Goal: Task Accomplishment & Management: Use online tool/utility

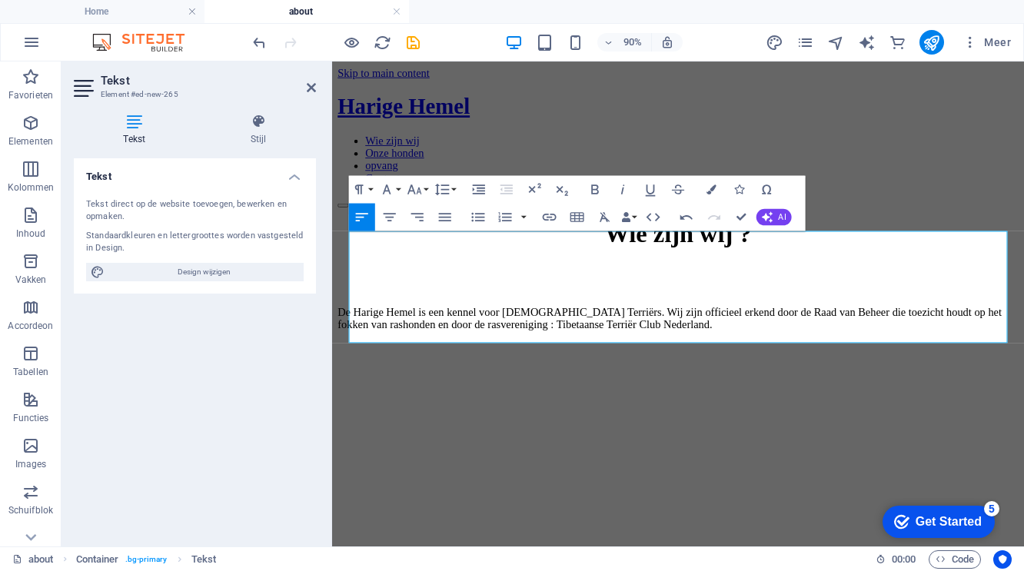
scroll to position [124, 0]
click at [956, 361] on p "De Harige Hemel is een kennel voor [DEMOGRAPHIC_DATA] Terriërs. Wij zijn offici…" at bounding box center [716, 348] width 756 height 28
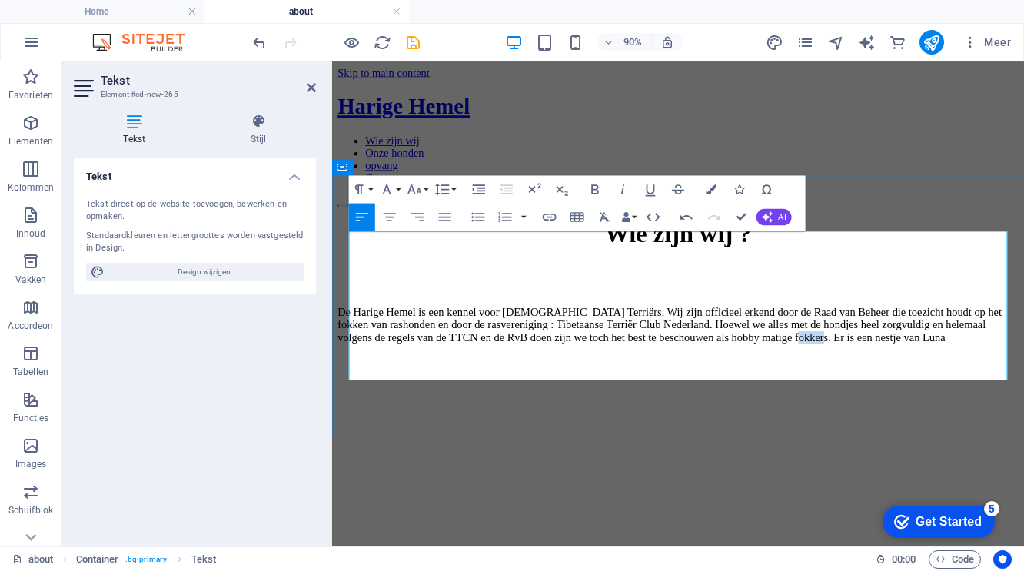
drag, startPoint x: 612, startPoint y: 405, endPoint x: 591, endPoint y: 405, distance: 20.8
click at [591, 375] on p "De Harige Hemel is een kennel voor [DEMOGRAPHIC_DATA] Terriërs. Wij zijn offici…" at bounding box center [716, 355] width 756 height 42
click at [892, 389] on p "De Harige Hemel is een kennel voor [DEMOGRAPHIC_DATA] Terriërs. Wij zijn offici…" at bounding box center [716, 361] width 756 height 55
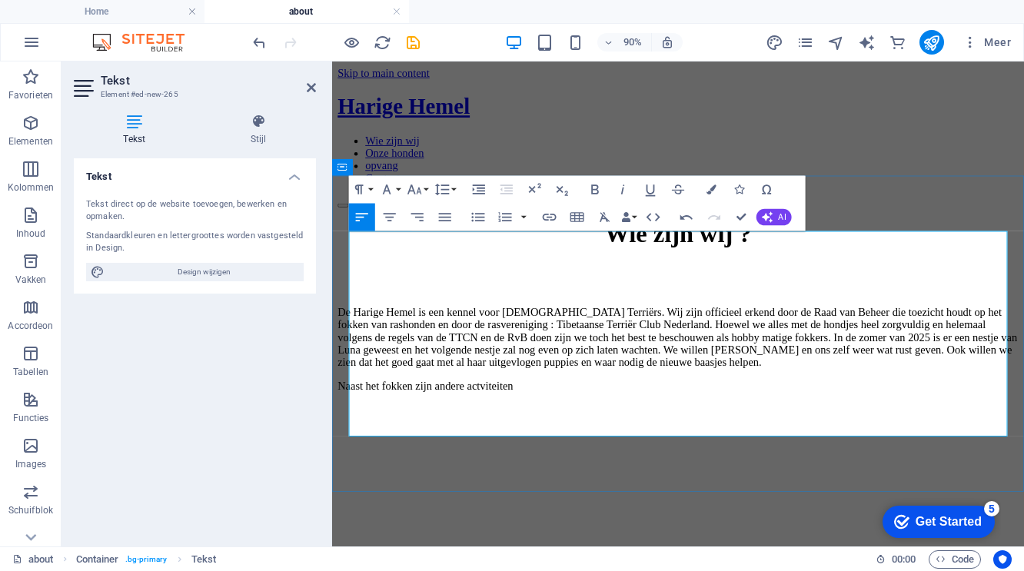
click at [550, 429] on p "Naast het fokken zijn andere actviteiten" at bounding box center [716, 422] width 756 height 14
click at [635, 429] on p "Naast het fokken zijn andere activiteiten" at bounding box center [716, 422] width 756 height 14
click at [808, 429] on p "Naast het fokken zijn andere activiteiten met Tibetaantjes belangrijk. We onver…" at bounding box center [716, 422] width 756 height 14
click at [883, 429] on p "Naast het fokken zijn andere activiteiten met Tibetaantjes belangrijk. We overw…" at bounding box center [716, 422] width 756 height 14
click at [982, 429] on p "Naast het fokken zijn andere activiteiten met Tibetaantjes belangrijk. We overw…" at bounding box center [716, 422] width 756 height 14
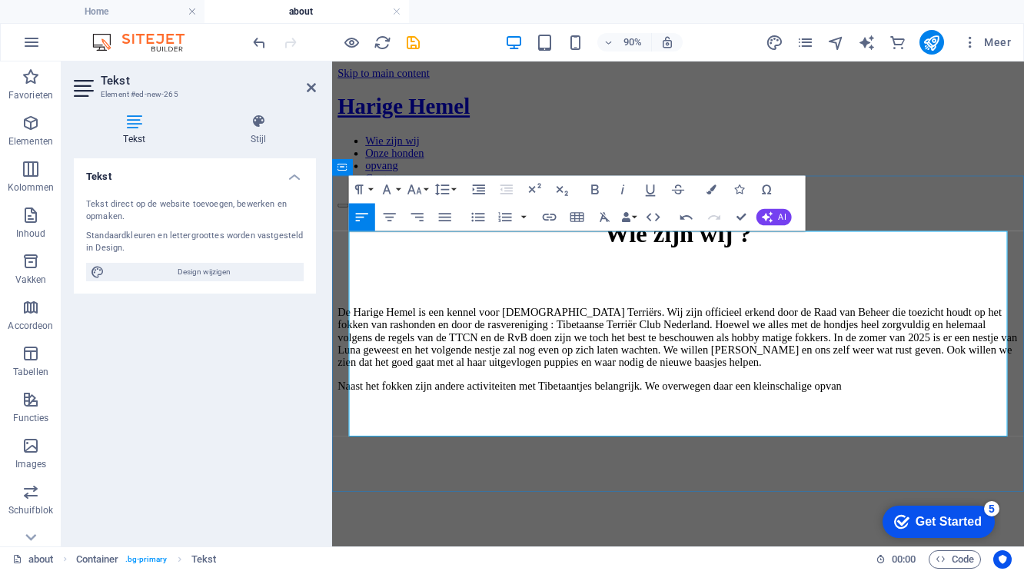
click at [1023, 429] on p "Naast het fokken zijn andere activiteiten met Tibetaantjes belangrijk. We overw…" at bounding box center [716, 422] width 756 height 14
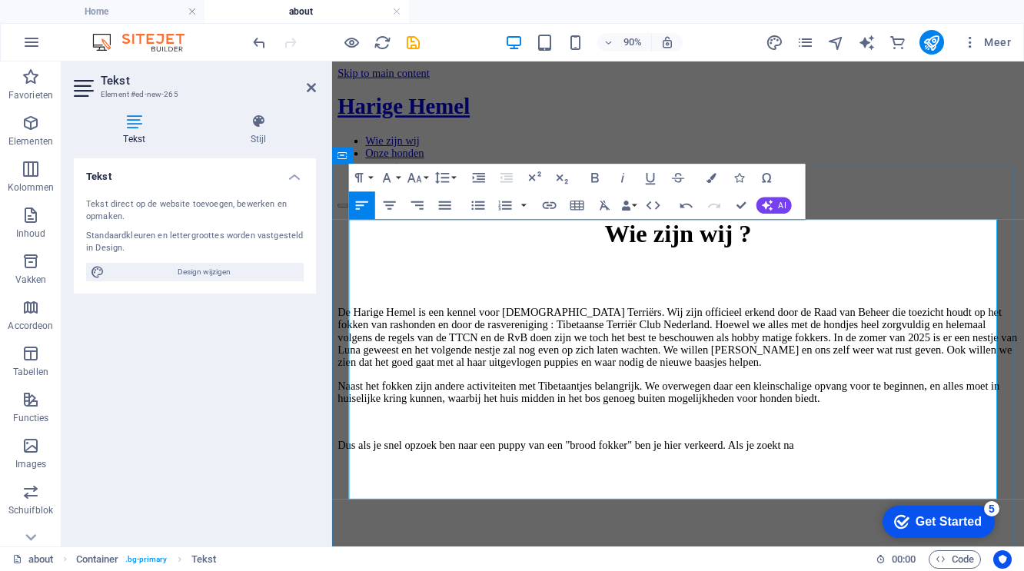
scroll to position [22, 0]
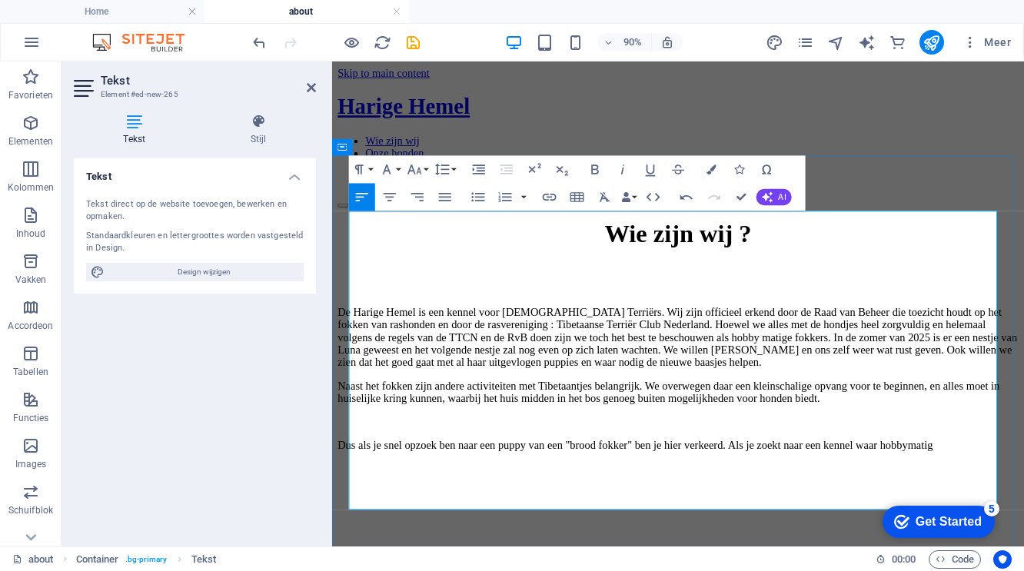
click at [423, 495] on p "Dus als je snel opzoek ben naar een puppy van een "brood fokker" ben je hier ve…" at bounding box center [716, 488] width 756 height 14
click at [480, 495] on p "Dus als je snel opzoek ben naar een puppy van een "brood fokker" ben je hier ve…" at bounding box center [716, 488] width 756 height 14
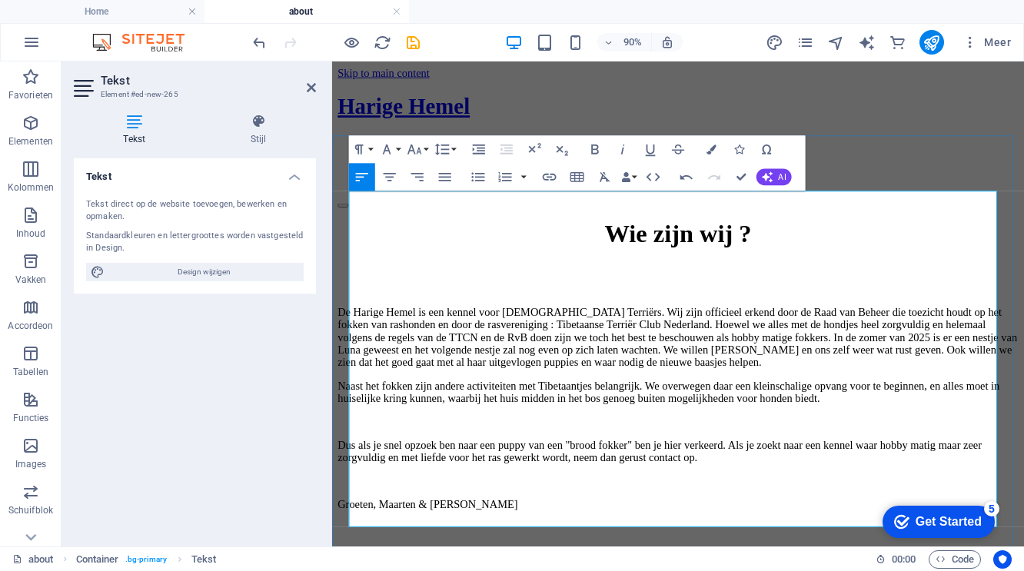
scroll to position [85, 0]
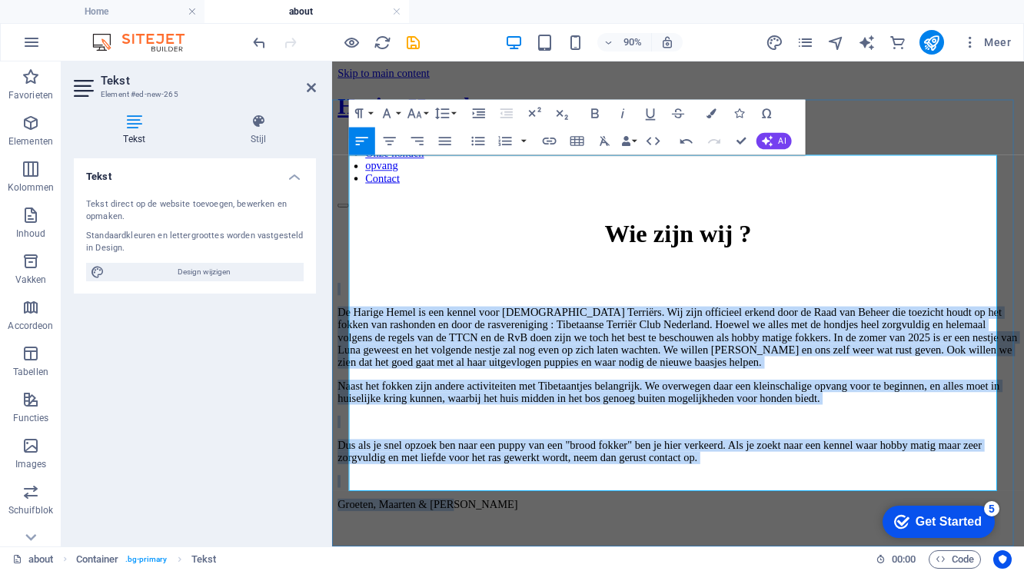
drag, startPoint x: 563, startPoint y: 530, endPoint x: 364, endPoint y: 241, distance: 350.9
click at [364, 241] on div "Wie zijn wij ? De Harige Hemel is een kennel voor [DEMOGRAPHIC_DATA] Terriërs. …" at bounding box center [716, 399] width 756 height 324
click at [536, 547] on p "Groeten, Maarten & [PERSON_NAME]" at bounding box center [716, 554] width 756 height 14
click at [525, 547] on p "Groeten, Maarten & [PERSON_NAME]" at bounding box center [716, 554] width 756 height 14
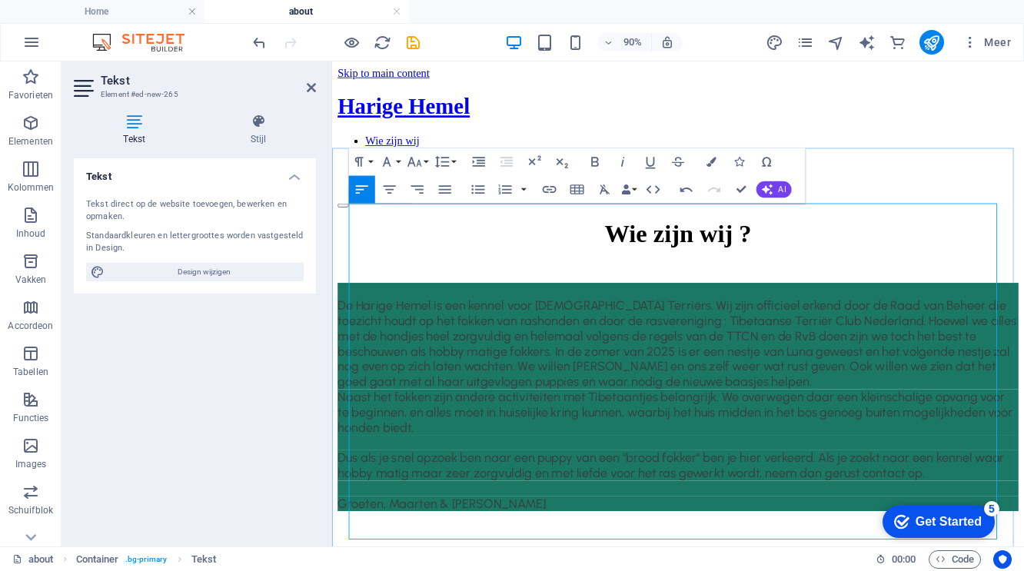
scroll to position [77, 0]
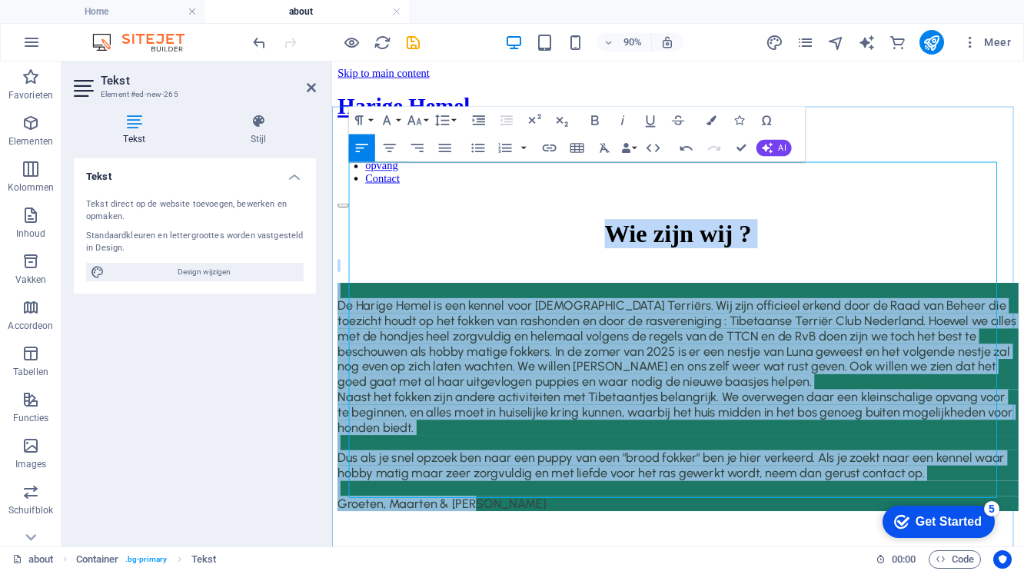
drag, startPoint x: 553, startPoint y: 529, endPoint x: 639, endPoint y: 185, distance: 354.2
click at [639, 237] on div "Wie zijn wij ? De Harige Hemel is een kennel voor [DEMOGRAPHIC_DATA] Terriërs. …" at bounding box center [716, 399] width 756 height 324
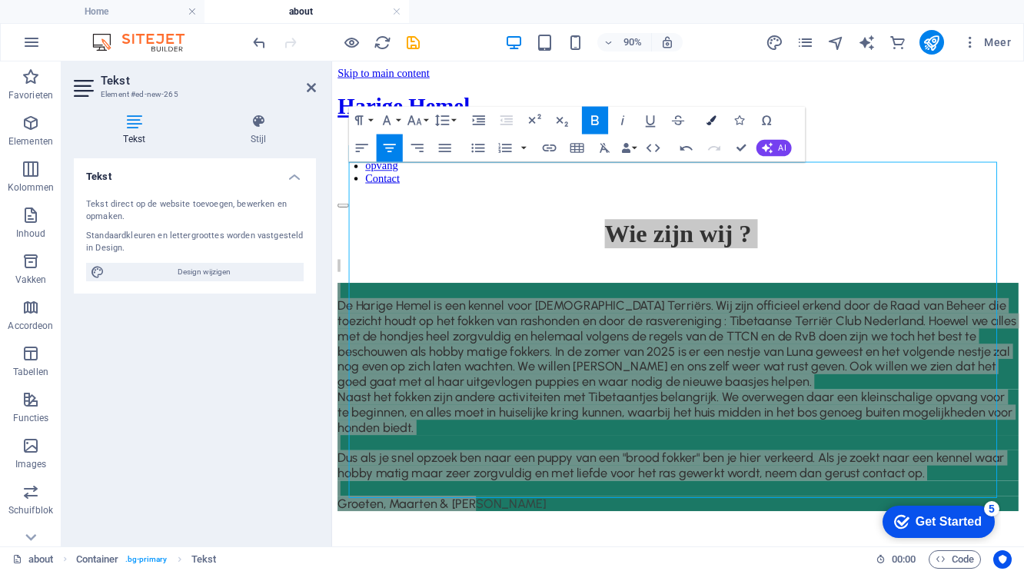
click at [709, 118] on icon "button" at bounding box center [711, 120] width 10 height 10
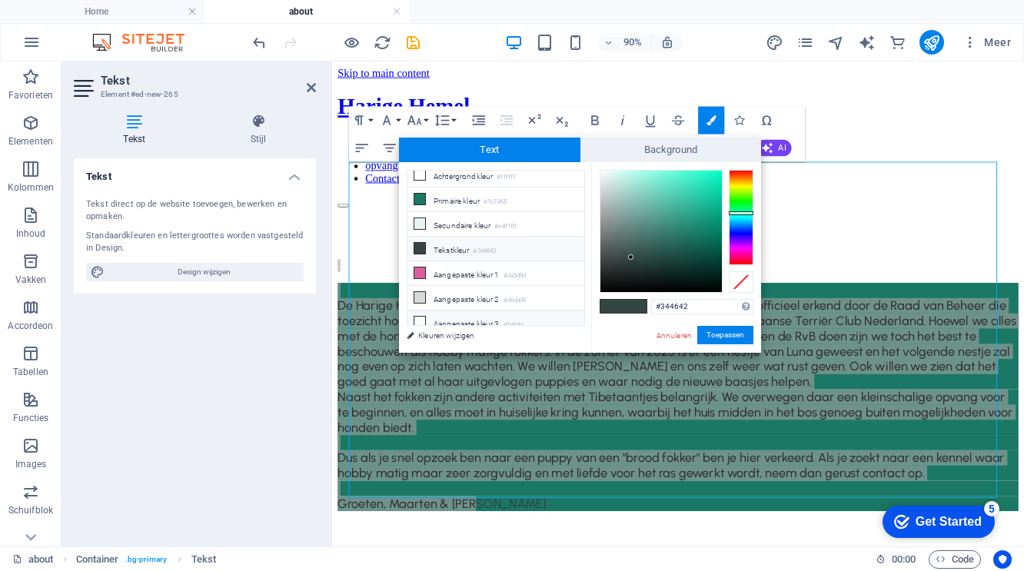
scroll to position [15, 0]
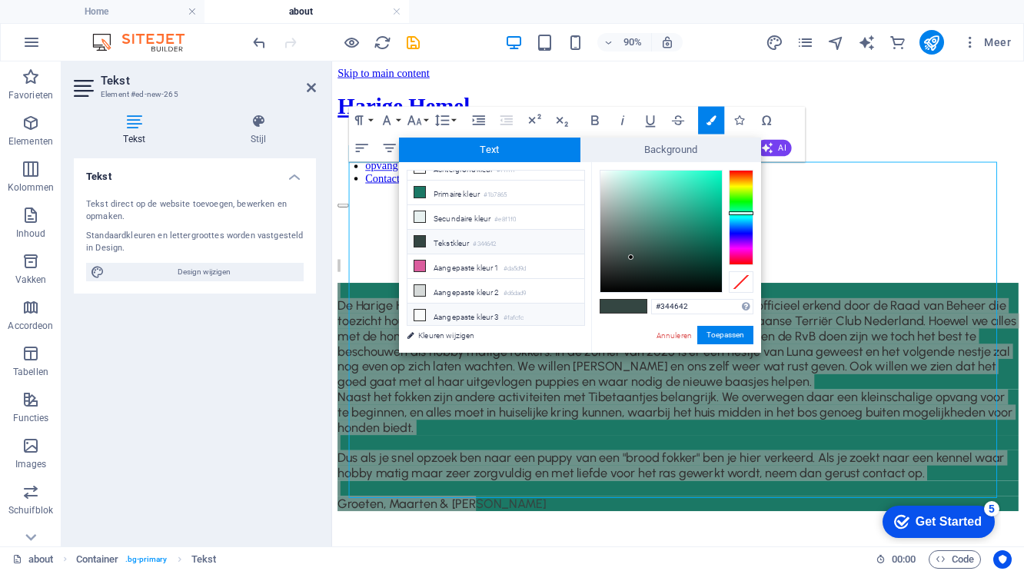
click at [441, 314] on li "Aangepaste kleur 3 #fafcfc" at bounding box center [495, 316] width 177 height 25
type input "#fafcfc"
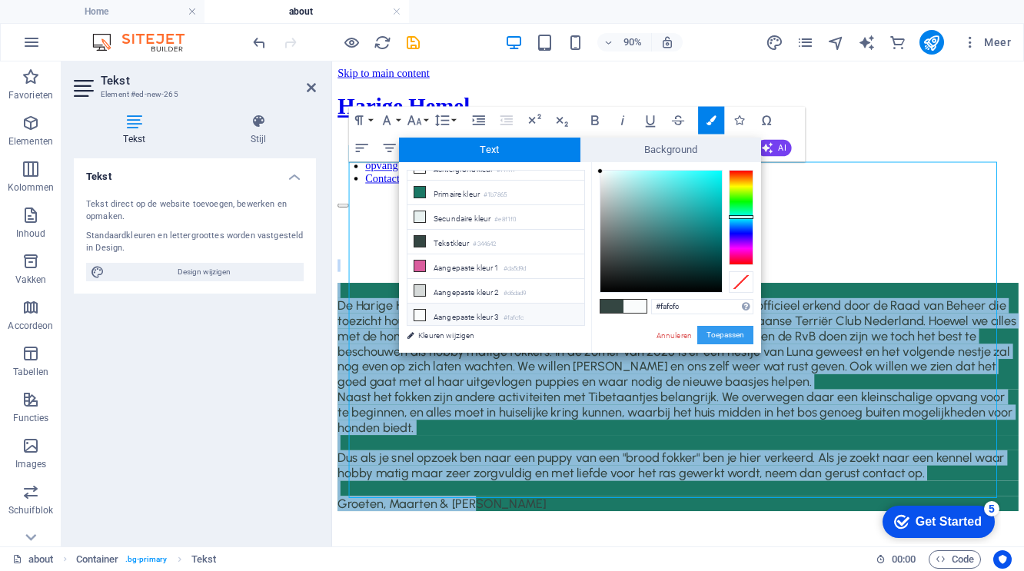
click at [722, 333] on button "Toepassen" at bounding box center [725, 335] width 56 height 18
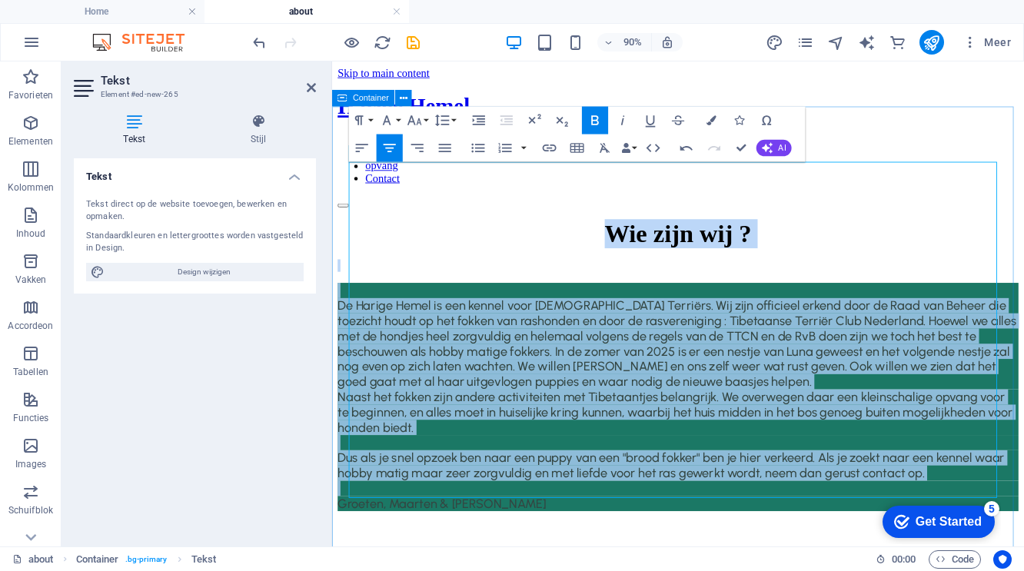
click at [721, 561] on div "Wie zijn wij ? De Harige Hemel is een kennel voor [DEMOGRAPHIC_DATA] Terriërs. …" at bounding box center [716, 399] width 756 height 324
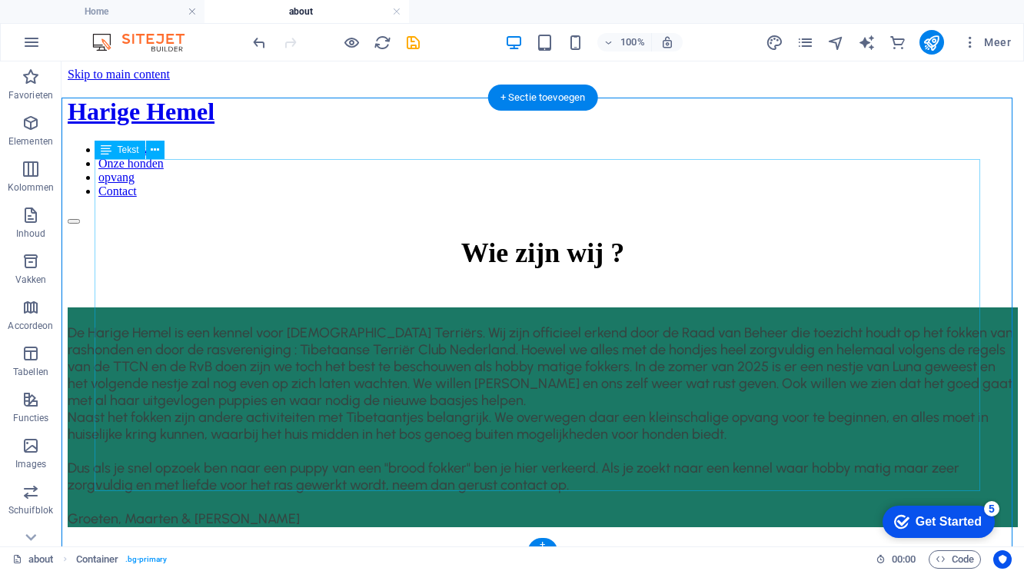
scroll to position [58, 0]
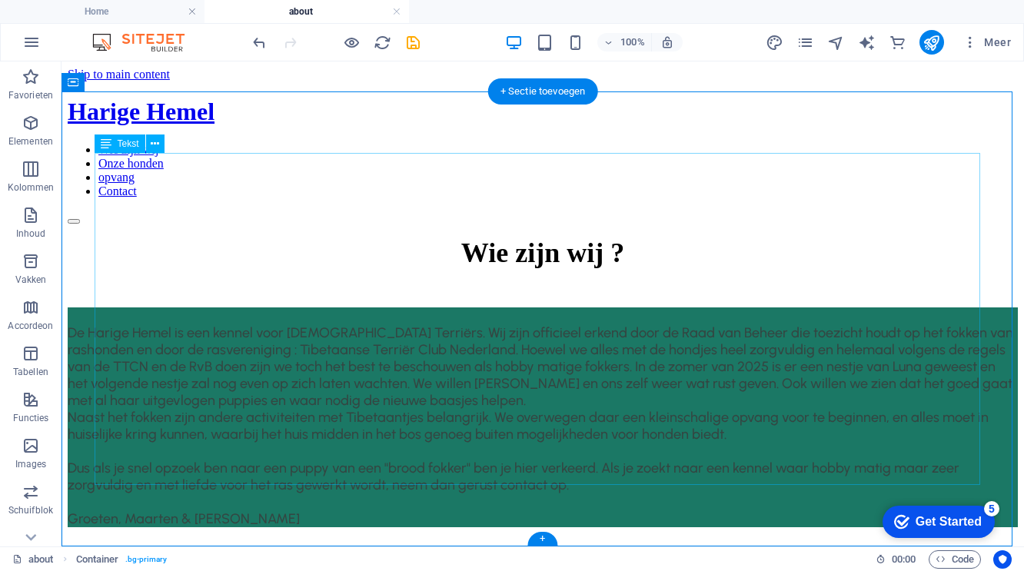
click at [251, 460] on span "Dus als je snel opzoek ben naar een puppy van een "brood fokker" ben je hier ve…" at bounding box center [514, 477] width 892 height 34
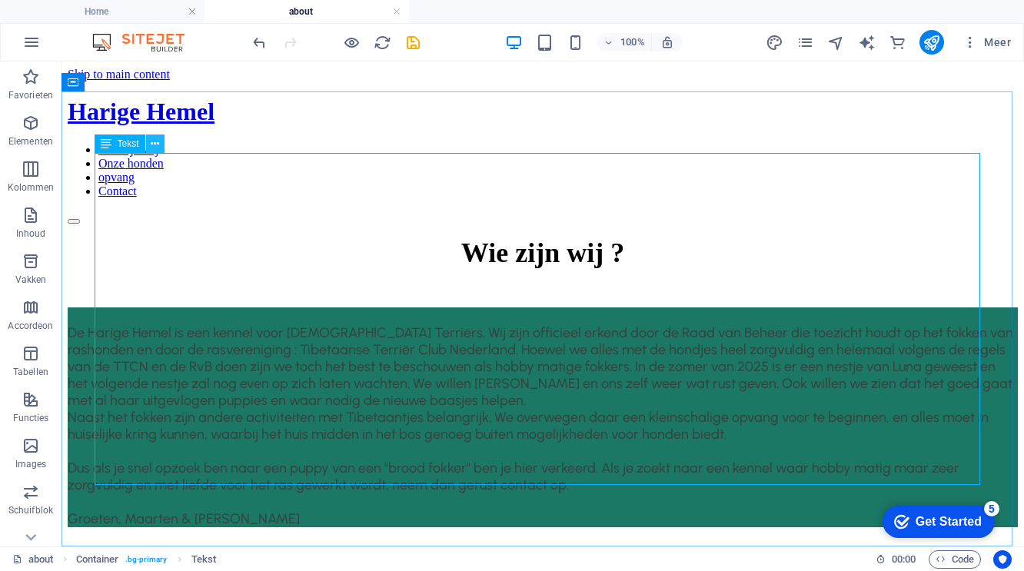
click at [157, 143] on icon at bounding box center [155, 144] width 8 height 16
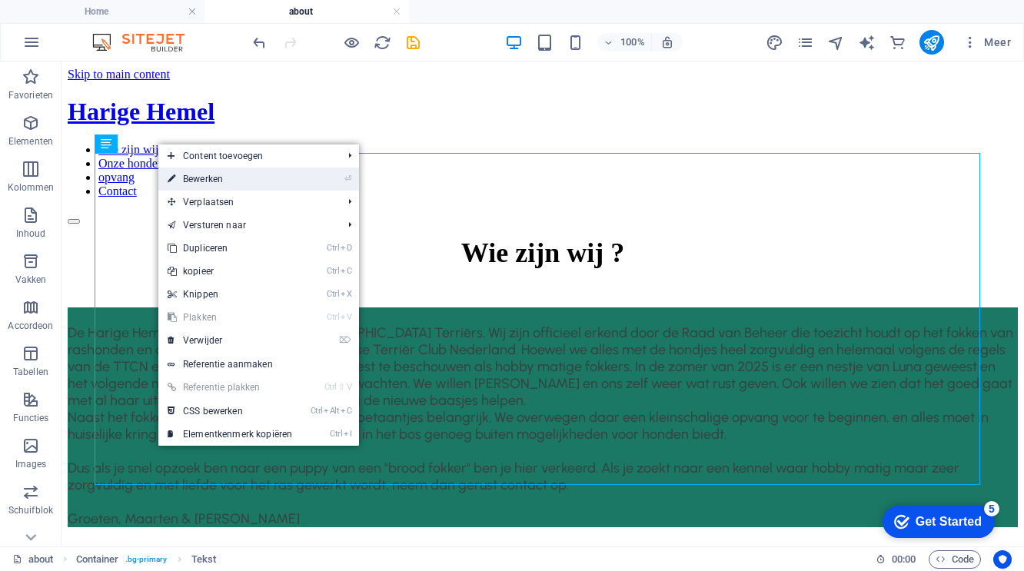
click at [214, 179] on link "⏎ Bewerken" at bounding box center [229, 179] width 143 height 23
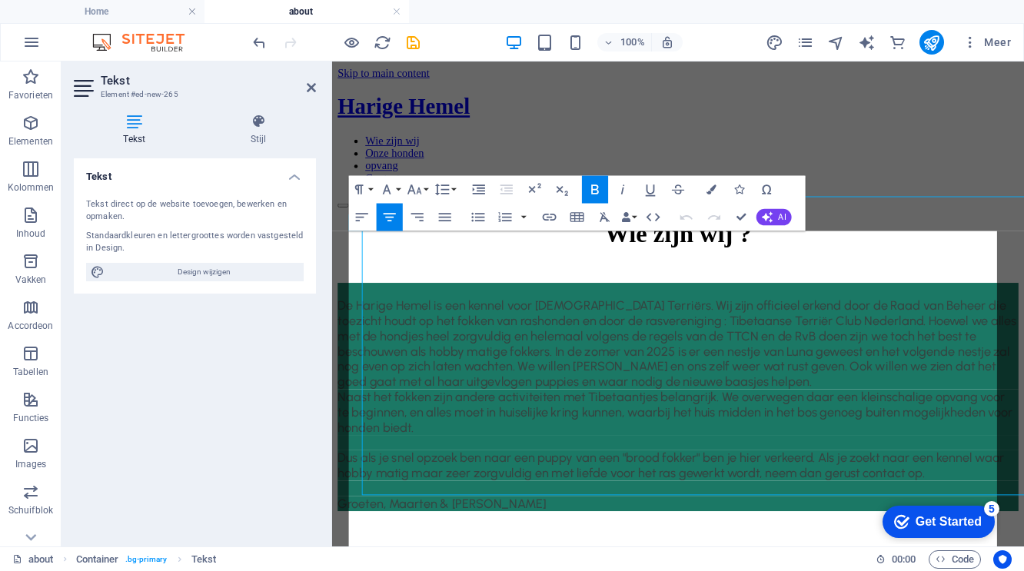
scroll to position [0, 0]
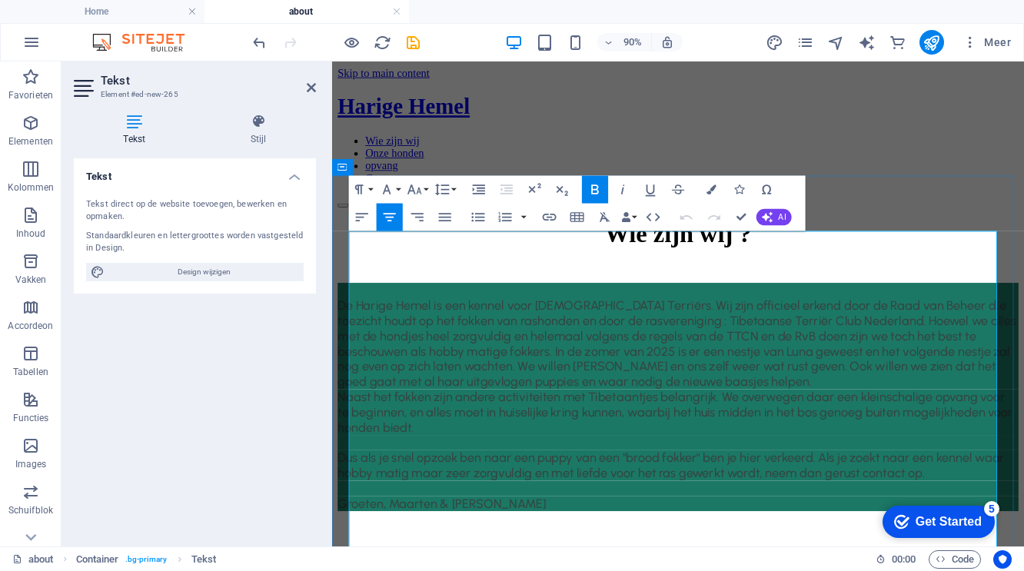
click at [611, 426] on span "De Harige Hemel is een kennel voor [DEMOGRAPHIC_DATA] Terriërs. Wij zijn offici…" at bounding box center [715, 374] width 754 height 101
click at [906, 426] on p "De Harige Hemel is een kennel voor [DEMOGRAPHIC_DATA] Terriërs. Wij zijn offici…" at bounding box center [716, 366] width 756 height 118
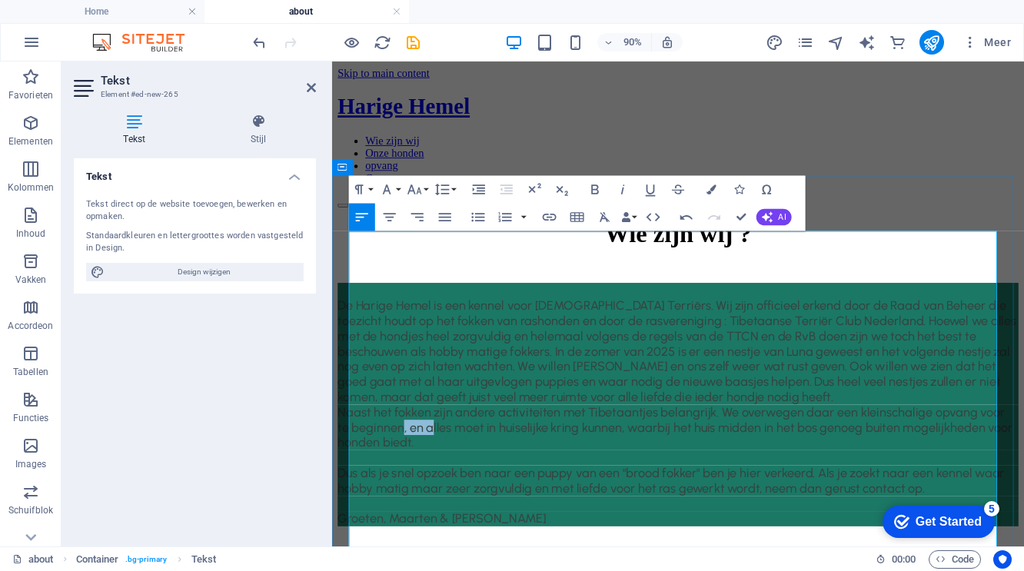
drag, startPoint x: 482, startPoint y: 509, endPoint x: 450, endPoint y: 510, distance: 32.3
click at [452, 493] on span "Naast het fokken zijn andere activiteiten met Tibetaantjes belangrijk. We overw…" at bounding box center [713, 468] width 750 height 51
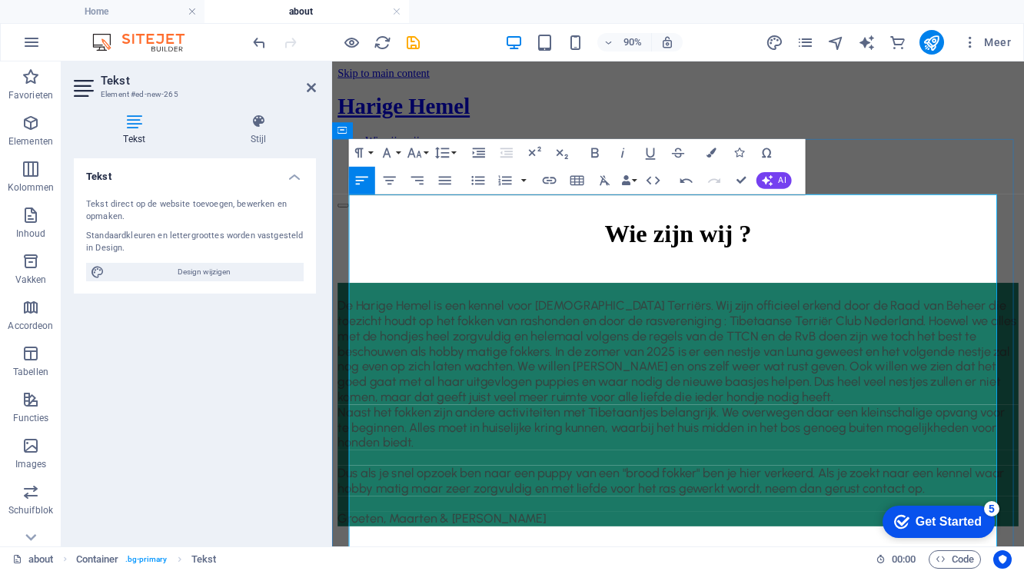
scroll to position [77, 0]
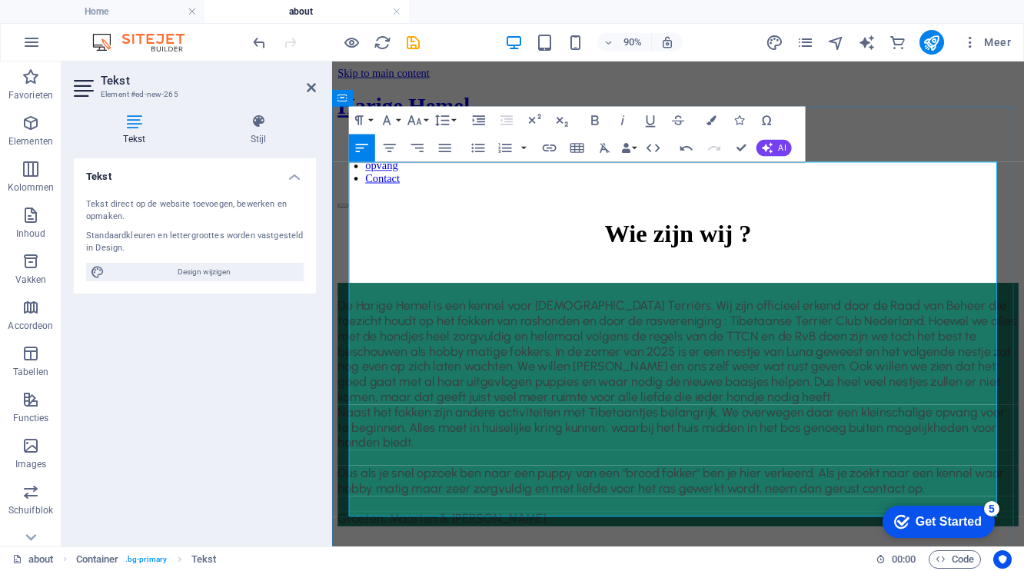
click at [510, 510] on span "Dus als je snel opzoek ben naar een puppy van een "brood fokker" ben je hier ve…" at bounding box center [708, 527] width 741 height 34
click at [427, 510] on span "Dus als je snel opzoek bent naar een puppy van een "brood fokker" ben je hier v…" at bounding box center [710, 527] width 745 height 34
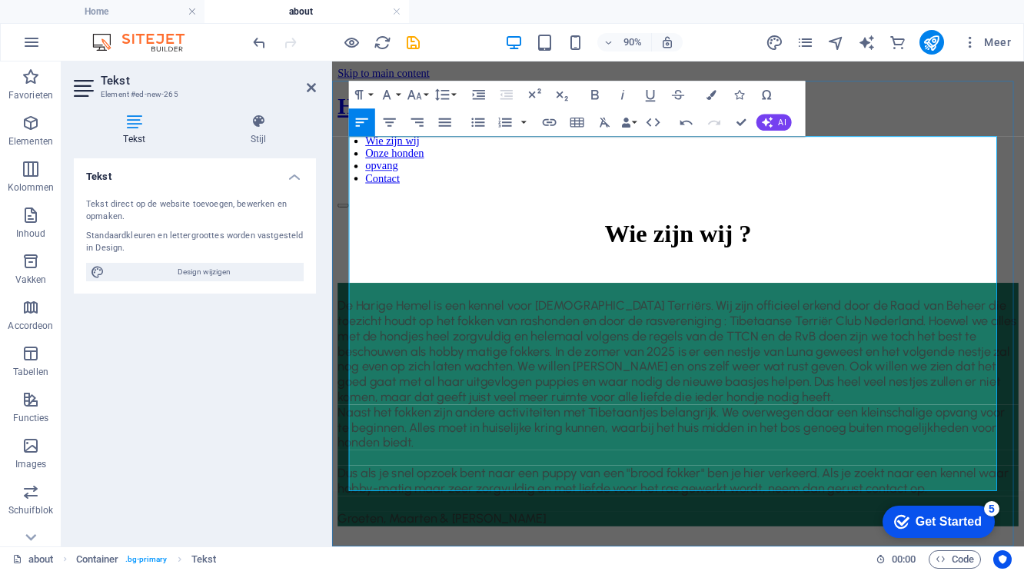
scroll to position [105, 0]
click at [666, 555] on div "Wie zijn wij ? De Harige Hemel is een kennel voor [DEMOGRAPHIC_DATA] Terriërs. …" at bounding box center [716, 407] width 756 height 341
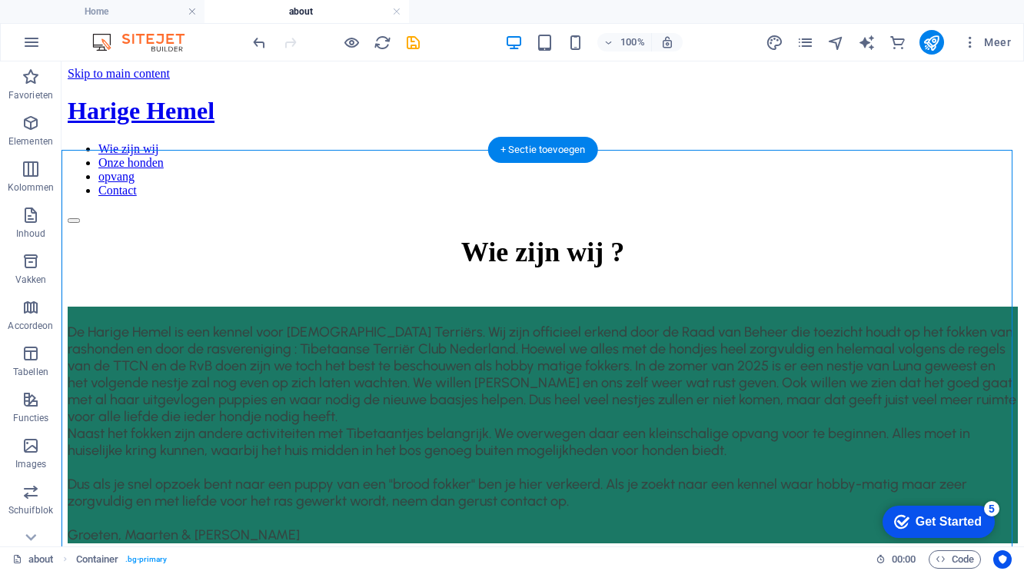
scroll to position [0, 0]
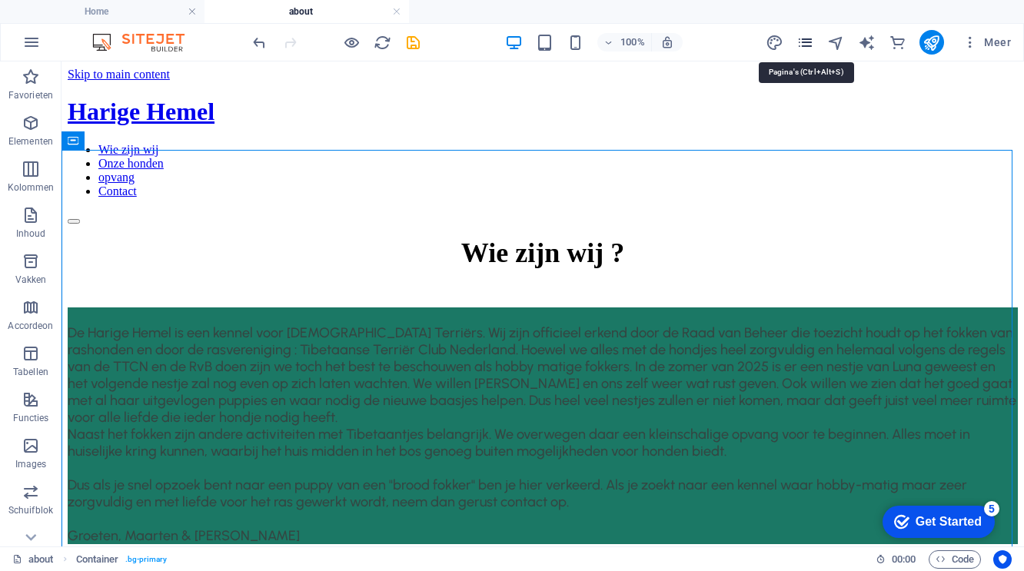
click at [805, 42] on icon "pages" at bounding box center [805, 43] width 18 height 18
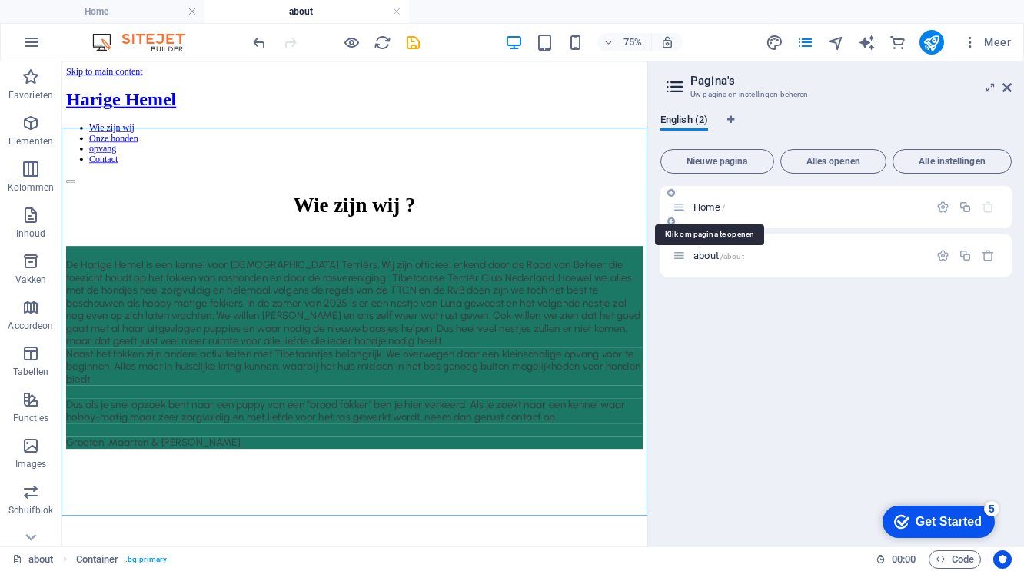
click at [719, 207] on span "Home /" at bounding box center [709, 207] width 32 height 12
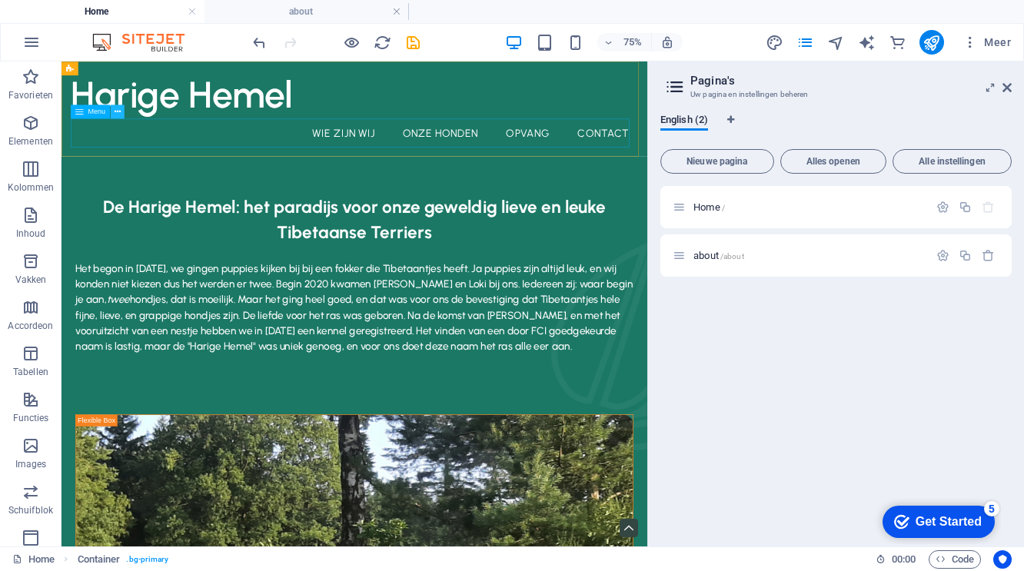
click at [116, 112] on icon at bounding box center [118, 112] width 6 height 12
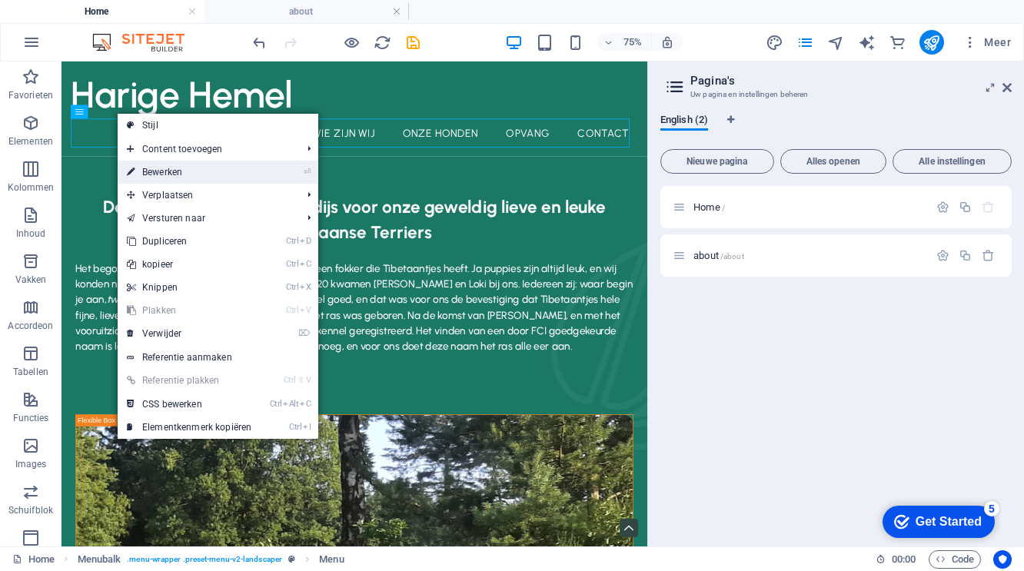
click at [193, 171] on link "⏎ Bewerken" at bounding box center [189, 172] width 143 height 23
select select
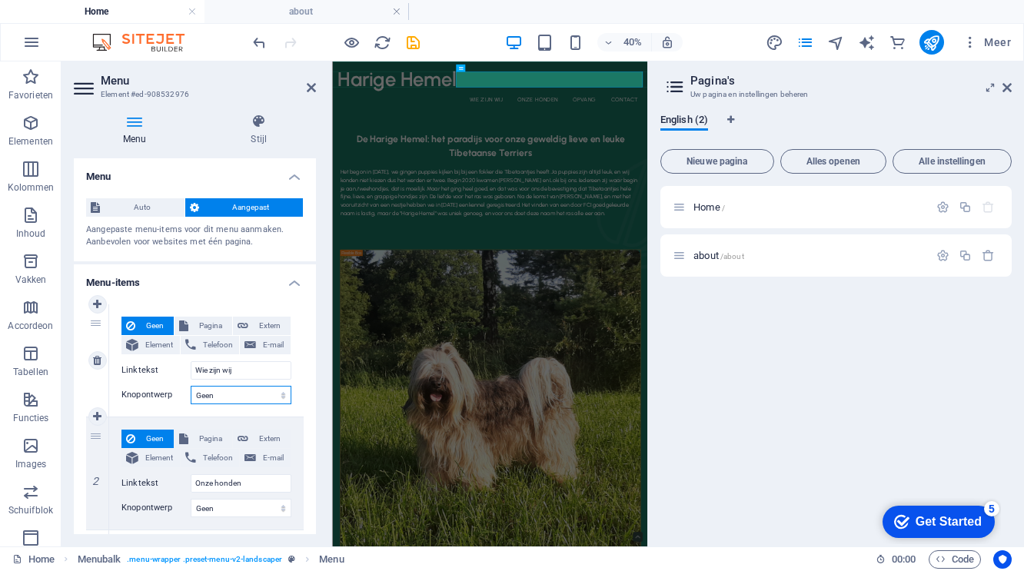
click at [277, 397] on select "Geen Standaard Primair Secondair" at bounding box center [241, 395] width 101 height 18
click at [211, 324] on span "Pagina" at bounding box center [210, 326] width 35 height 18
select select
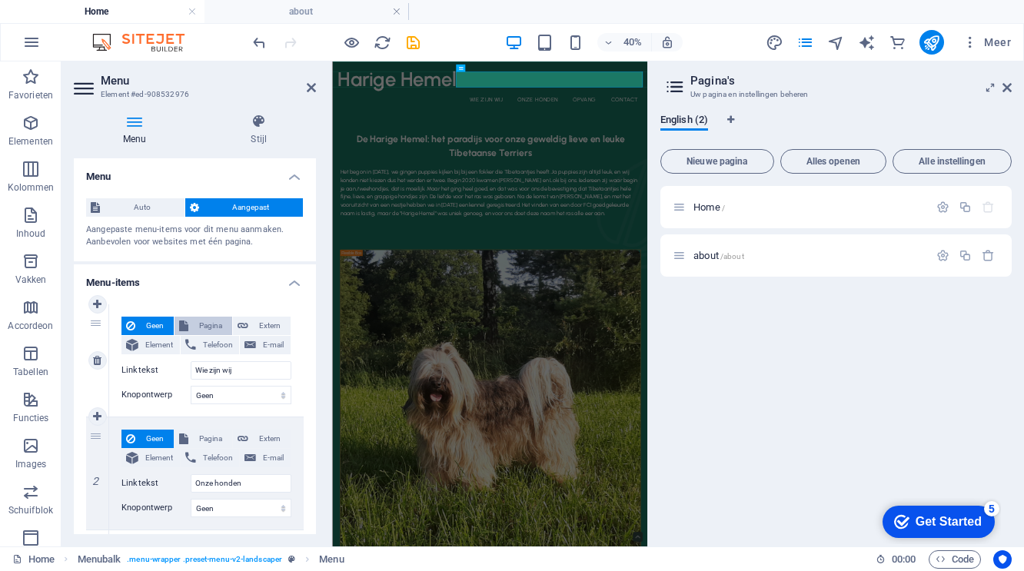
select select
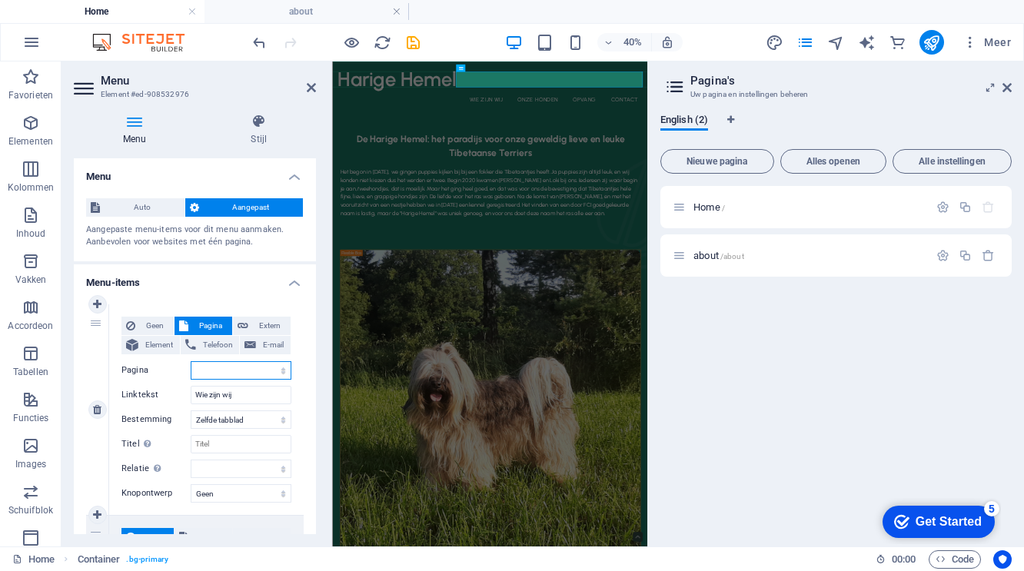
click at [282, 370] on select "Home about" at bounding box center [241, 370] width 101 height 18
select select "1"
click at [191, 361] on select "Home about" at bounding box center [241, 370] width 101 height 18
select select
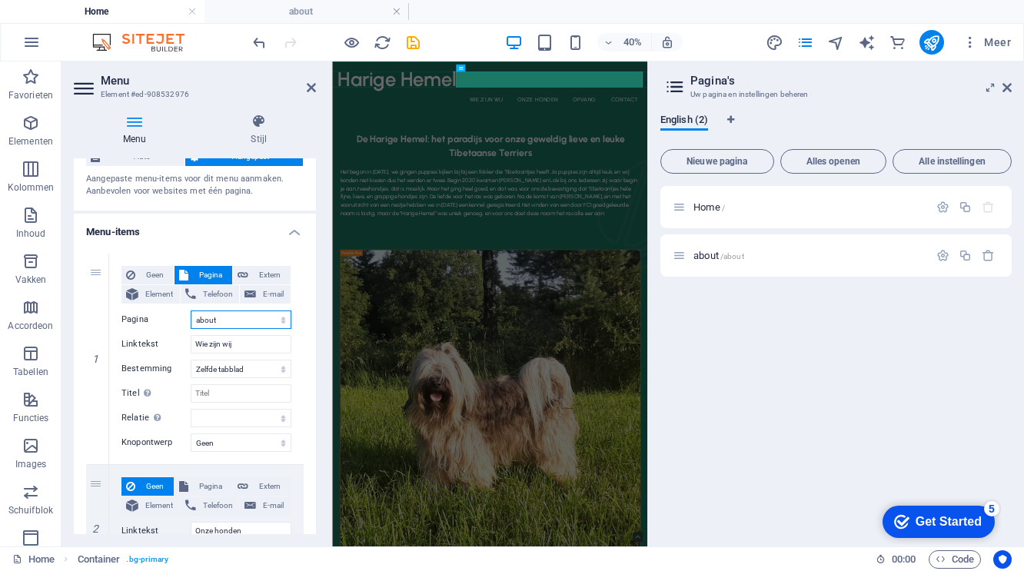
scroll to position [77, 0]
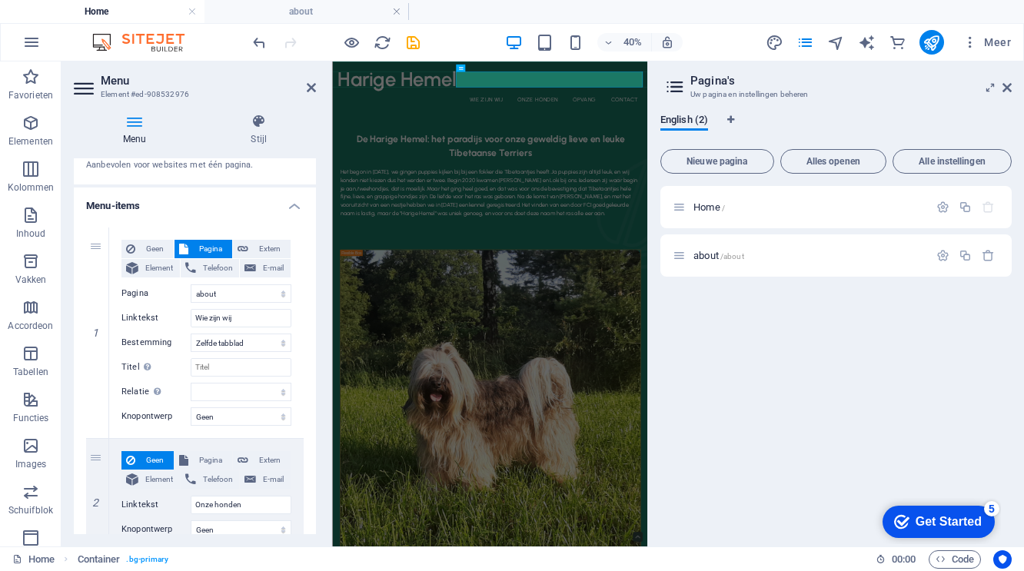
click at [308, 382] on div "1 Geen Pagina Extern Element Telefoon E-mail Pagina Home about Element URL Tele…" at bounding box center [195, 551] width 242 height 672
click at [835, 505] on div "Home / about /about" at bounding box center [835, 360] width 351 height 348
click at [309, 85] on icon at bounding box center [311, 87] width 9 height 12
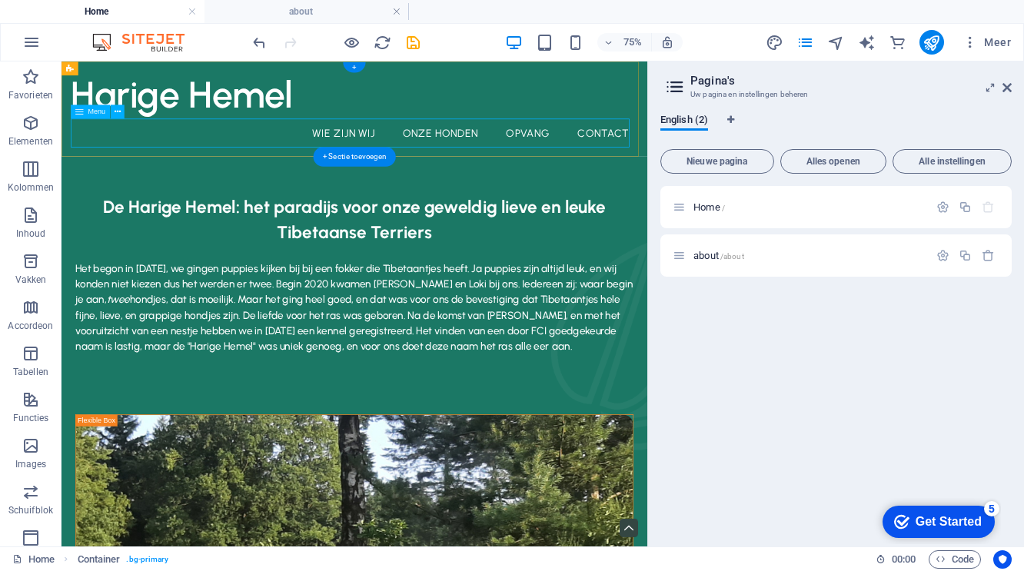
click at [430, 158] on nav "Wie zijn wij Onze honden opvang Contact" at bounding box center [452, 157] width 756 height 38
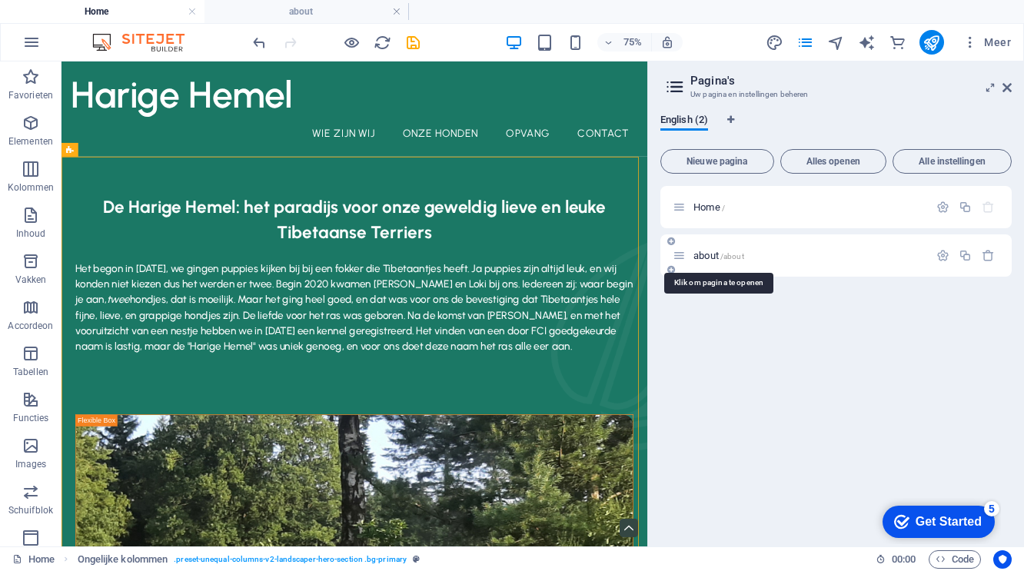
click at [706, 254] on span "about /about" at bounding box center [718, 256] width 51 height 12
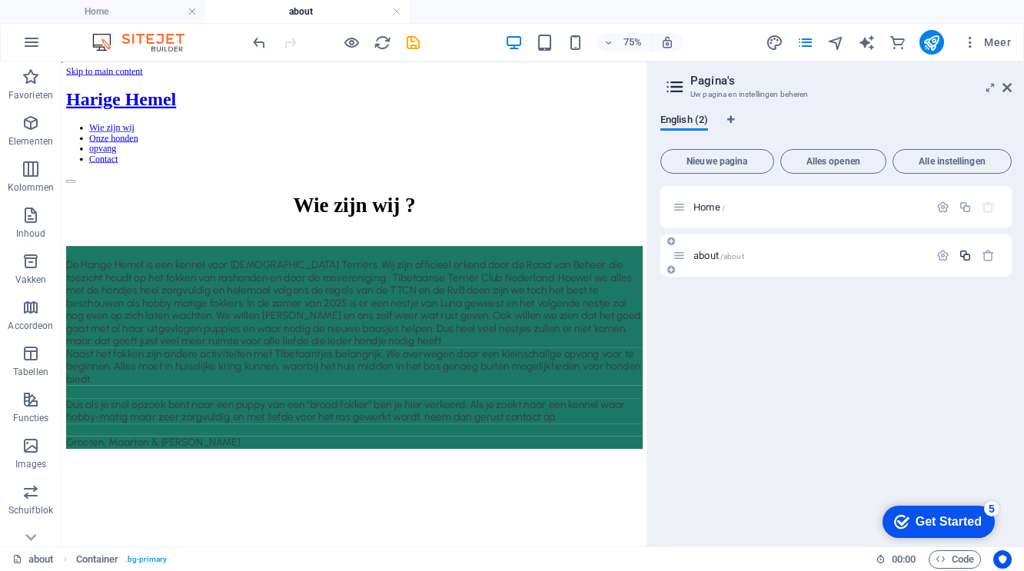
click at [965, 259] on icon "button" at bounding box center [964, 255] width 13 height 13
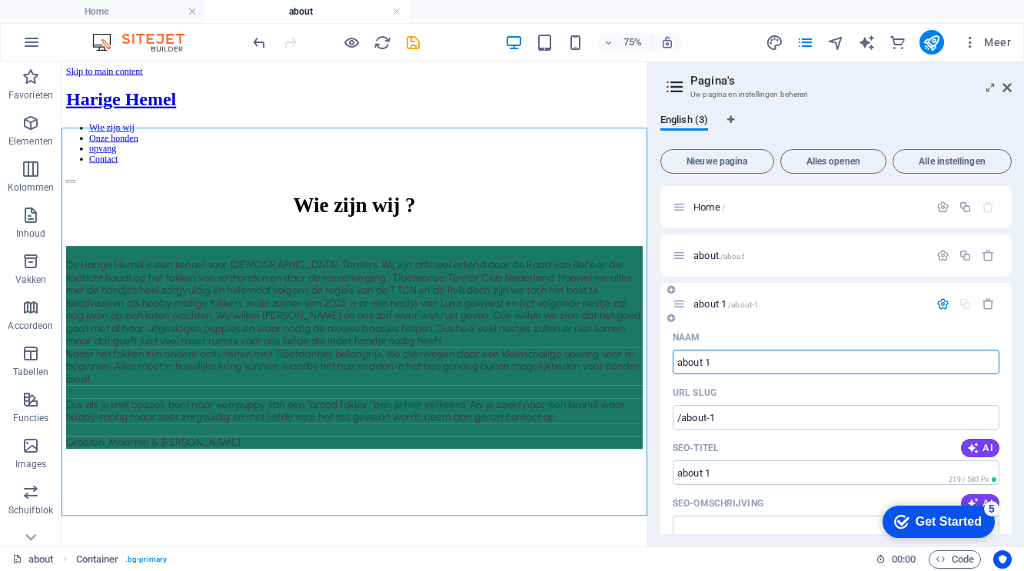
click at [722, 364] on input "about 1" at bounding box center [835, 362] width 327 height 25
type input "honden"
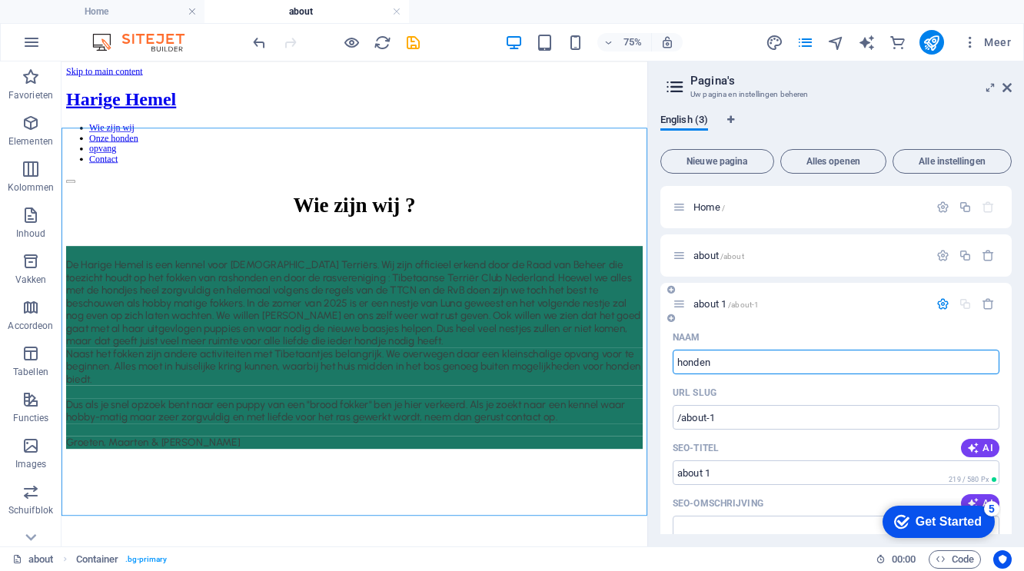
type input "/honden"
type input "honden"
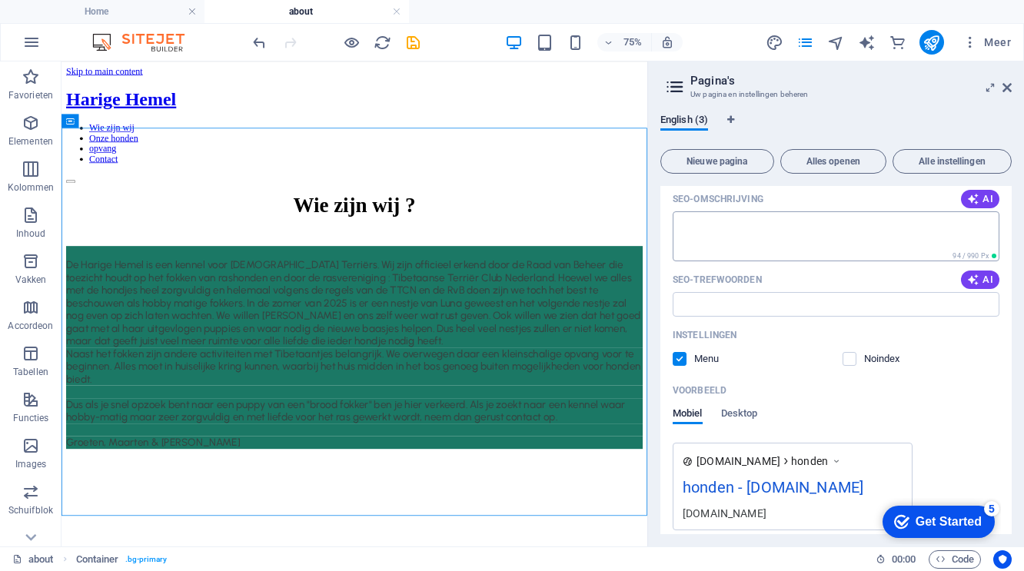
type input "honden"
click at [773, 247] on textarea "SEO-omschrijving" at bounding box center [835, 236] width 327 height 50
click at [121, 167] on icon at bounding box center [121, 167] width 6 height 12
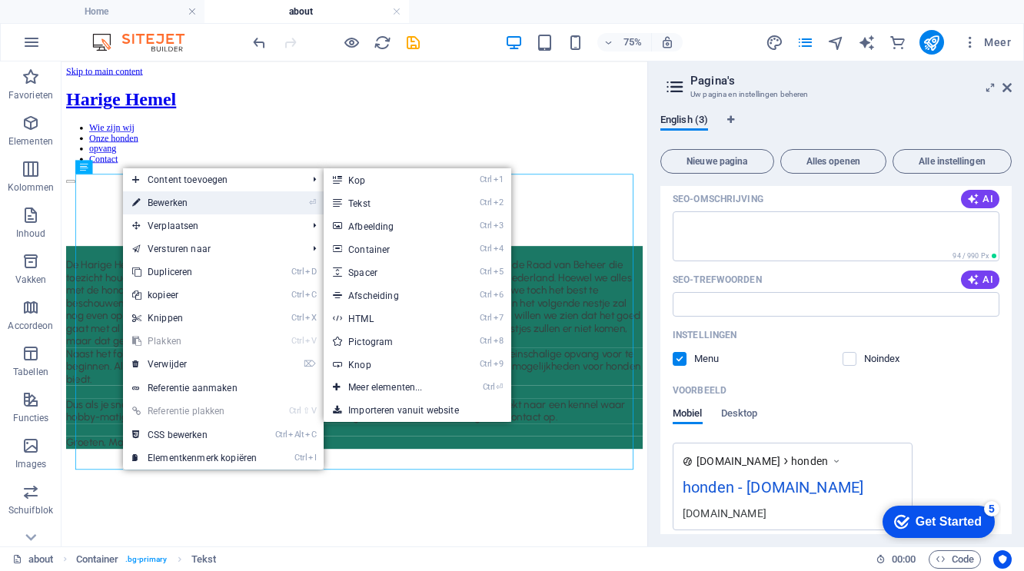
click at [172, 202] on link "⏎ Bewerken" at bounding box center [194, 202] width 143 height 23
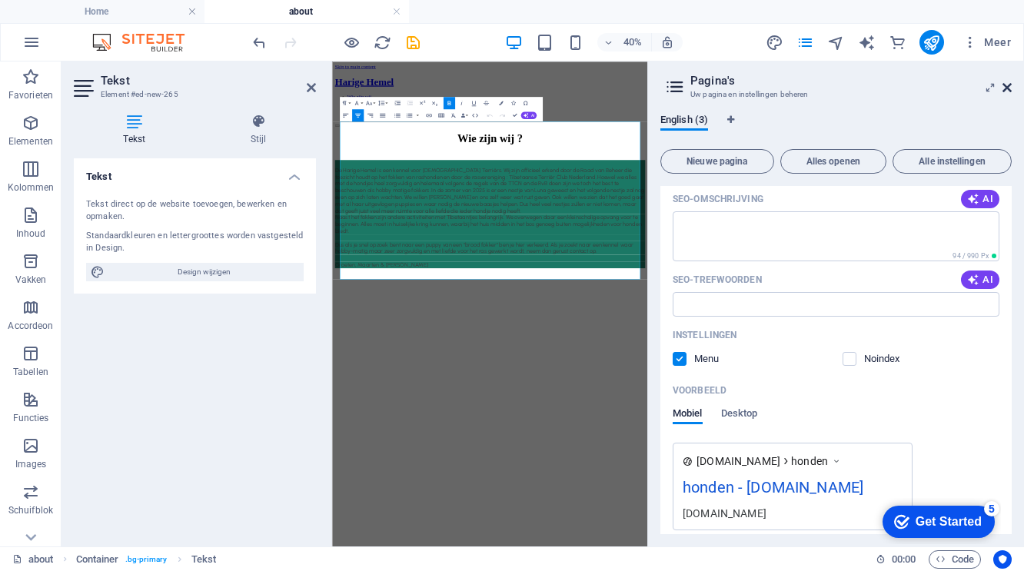
click at [1010, 85] on icon at bounding box center [1006, 87] width 9 height 12
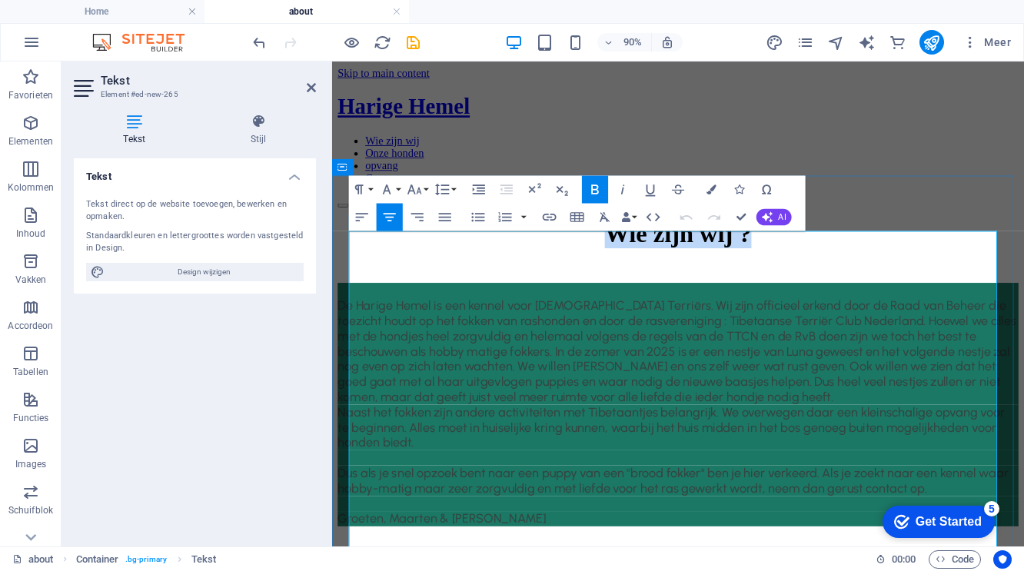
drag, startPoint x: 791, startPoint y: 271, endPoint x: 642, endPoint y: 270, distance: 149.1
click at [636, 268] on strong "Wie zijn wij ?" at bounding box center [716, 252] width 163 height 31
click at [701, 346] on span "De Harige Hemel is een kennel voor [DEMOGRAPHIC_DATA] Terriërs. Wij zijn offici…" at bounding box center [715, 383] width 754 height 118
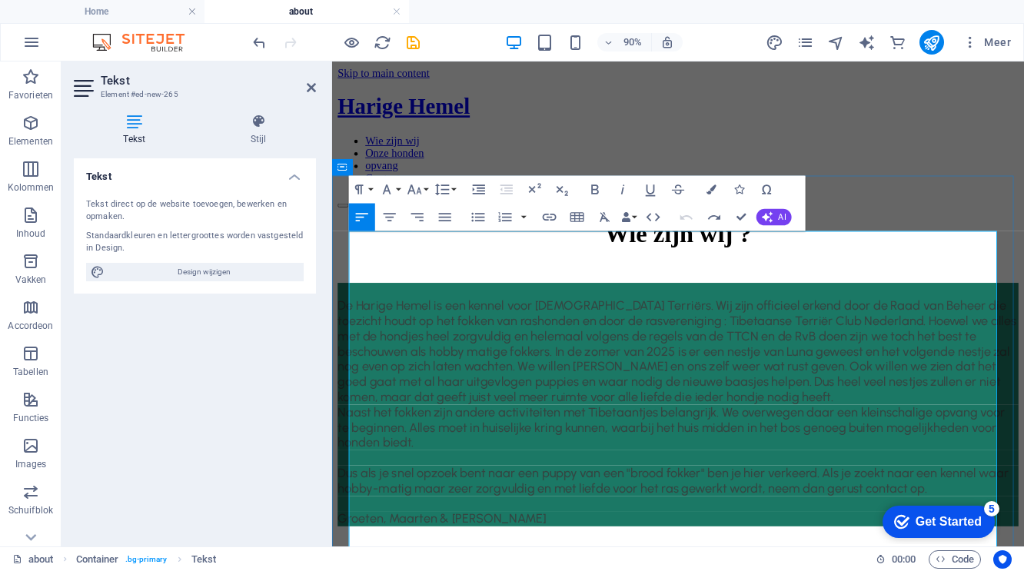
click at [786, 268] on strong "Wie zijn wij ?" at bounding box center [716, 252] width 163 height 31
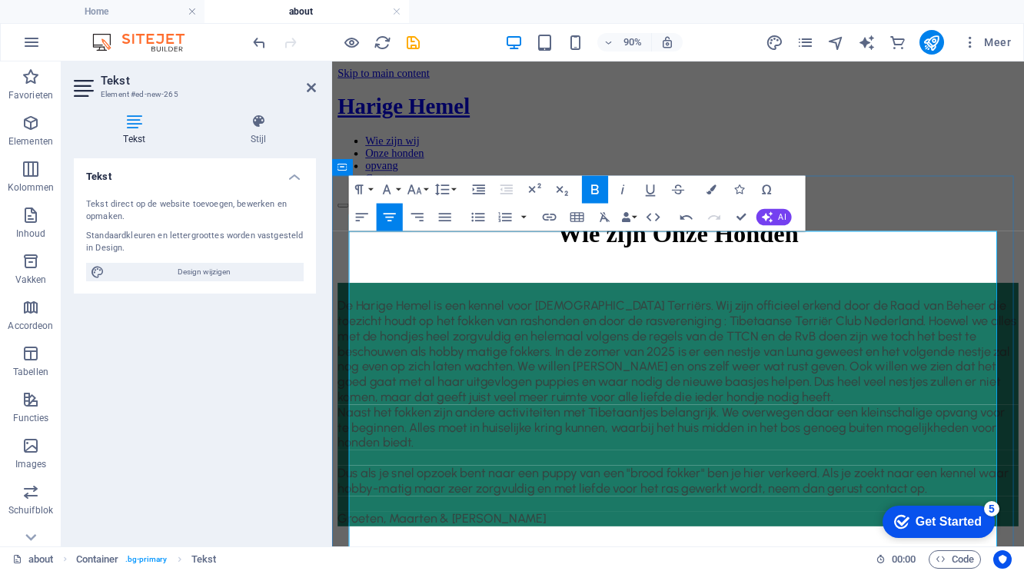
click at [679, 267] on strong "Wie zijn Onze Honden" at bounding box center [716, 252] width 267 height 31
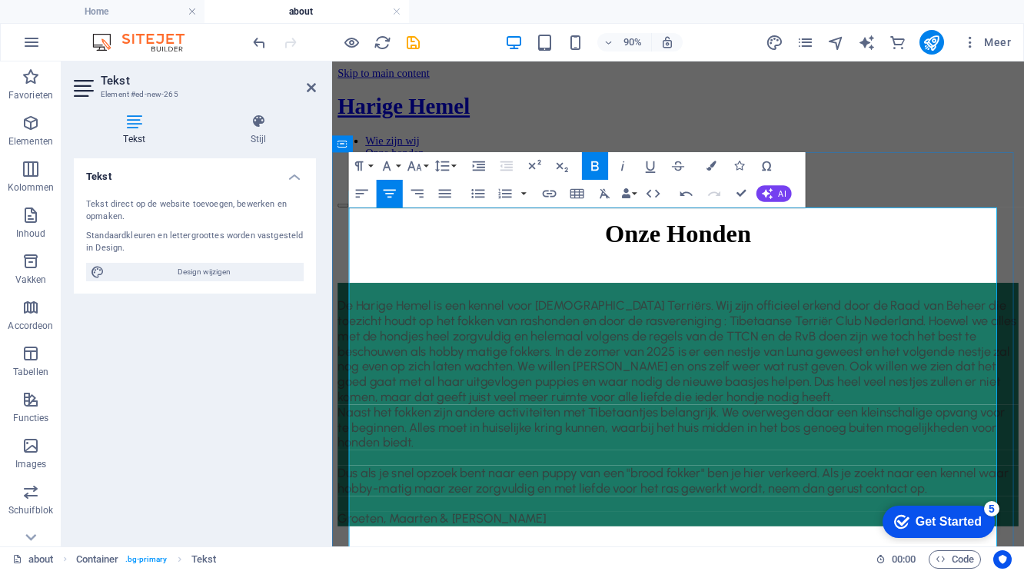
scroll to position [105, 0]
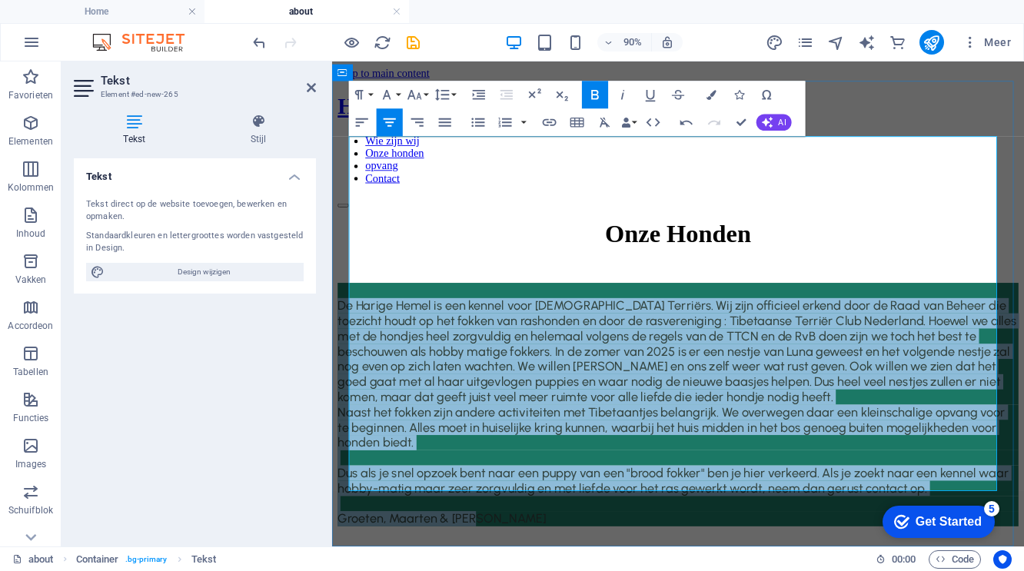
drag, startPoint x: 516, startPoint y: 526, endPoint x: 397, endPoint y: 257, distance: 293.5
click at [353, 241] on div "Onze Honden De Harige Hemel is een kennel voor [DEMOGRAPHIC_DATA] Terriërs. Wij…" at bounding box center [716, 407] width 756 height 341
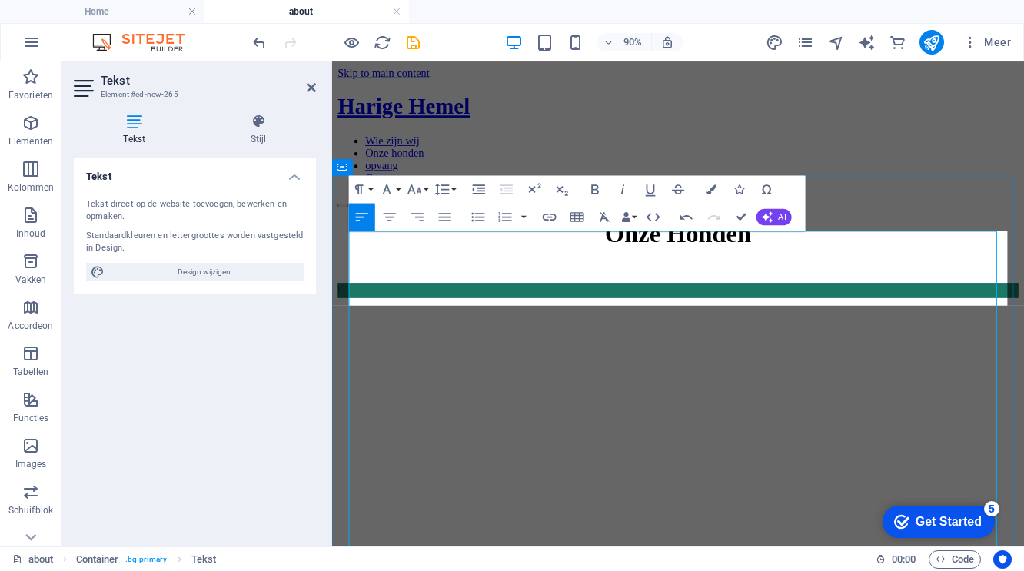
scroll to position [0, 0]
click at [548, 217] on icon "button" at bounding box center [550, 217] width 14 height 7
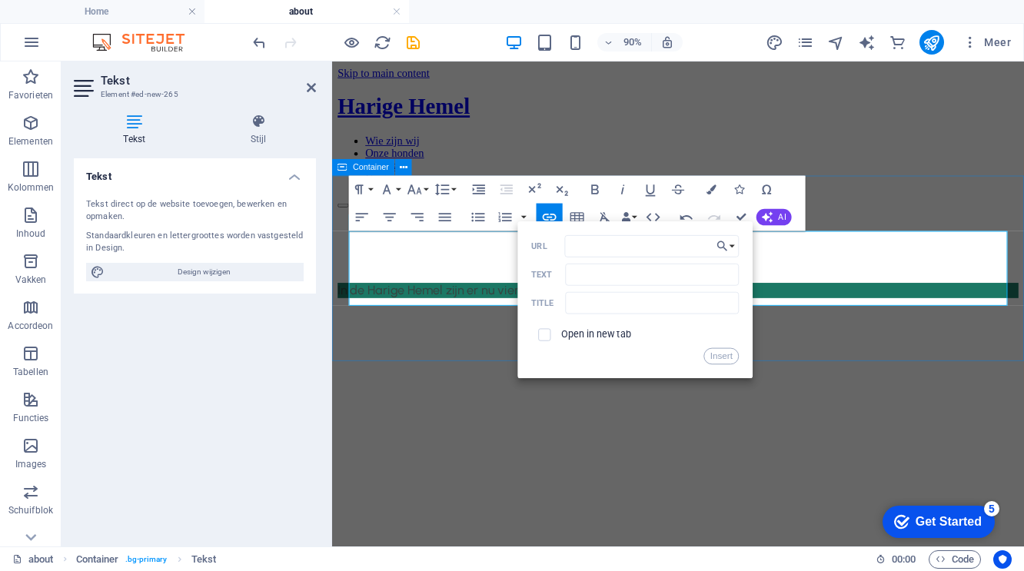
click at [483, 324] on div "Onze Honden In de Harige Hemel zijn er nu vier honden, ​ ​" at bounding box center [716, 281] width 756 height 88
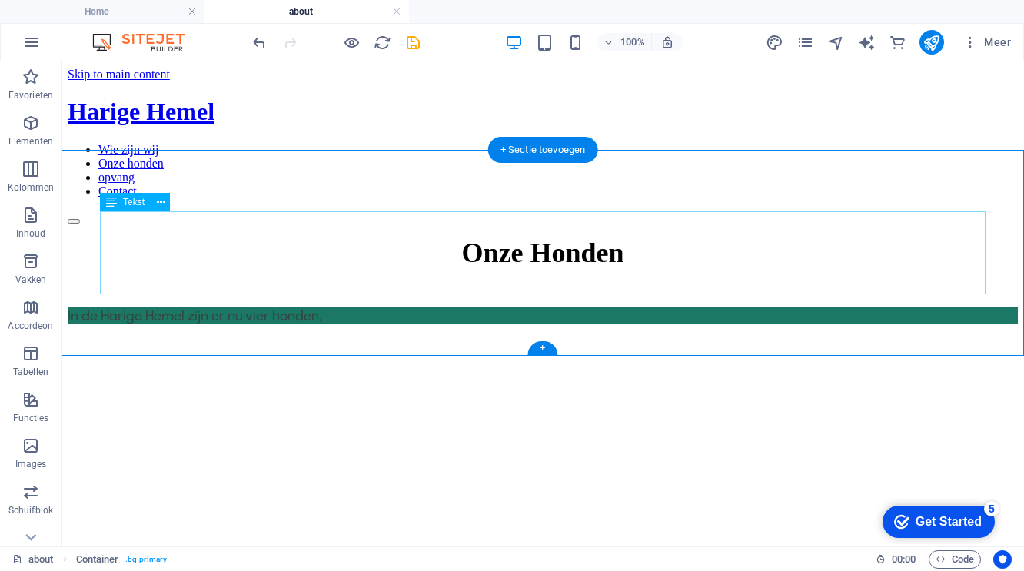
click at [362, 307] on p "In de Harige Hemel zijn er nu vier honden," at bounding box center [543, 315] width 950 height 17
click at [161, 204] on icon at bounding box center [161, 202] width 8 height 16
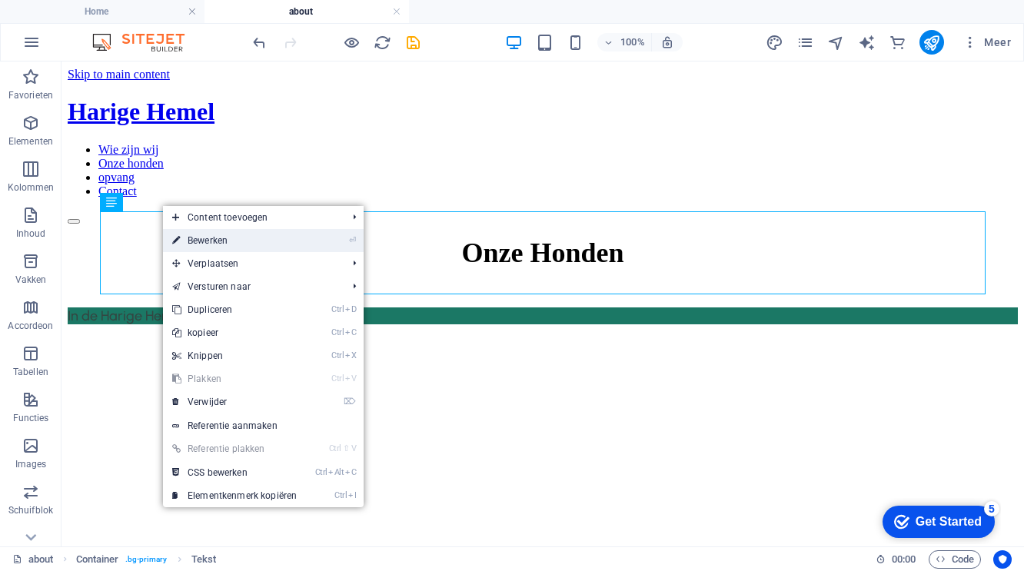
click at [234, 244] on link "⏎ Bewerken" at bounding box center [234, 240] width 143 height 23
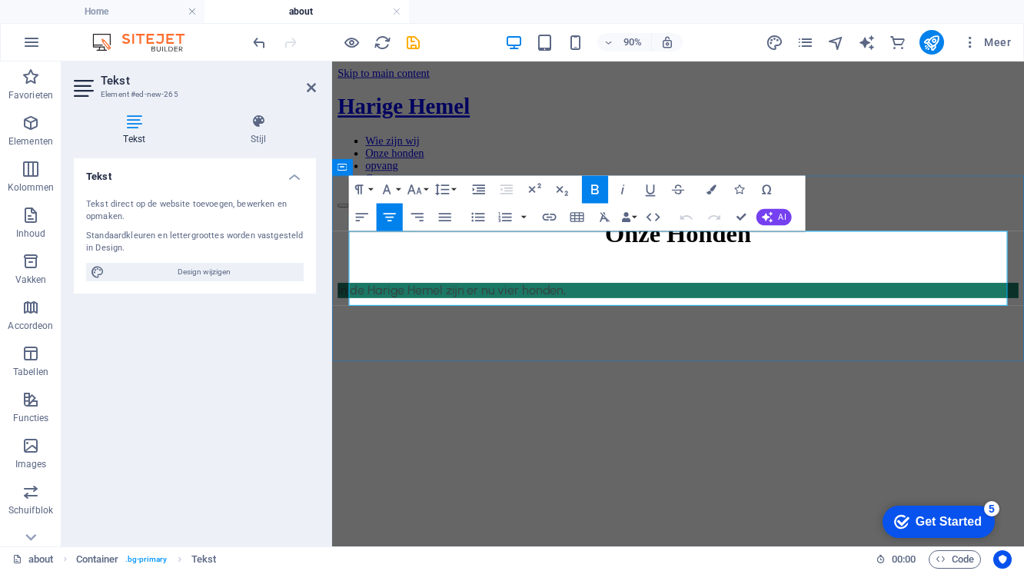
click at [612, 324] on p "In de Harige Hemel zijn er nu vier honden," at bounding box center [716, 315] width 756 height 17
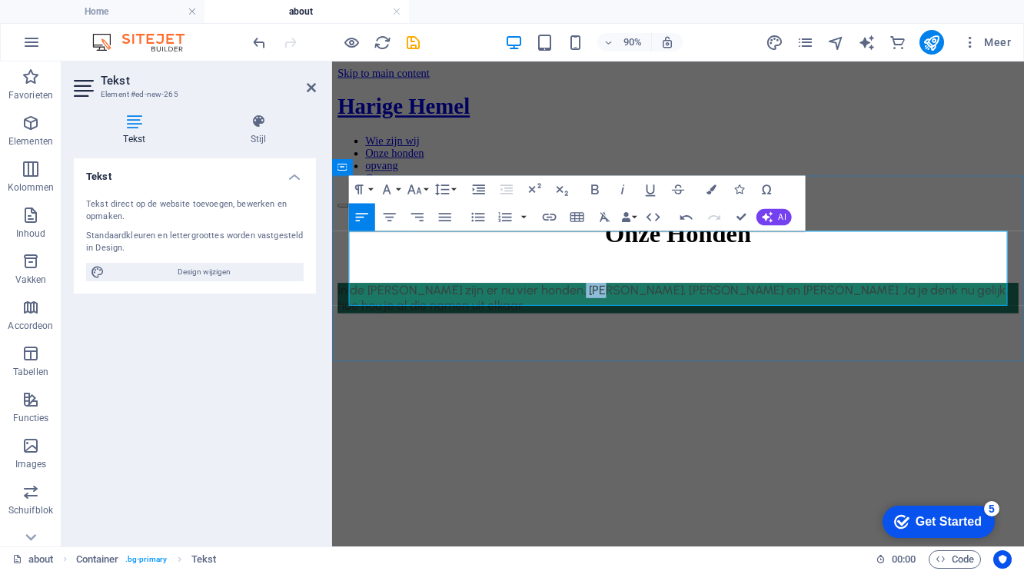
drag, startPoint x: 605, startPoint y: 323, endPoint x: 629, endPoint y: 323, distance: 23.8
click at [629, 323] on span "In de [PERSON_NAME] zijn er nu vier honden, [PERSON_NAME], [PERSON_NAME] en [PE…" at bounding box center [710, 324] width 745 height 34
click at [589, 189] on icon "button" at bounding box center [594, 189] width 17 height 17
drag, startPoint x: 634, startPoint y: 320, endPoint x: 665, endPoint y: 321, distance: 30.8
click at [665, 321] on span "In de [PERSON_NAME] zijn er nu vier honden, [PERSON_NAME], [PERSON_NAME] en [PE…" at bounding box center [714, 324] width 752 height 34
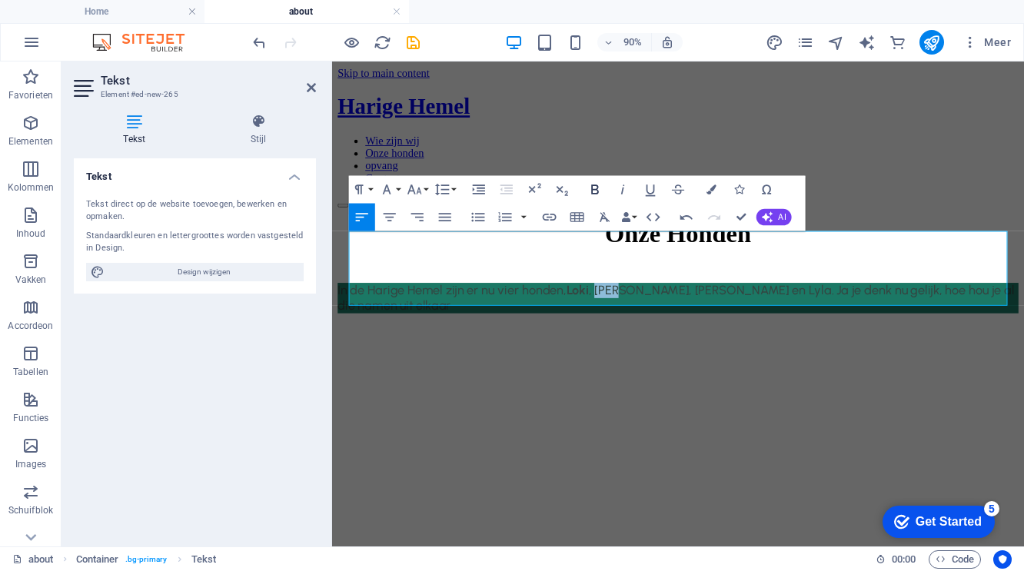
click at [596, 187] on icon "button" at bounding box center [594, 189] width 17 height 17
drag, startPoint x: 678, startPoint y: 322, endPoint x: 699, endPoint y: 324, distance: 21.6
click at [699, 324] on span "In de [PERSON_NAME] zijn er nu vier honden, [PERSON_NAME] , [PERSON_NAME] en [P…" at bounding box center [714, 324] width 752 height 34
click at [594, 188] on icon "button" at bounding box center [594, 189] width 17 height 17
drag, startPoint x: 726, startPoint y: 321, endPoint x: 743, endPoint y: 320, distance: 17.7
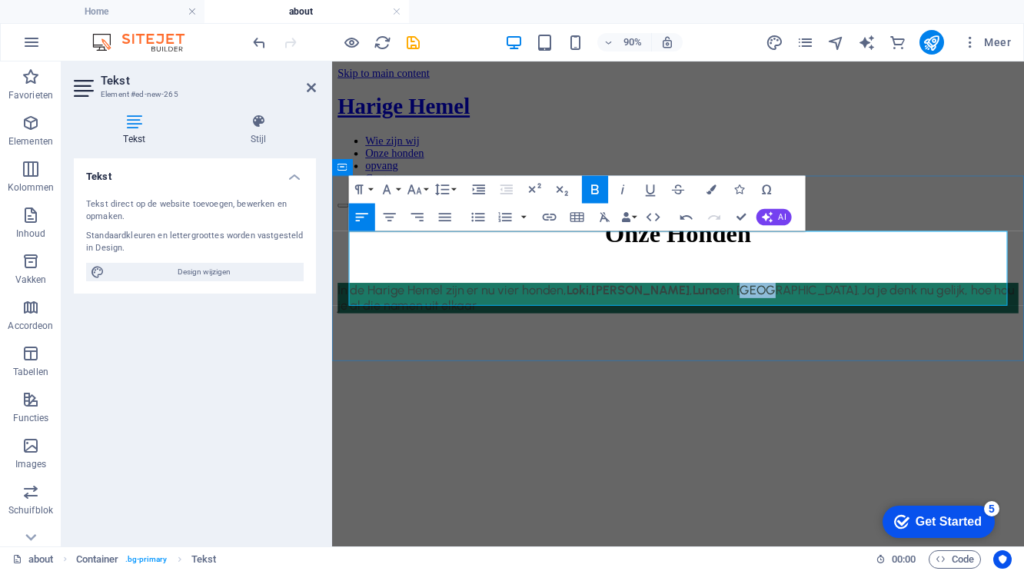
click at [747, 321] on span "In de [PERSON_NAME] zijn er nu vier honden, [PERSON_NAME] , [PERSON_NAME] en [P…" at bounding box center [714, 324] width 752 height 34
click at [596, 187] on icon "button" at bounding box center [594, 189] width 17 height 17
drag, startPoint x: 1065, startPoint y: 320, endPoint x: 1084, endPoint y: 316, distance: 19.0
click at [1023, 320] on span "In de [PERSON_NAME] zijn er nu vier honden, [PERSON_NAME] , [PERSON_NAME] en [P…" at bounding box center [715, 324] width 754 height 34
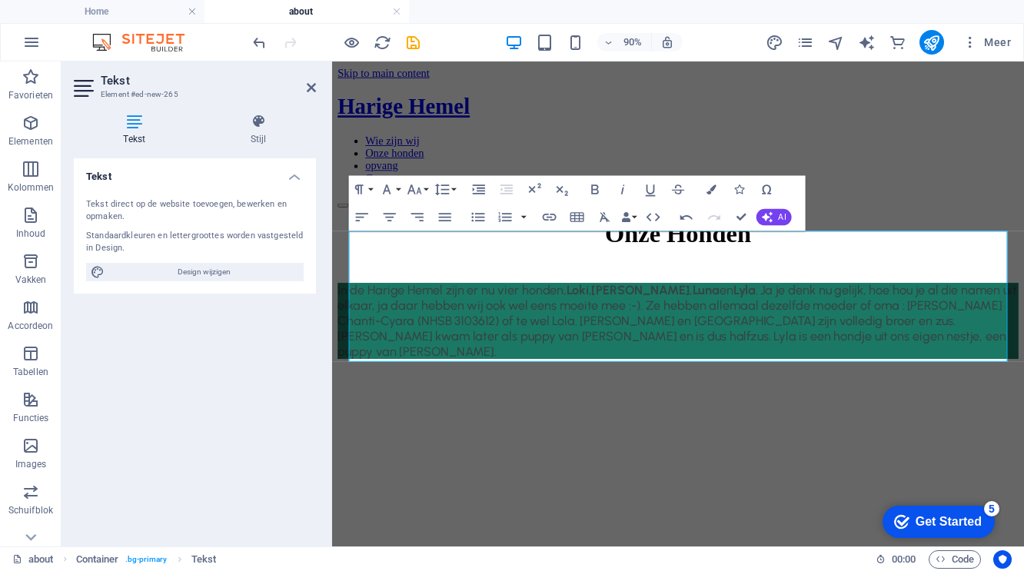
click at [849, 398] on html "Skip to main content Harige Hemel Wie zijn wij Onze honden opvang Contact Onze …" at bounding box center [716, 229] width 769 height 337
click at [670, 398] on html "Skip to main content Harige Hemel Wie zijn wij Onze honden opvang Contact Onze …" at bounding box center [716, 229] width 769 height 337
click at [682, 392] on div "Onze Honden In de Harige Hemel zijn er nu vier honden, [PERSON_NAME] , [PERSON_…" at bounding box center [716, 314] width 756 height 155
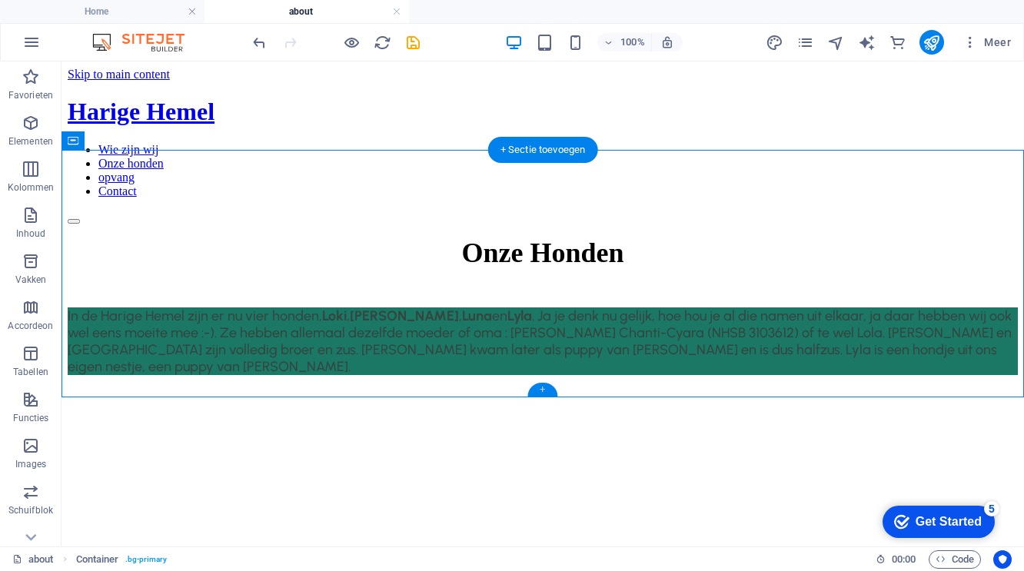
click at [545, 389] on div "+" at bounding box center [542, 390] width 30 height 14
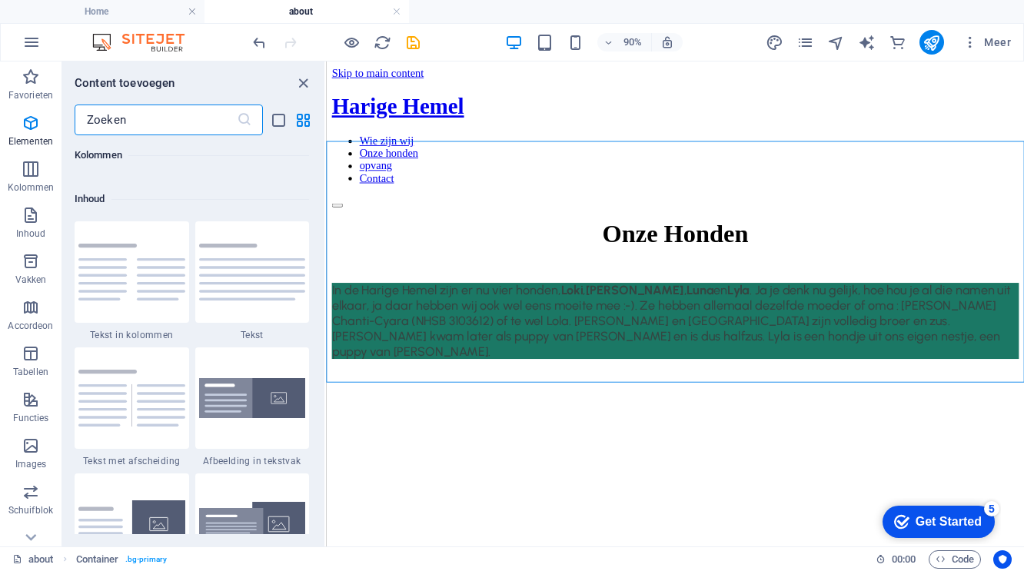
scroll to position [2689, 0]
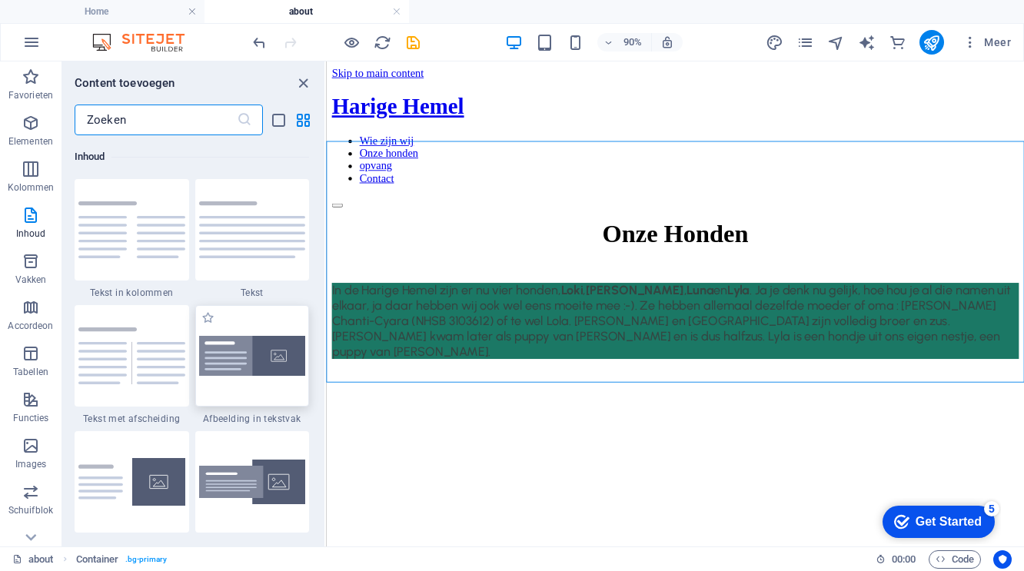
click at [261, 362] on img at bounding box center [252, 356] width 107 height 41
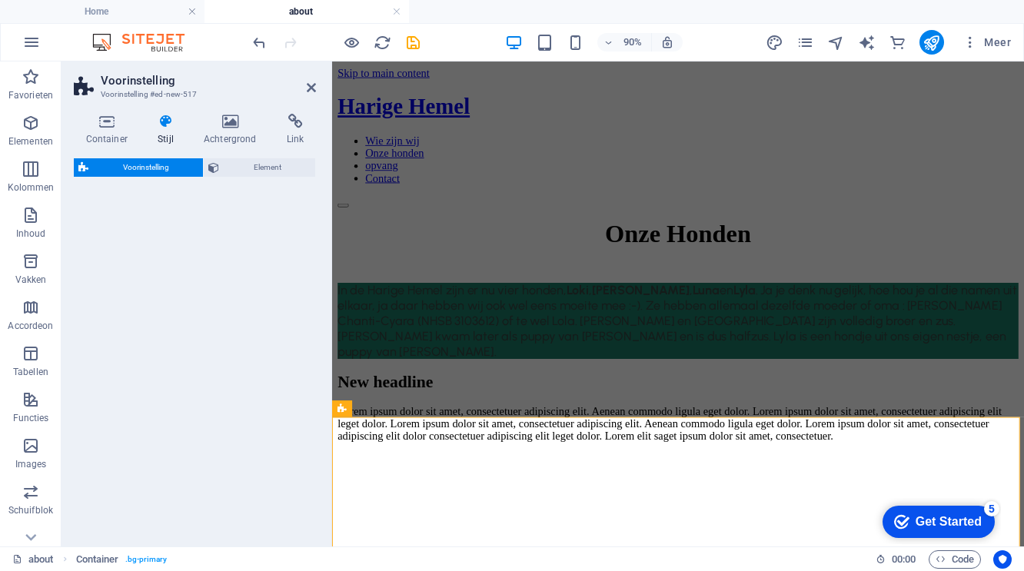
select select "rem"
select select "px"
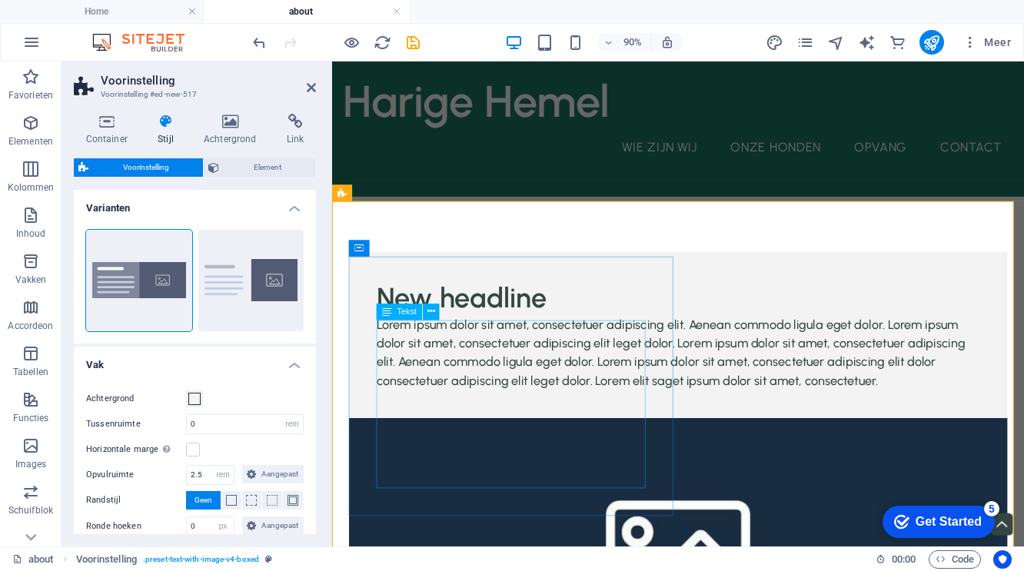
scroll to position [267, 0]
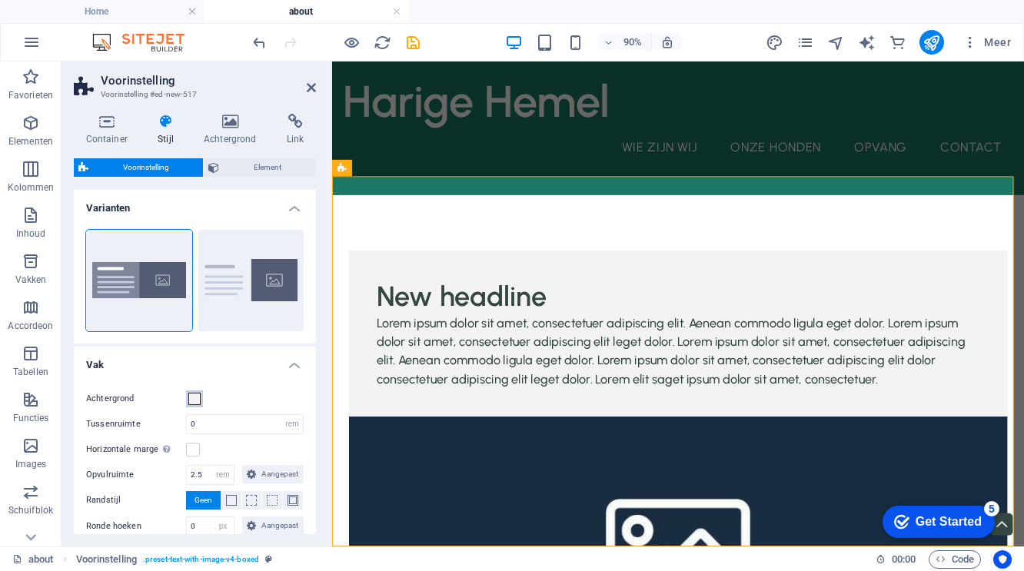
click at [193, 399] on span at bounding box center [194, 399] width 12 height 12
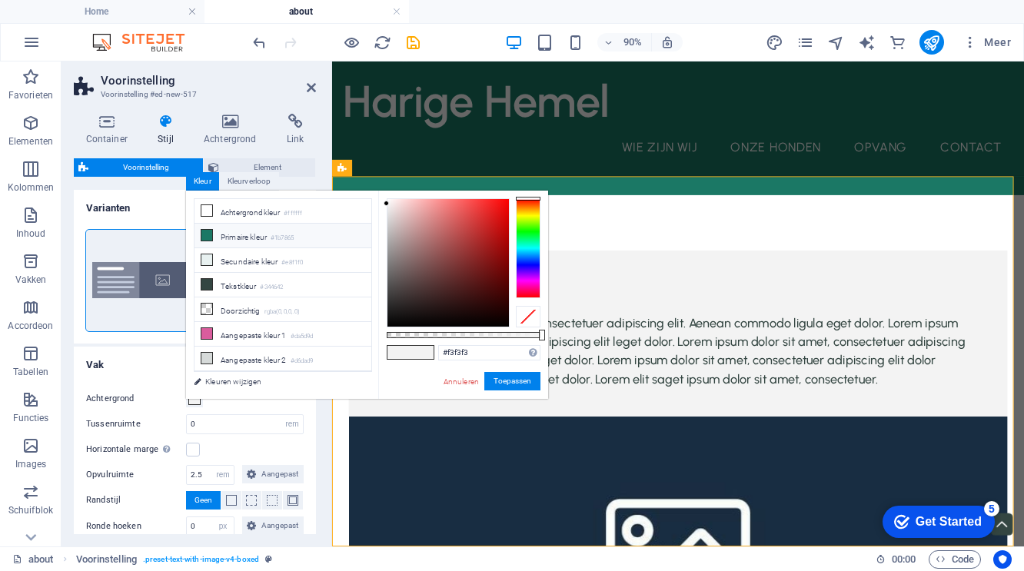
click at [250, 236] on li "Primaire kleur #1b7865" at bounding box center [282, 236] width 177 height 25
type input "#1b7865"
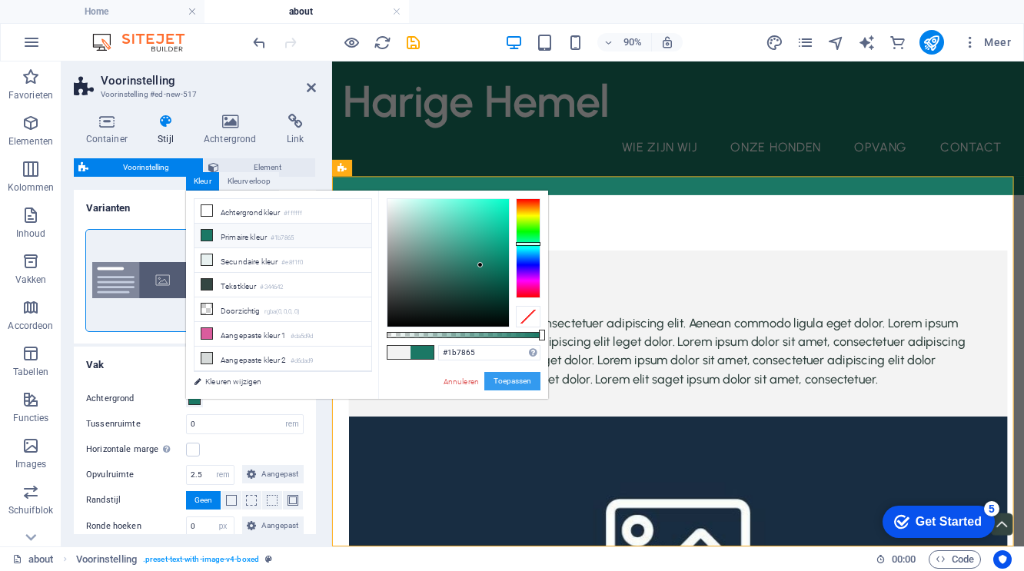
click at [513, 379] on button "Toepassen" at bounding box center [512, 381] width 56 height 18
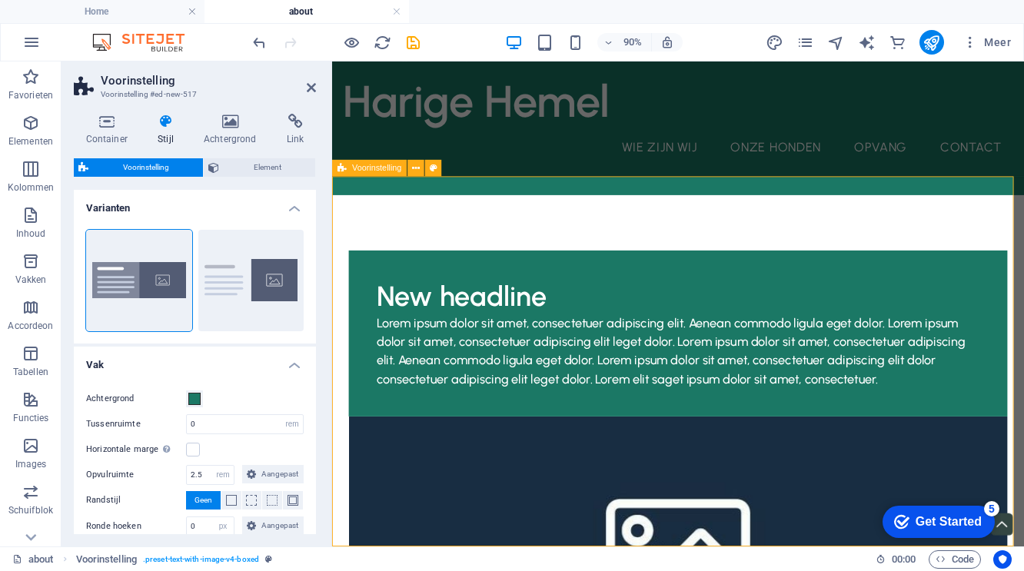
click at [556, 215] on div "New headline Lorem ipsum dolor sit amet, consectetuer adipiscing elit. Aenean c…" at bounding box center [716, 562] width 769 height 705
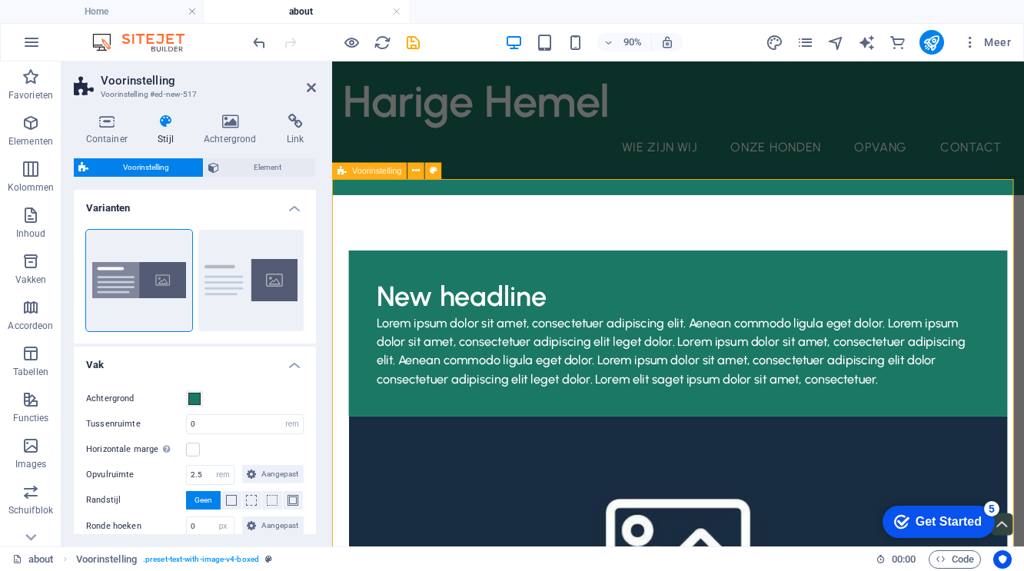
scroll to position [114, 0]
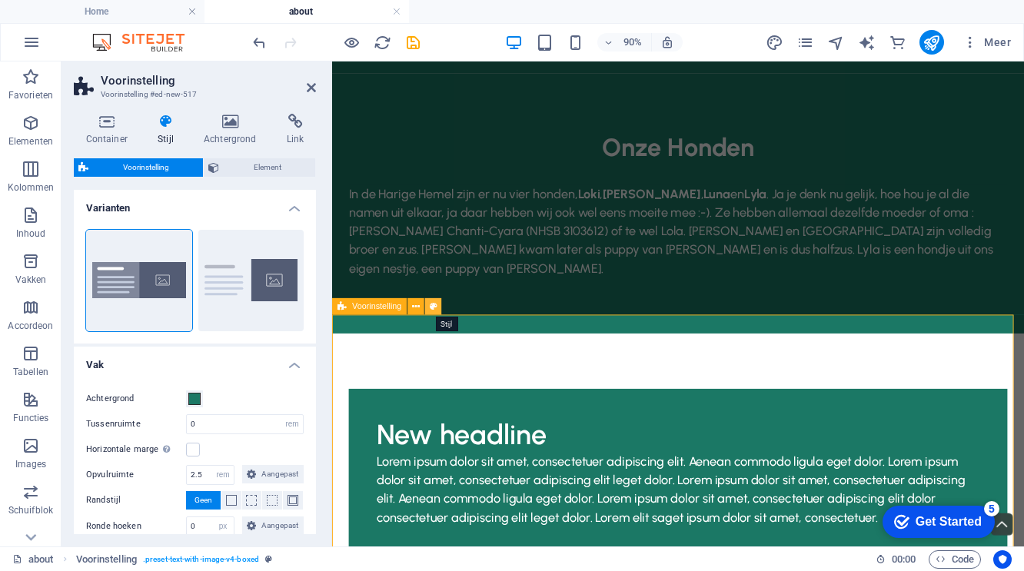
click at [433, 304] on icon at bounding box center [434, 306] width 8 height 15
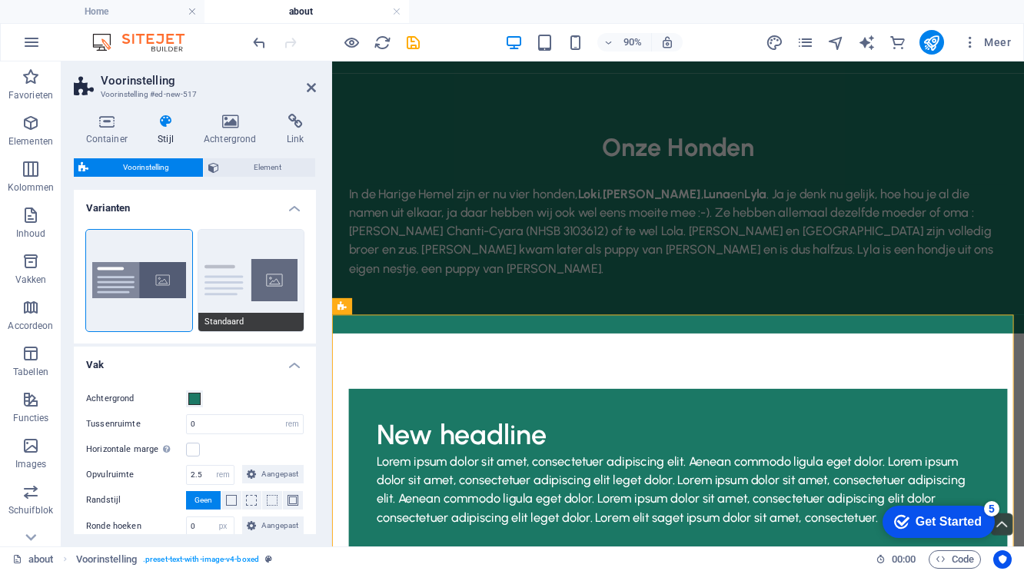
click at [233, 310] on button "Standaard" at bounding box center [251, 280] width 106 height 101
type input "2"
type input "0"
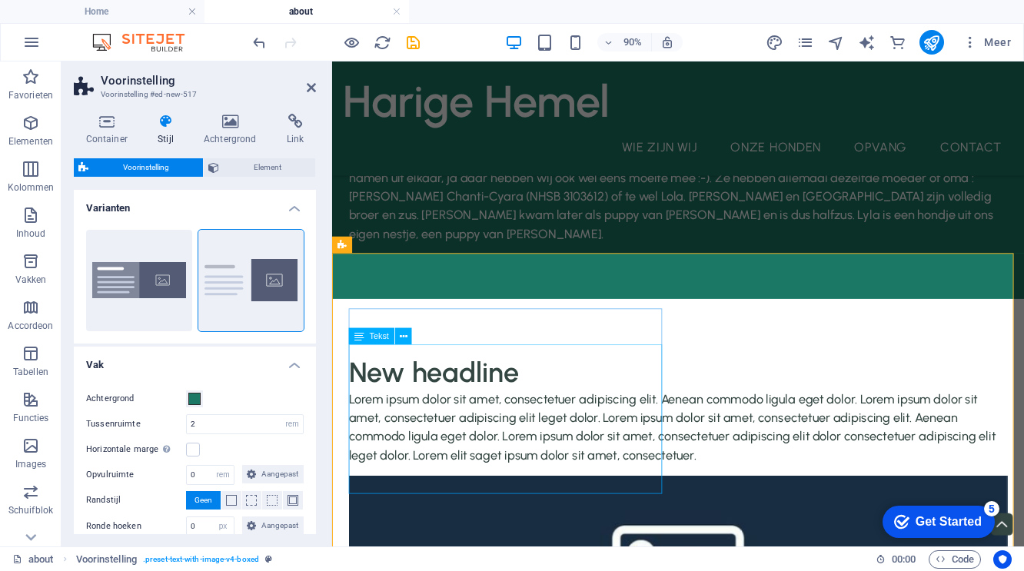
scroll to position [185, 0]
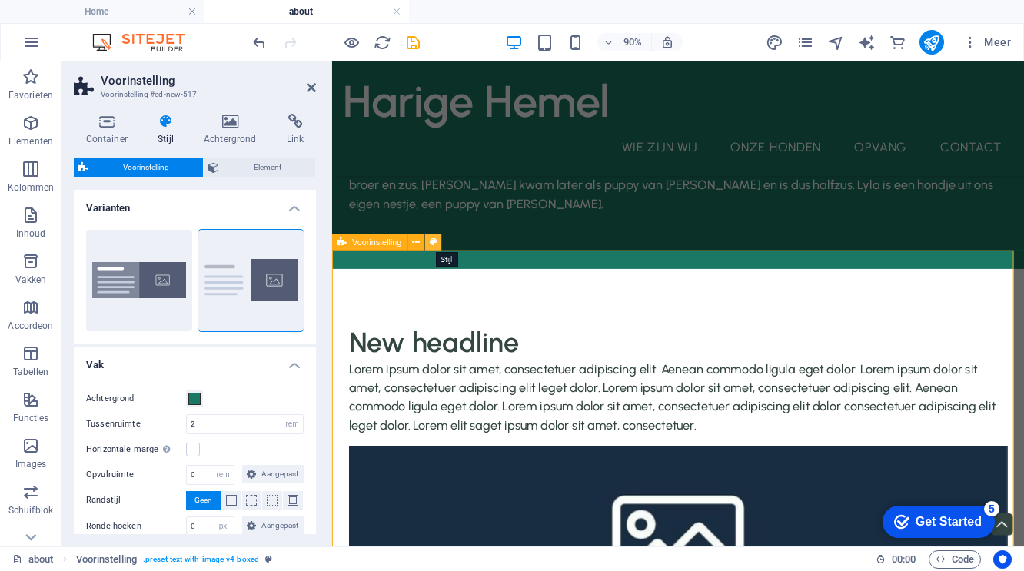
click at [432, 241] on icon at bounding box center [434, 242] width 8 height 15
click at [193, 397] on span at bounding box center [194, 399] width 12 height 12
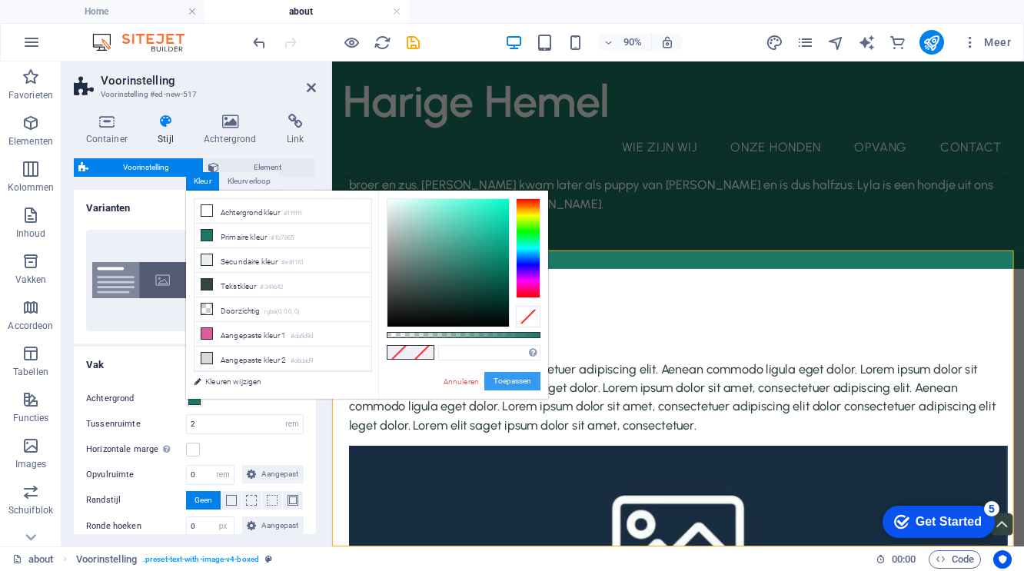
click at [503, 378] on button "Toepassen" at bounding box center [512, 381] width 56 height 18
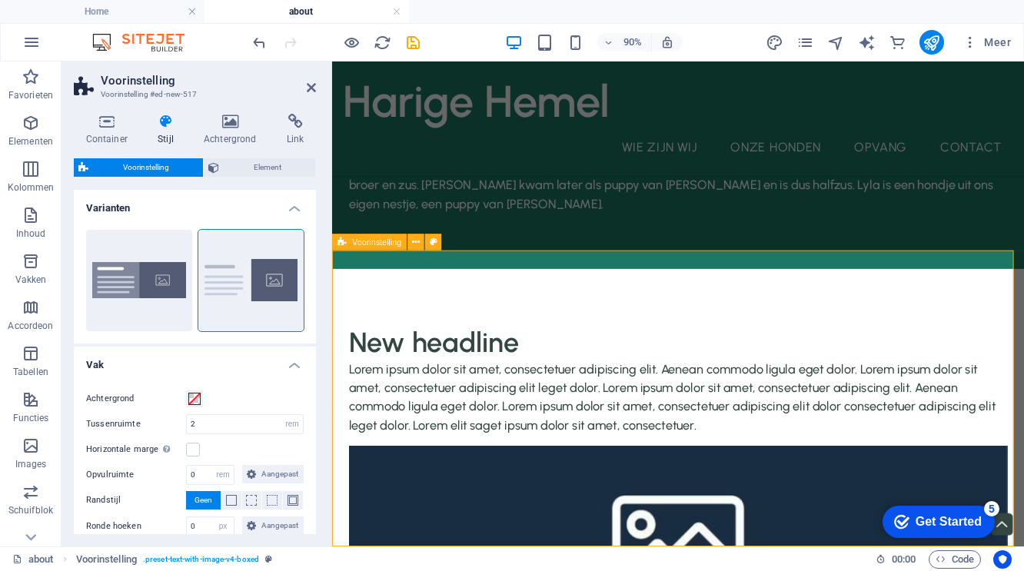
click at [649, 570] on div "New headline Lorem ipsum dolor sit amet, consectetuer adipiscing elit. Aenean c…" at bounding box center [716, 578] width 769 height 573
click at [659, 254] on div "Onze Honden In de Harige Hemel zijn er nu vier honden, [PERSON_NAME] , [PERSON_…" at bounding box center [716, 84] width 769 height 416
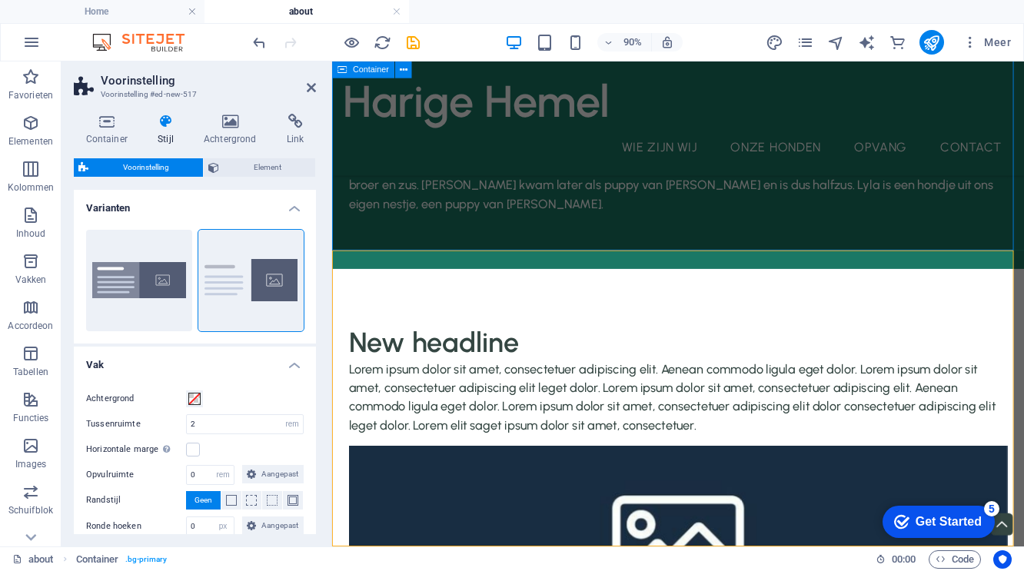
scroll to position [138, 0]
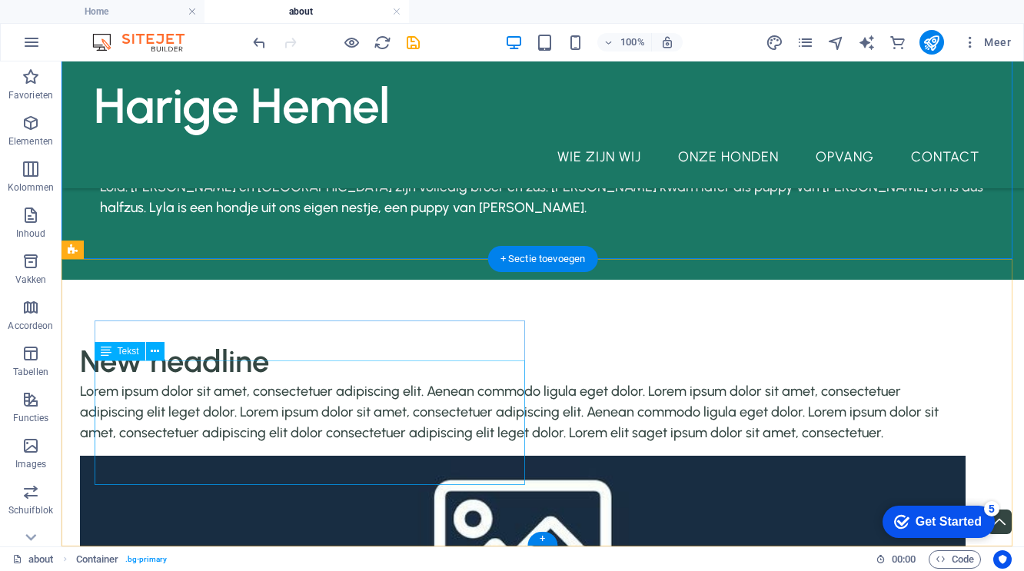
click at [344, 413] on div "Lorem ipsum dolor sit amet, consectetuer adipiscing elit. Aenean commodo ligula…" at bounding box center [522, 412] width 885 height 62
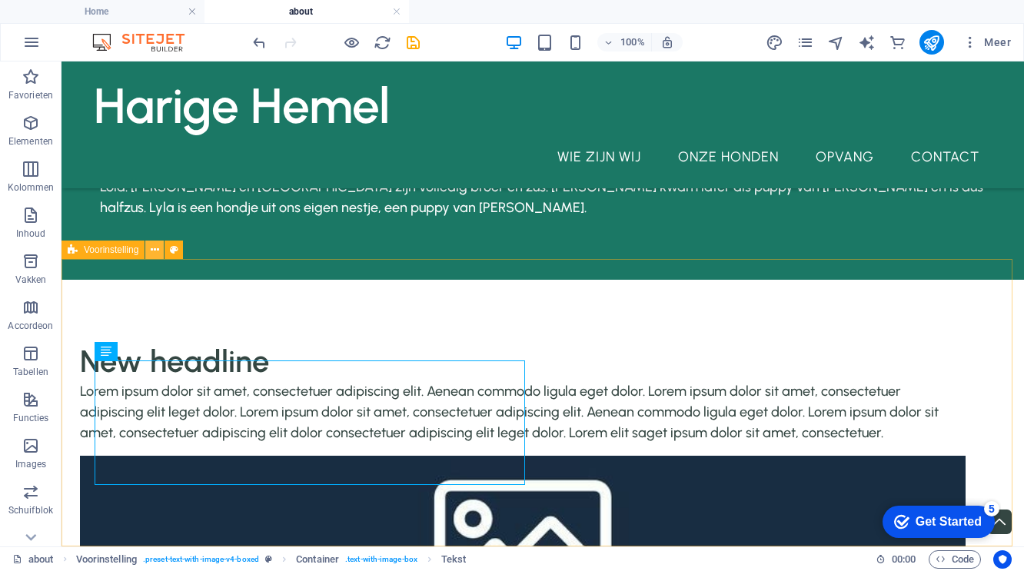
click at [158, 250] on icon at bounding box center [155, 250] width 8 height 16
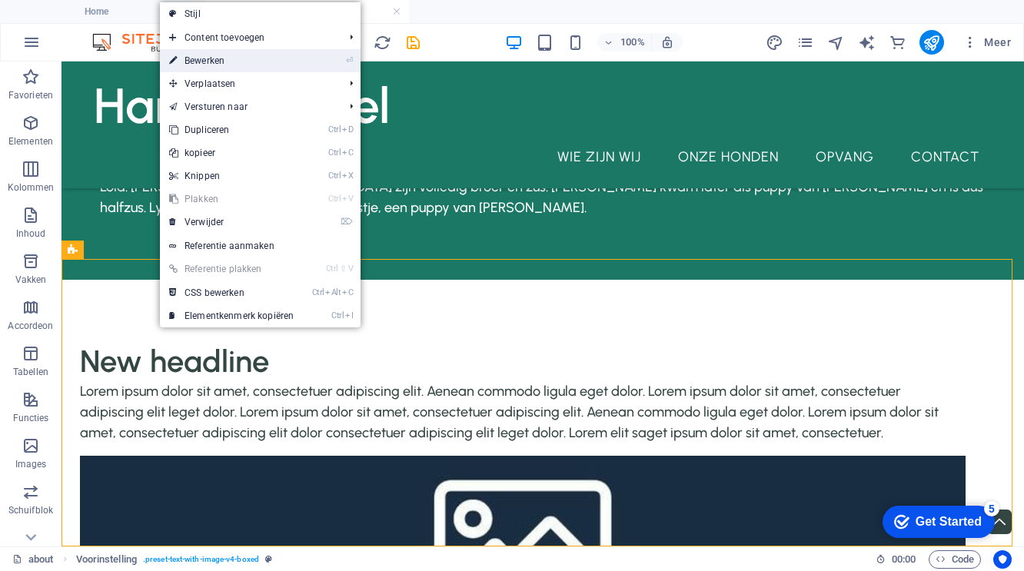
click at [209, 65] on link "⏎ Bewerken" at bounding box center [231, 60] width 143 height 23
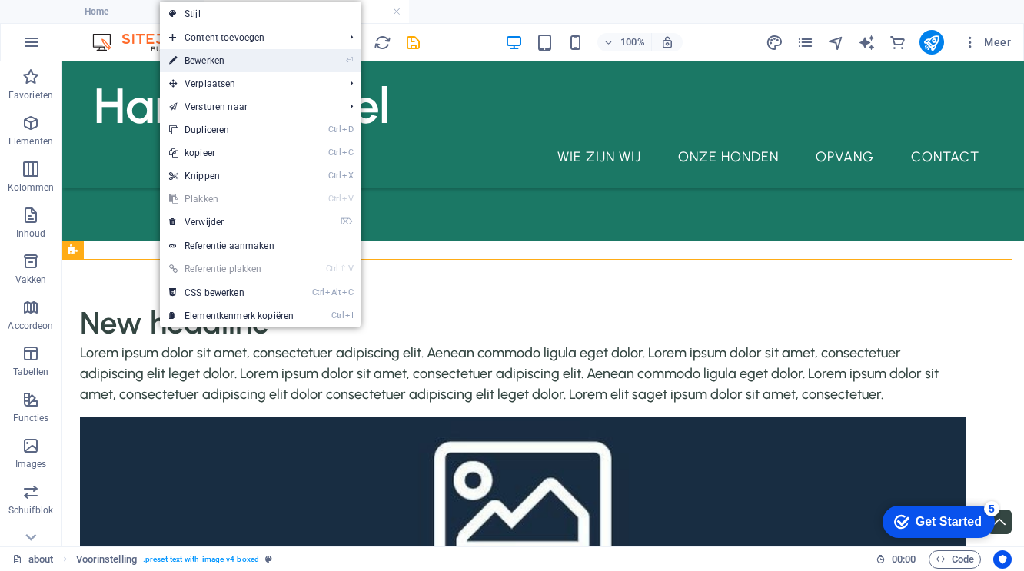
select select "rem"
select select "px"
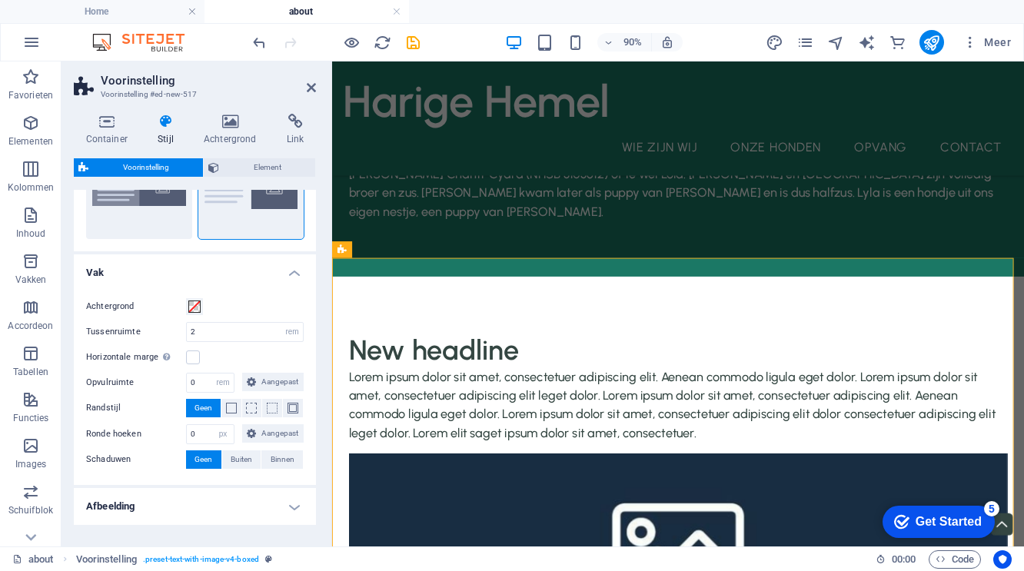
scroll to position [144, 0]
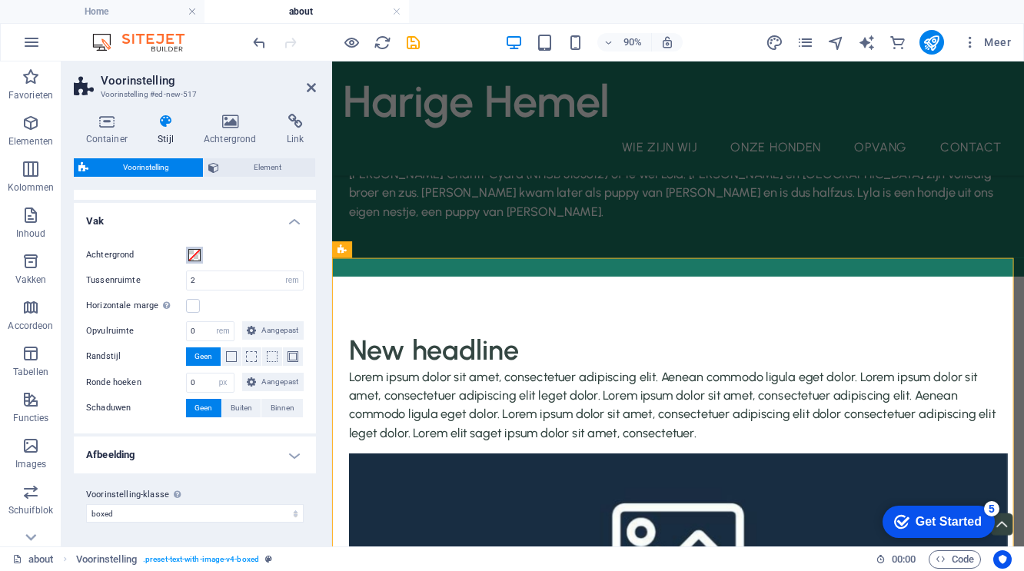
click at [195, 258] on span at bounding box center [194, 255] width 12 height 12
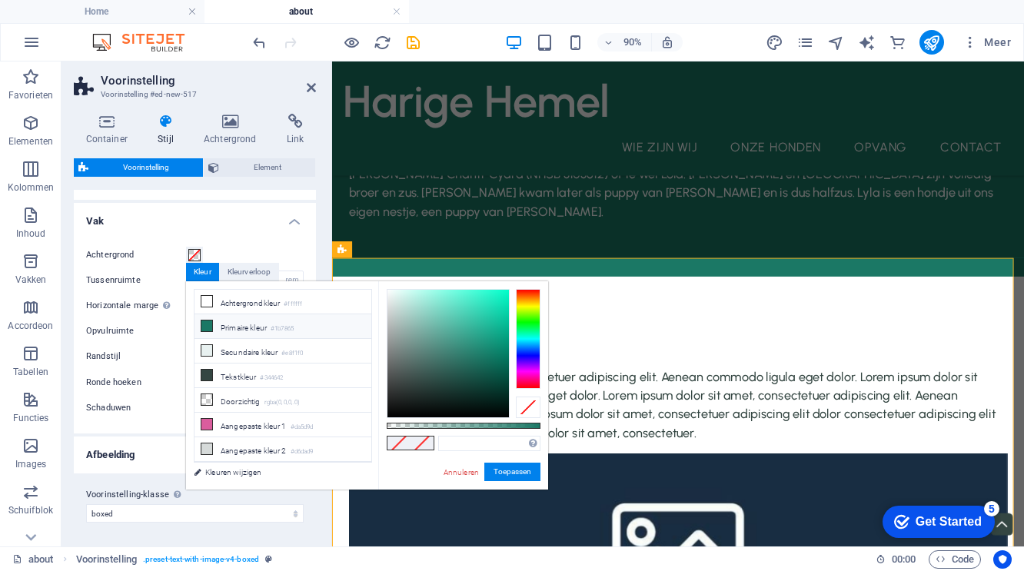
click at [228, 330] on li "Primaire kleur #1b7865" at bounding box center [282, 326] width 177 height 25
type input "#1b7865"
click at [506, 469] on button "Toepassen" at bounding box center [512, 472] width 56 height 18
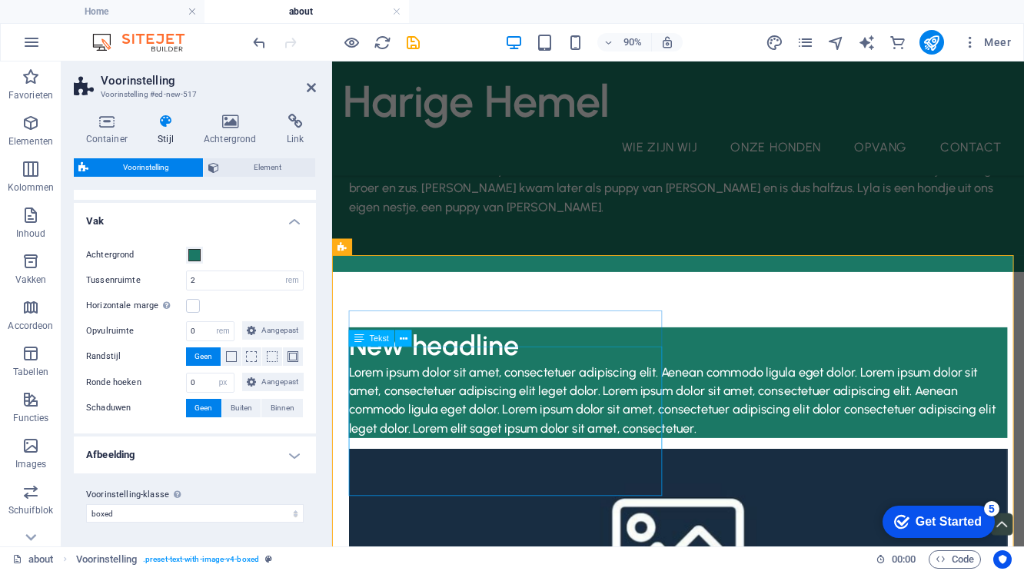
scroll to position [185, 0]
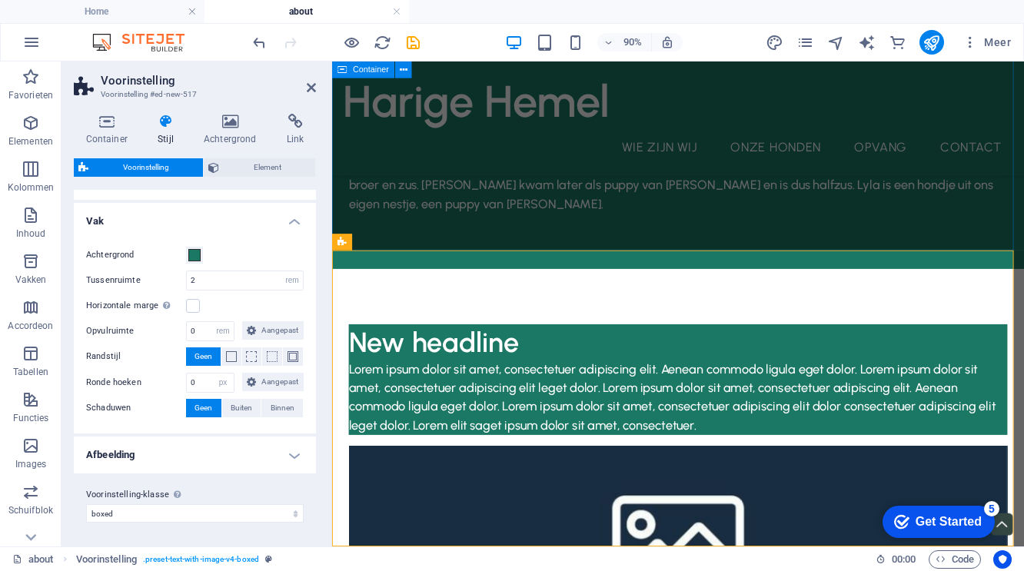
click at [542, 253] on div "Onze Honden In de Harige Hemel zijn er nu vier honden, [PERSON_NAME] , [PERSON_…" at bounding box center [716, 84] width 769 height 416
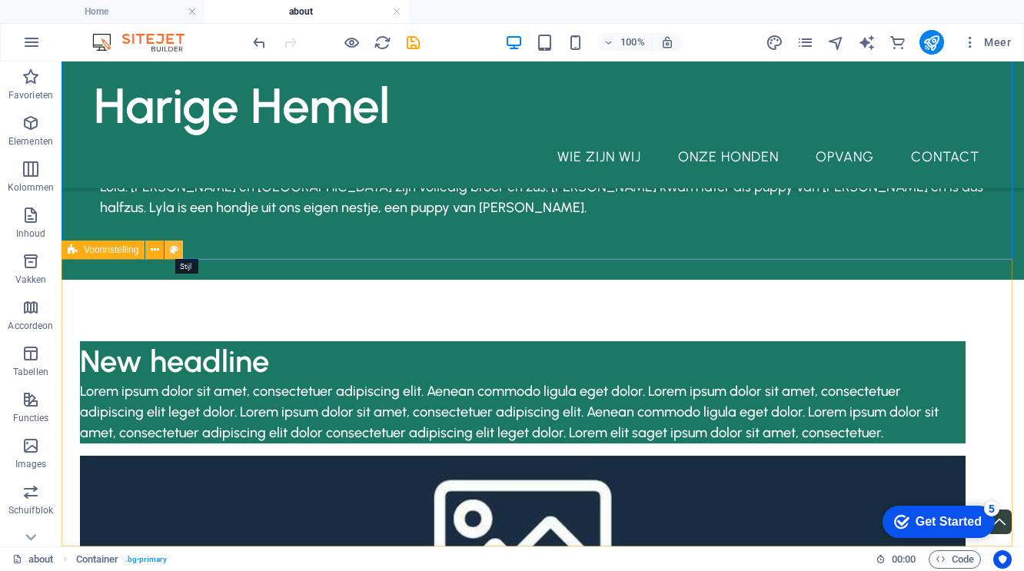
click at [176, 249] on icon at bounding box center [174, 250] width 8 height 16
select select "rem"
select select "px"
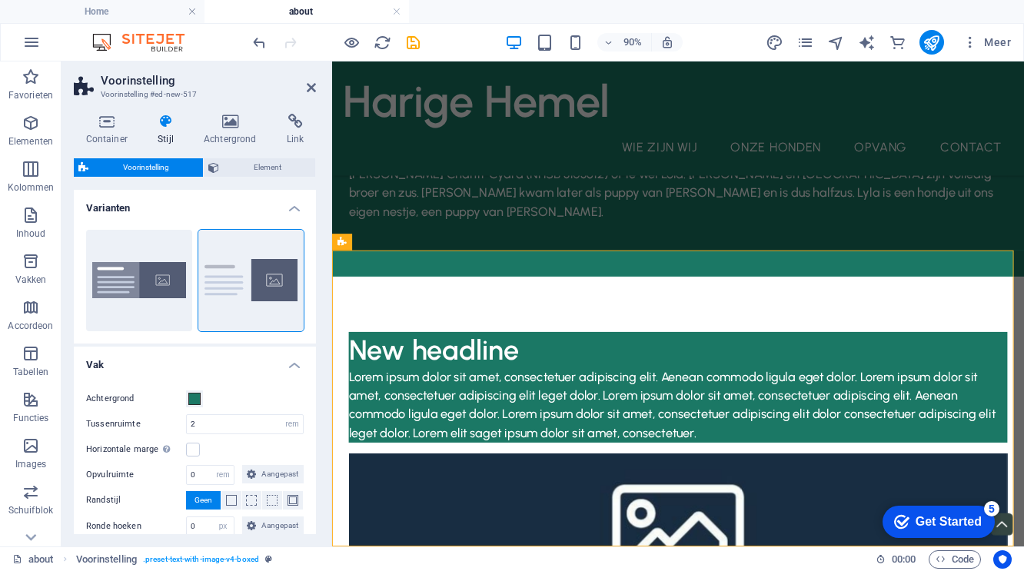
scroll to position [185, 0]
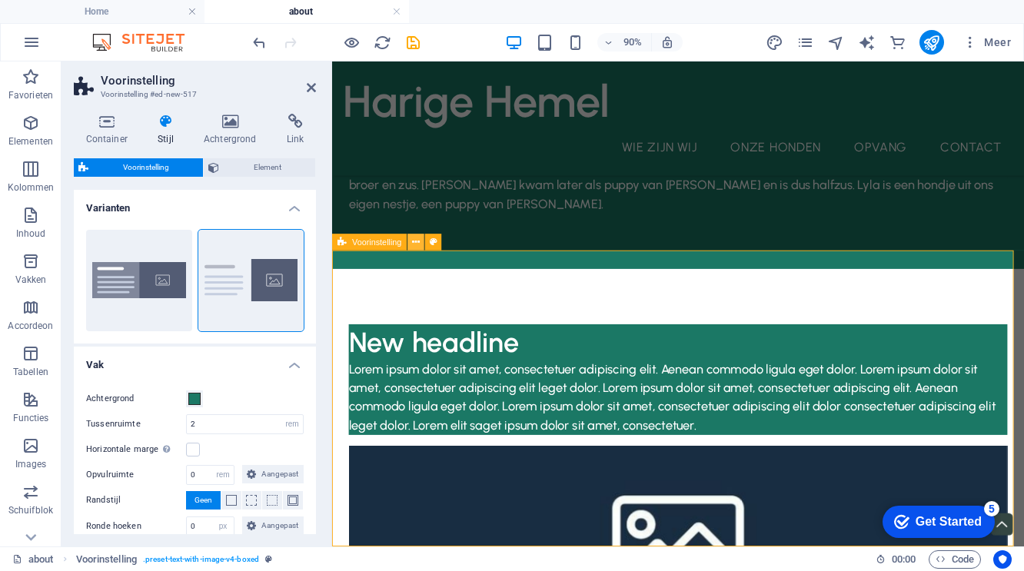
click at [417, 241] on icon at bounding box center [416, 242] width 8 height 15
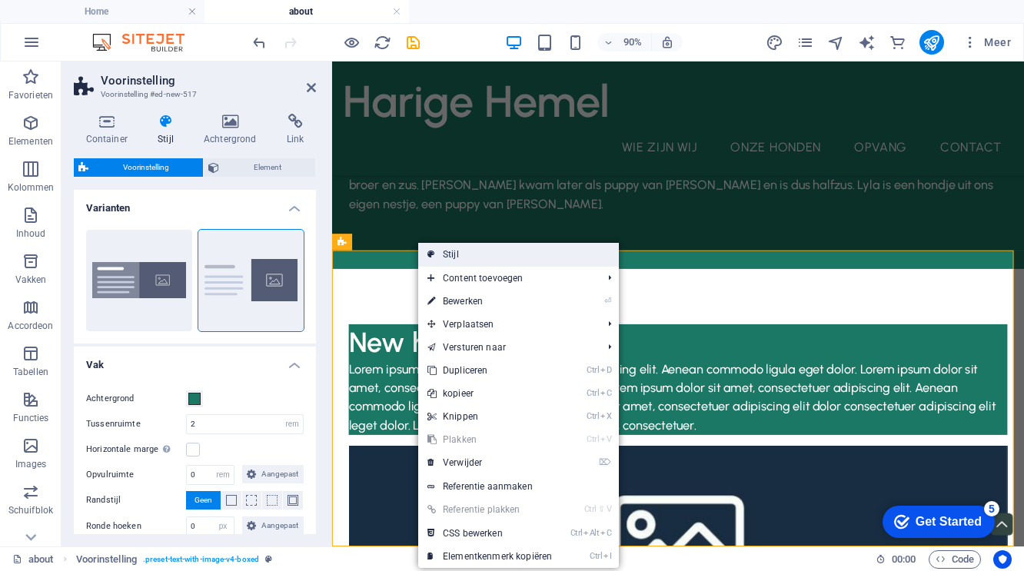
click at [452, 253] on link "Stijl" at bounding box center [518, 254] width 201 height 23
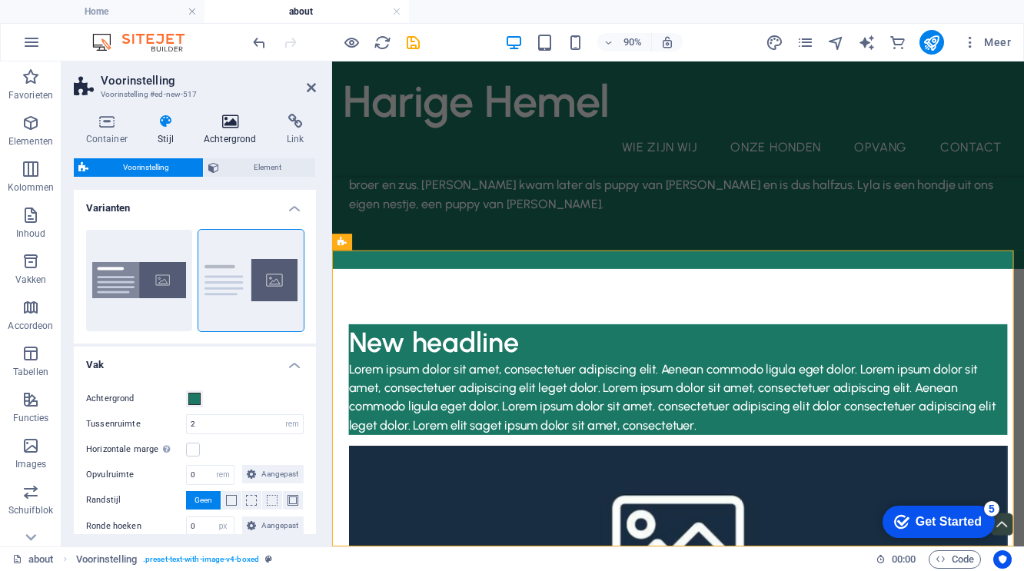
click at [235, 120] on icon at bounding box center [229, 121] width 77 height 15
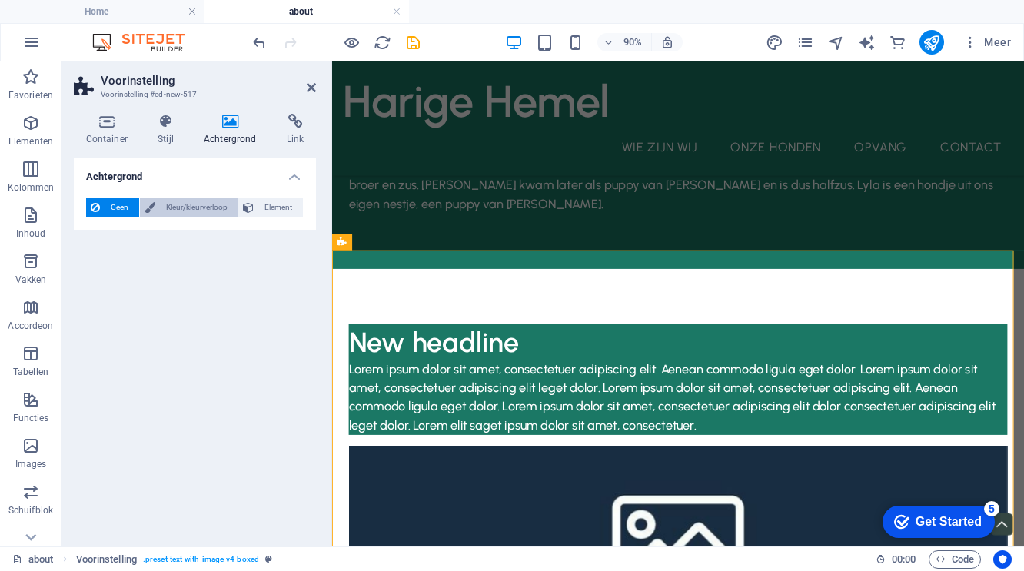
click at [195, 211] on span "Kleur/kleurverloop" at bounding box center [197, 207] width 74 height 18
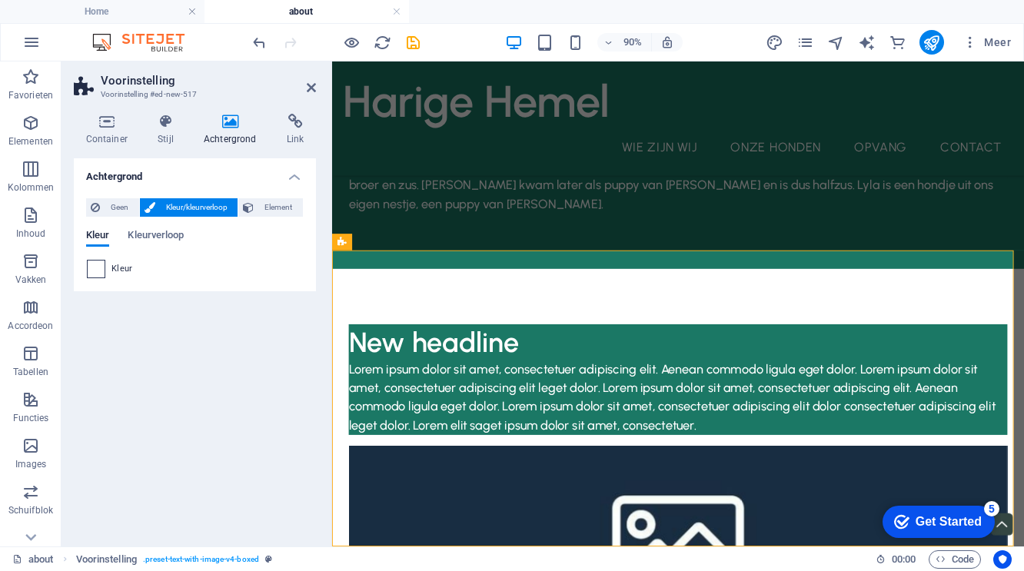
click at [98, 271] on span at bounding box center [96, 269] width 17 height 17
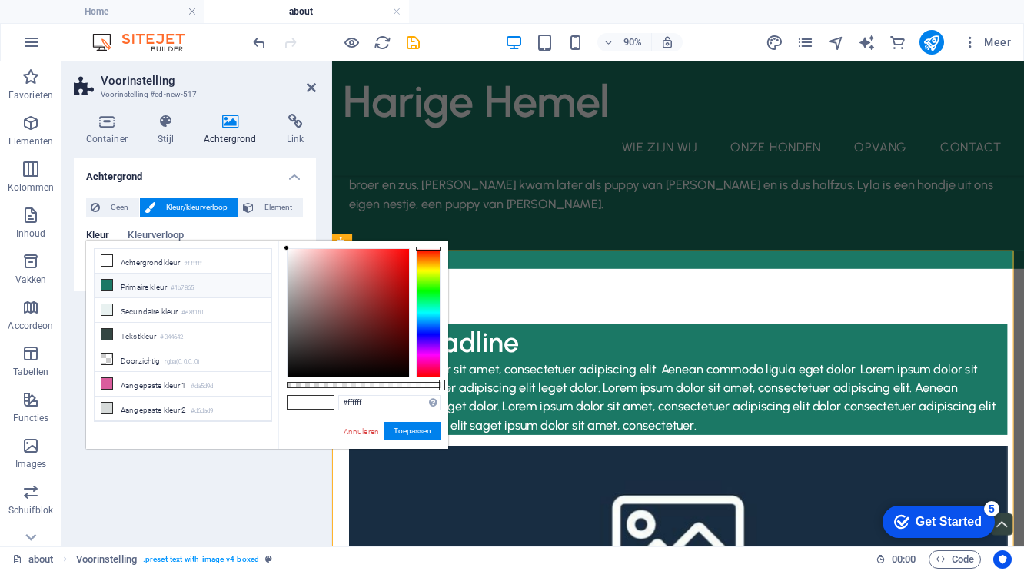
click at [131, 284] on li "Primaire kleur #1b7865" at bounding box center [183, 286] width 177 height 25
type input "#1b7865"
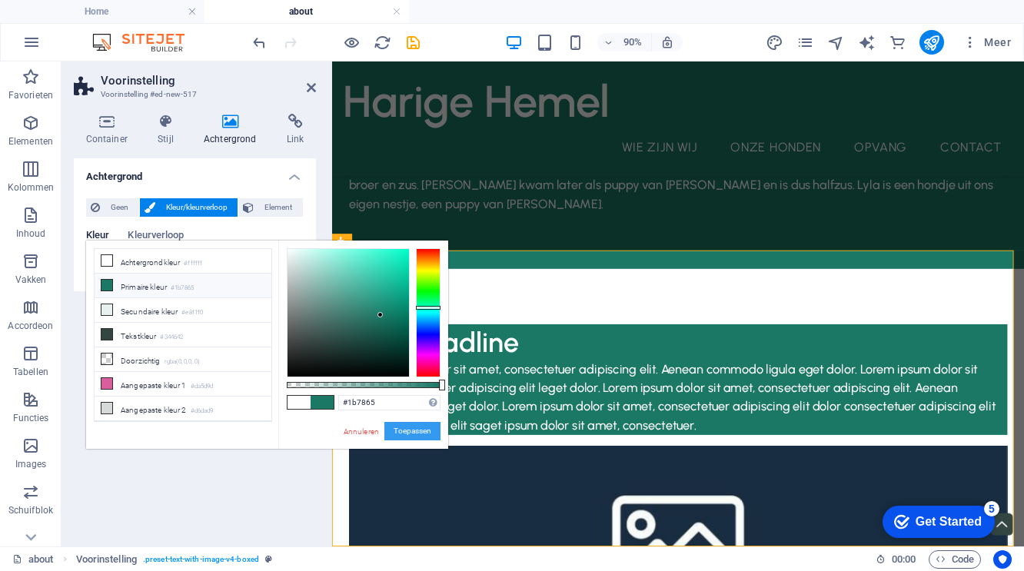
click at [407, 428] on button "Toepassen" at bounding box center [412, 431] width 56 height 18
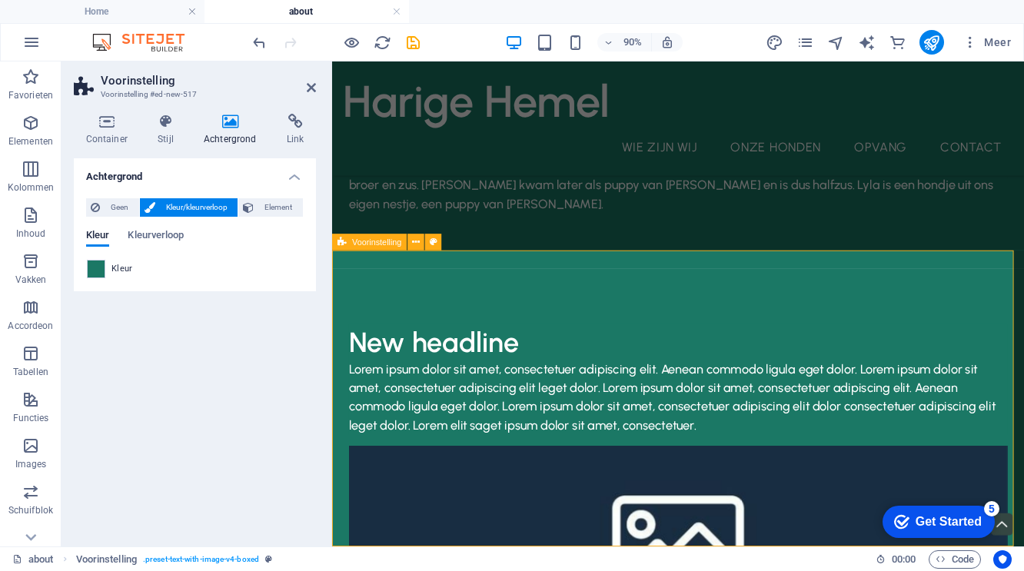
click at [684, 310] on div "New headline Lorem ipsum dolor sit amet, consectetuer adipiscing elit. Aenean c…" at bounding box center [716, 578] width 769 height 573
click at [66, 452] on div "Container Stijl Achtergrond Link Grootte Hoogte Standaard px rem % vh vw Min. h…" at bounding box center [194, 323] width 267 height 445
click at [778, 118] on div "Harige Hemel Wie zijn wij Onze honden opvang Contact" at bounding box center [716, 124] width 769 height 127
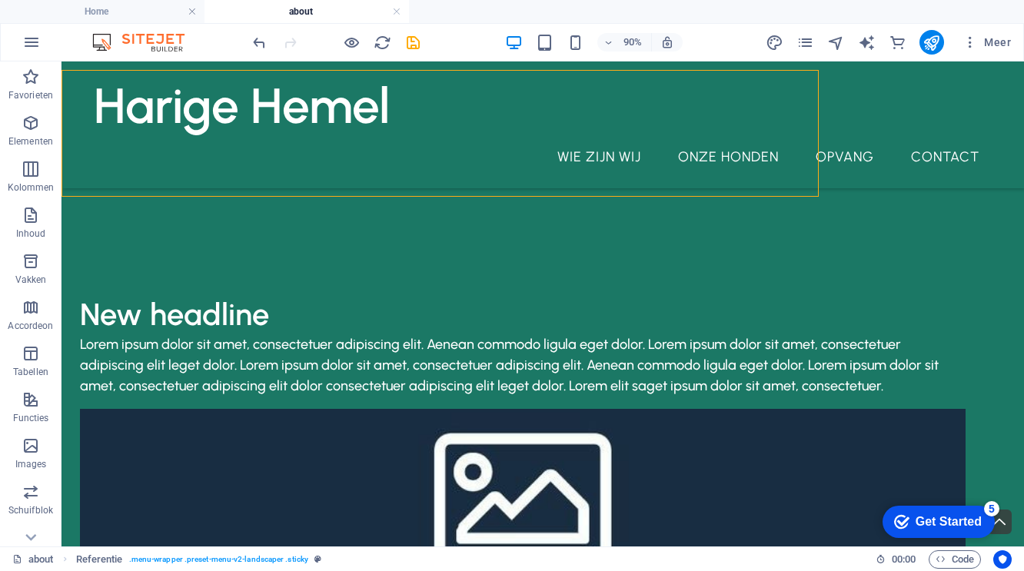
scroll to position [138, 0]
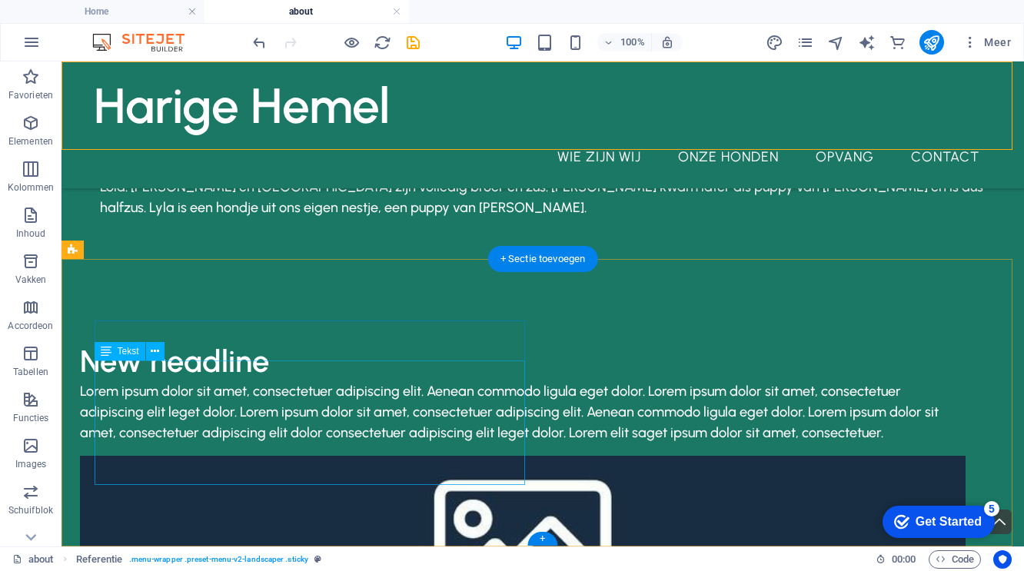
click at [424, 401] on div "Lorem ipsum dolor sit amet, consectetuer adipiscing elit. Aenean commodo ligula…" at bounding box center [522, 412] width 885 height 62
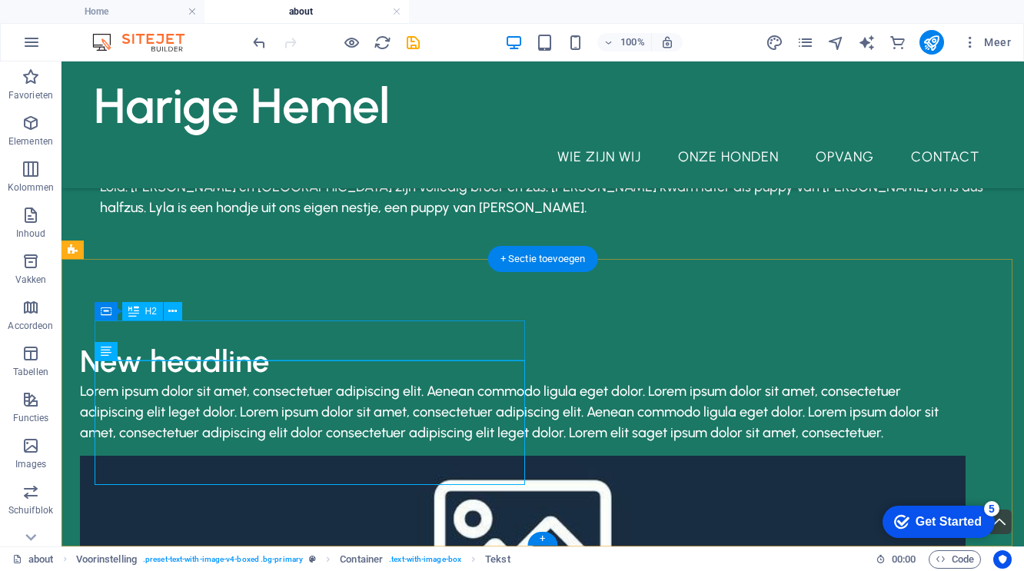
click at [267, 341] on div "New headline" at bounding box center [522, 361] width 885 height 40
click at [174, 310] on icon at bounding box center [173, 312] width 8 height 16
click at [176, 311] on icon at bounding box center [172, 312] width 8 height 16
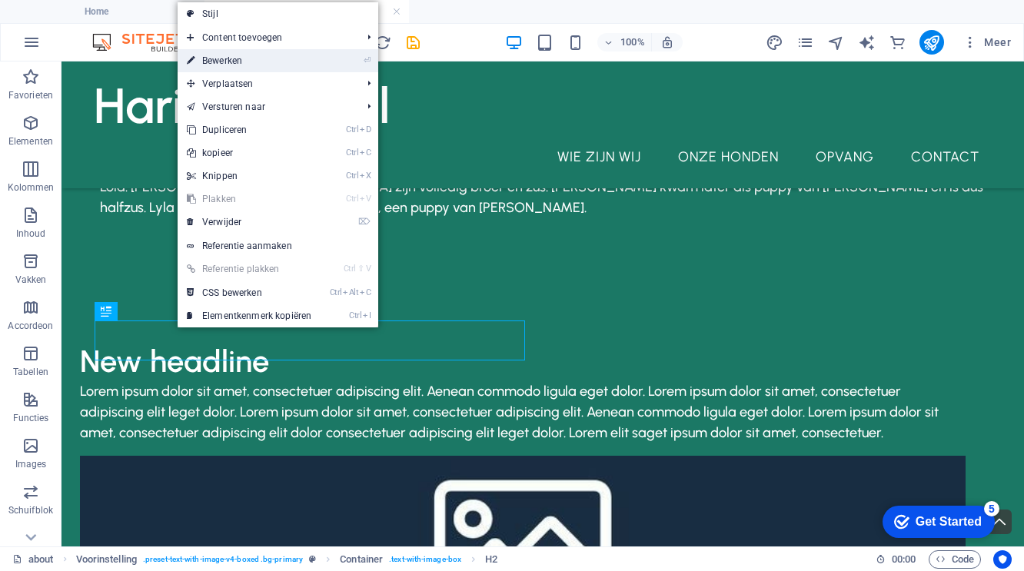
click at [263, 59] on link "⏎ Bewerken" at bounding box center [249, 60] width 143 height 23
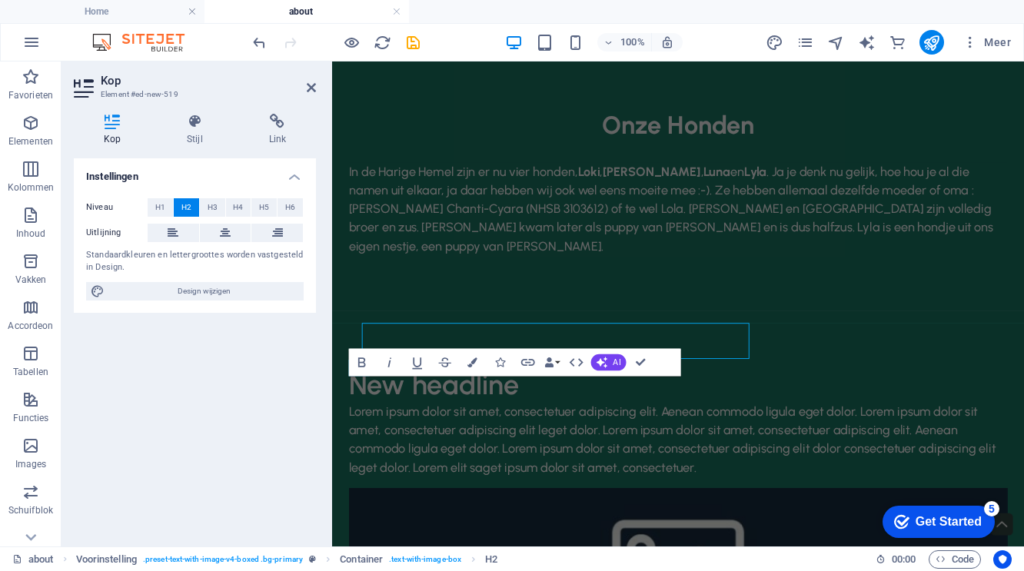
scroll to position [107, 0]
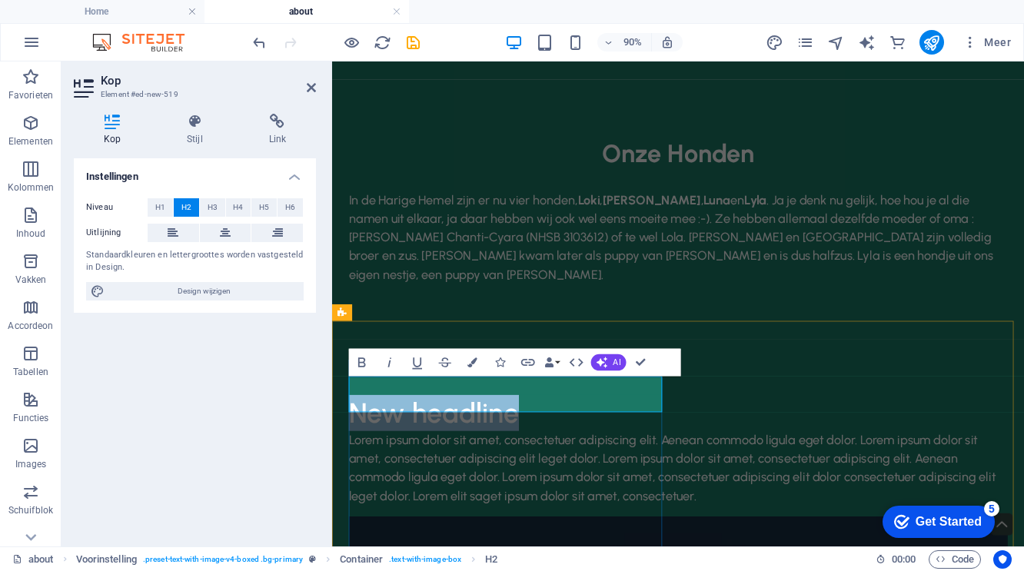
click at [533, 432] on h2 "New headline" at bounding box center [716, 452] width 732 height 40
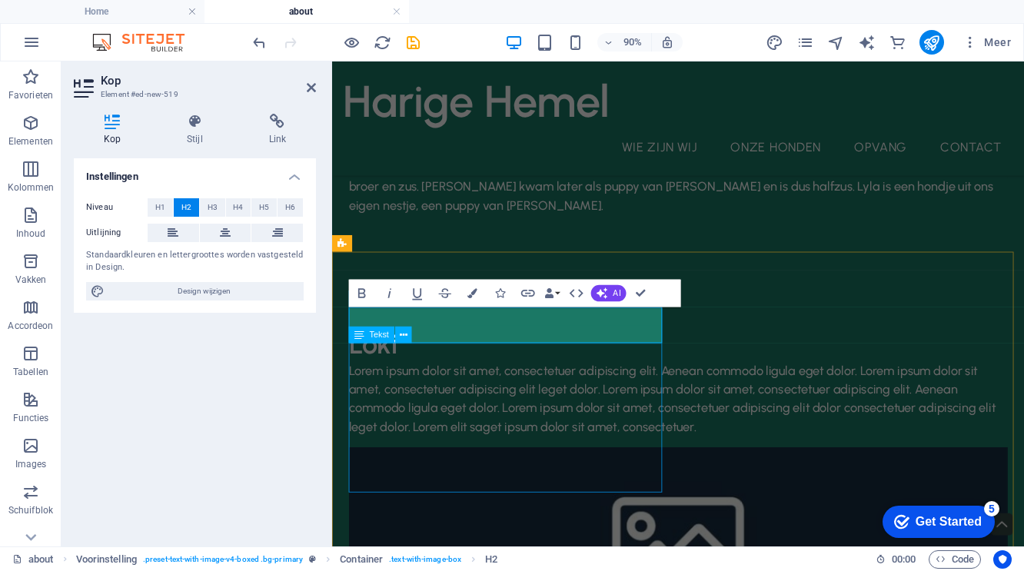
click at [533, 456] on div "Lorem ipsum dolor sit amet, consectetuer adipiscing elit. Aenean commodo ligula…" at bounding box center [716, 436] width 732 height 83
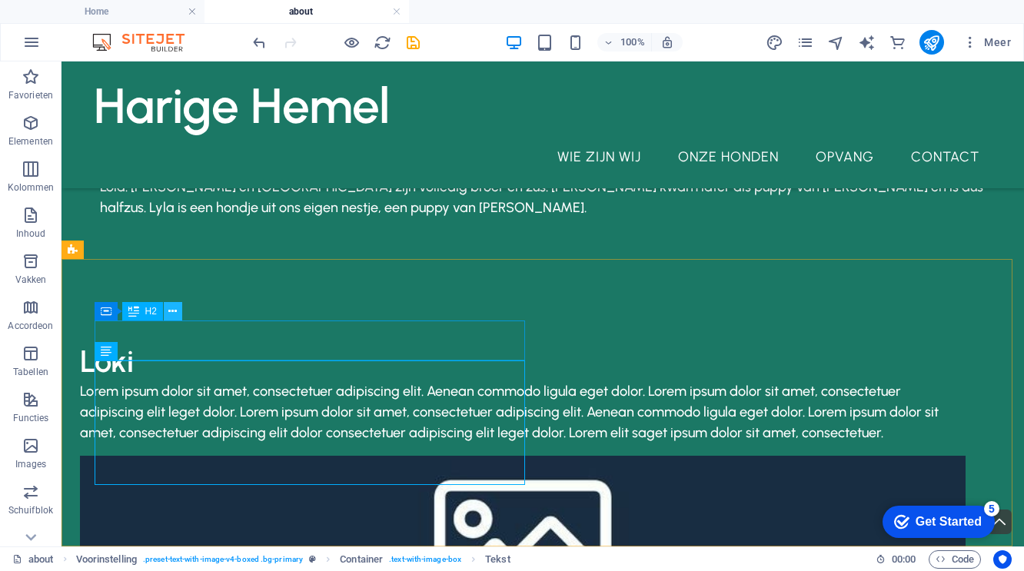
click at [177, 308] on icon at bounding box center [172, 312] width 8 height 16
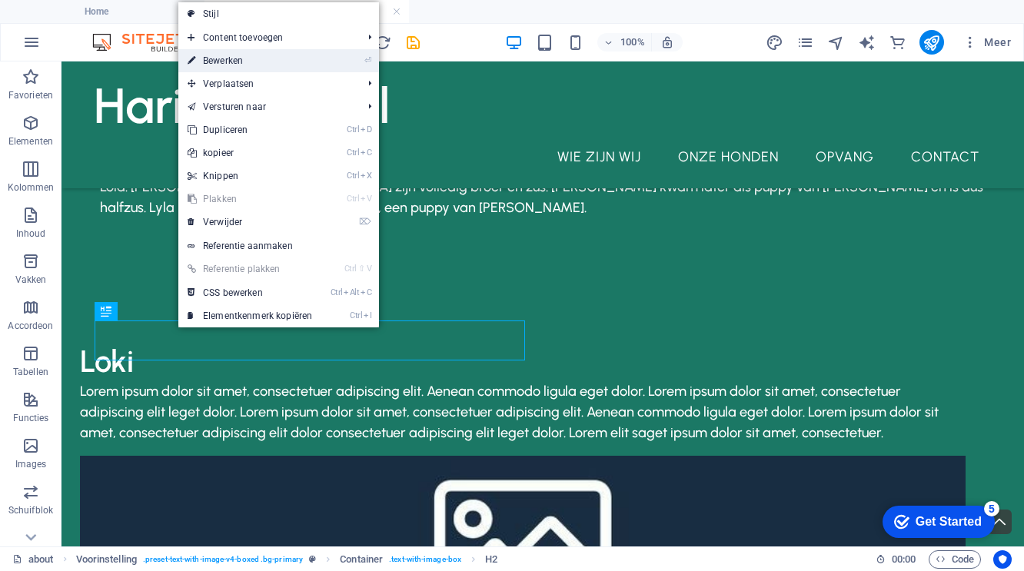
click at [243, 61] on link "⏎ Bewerken" at bounding box center [249, 60] width 143 height 23
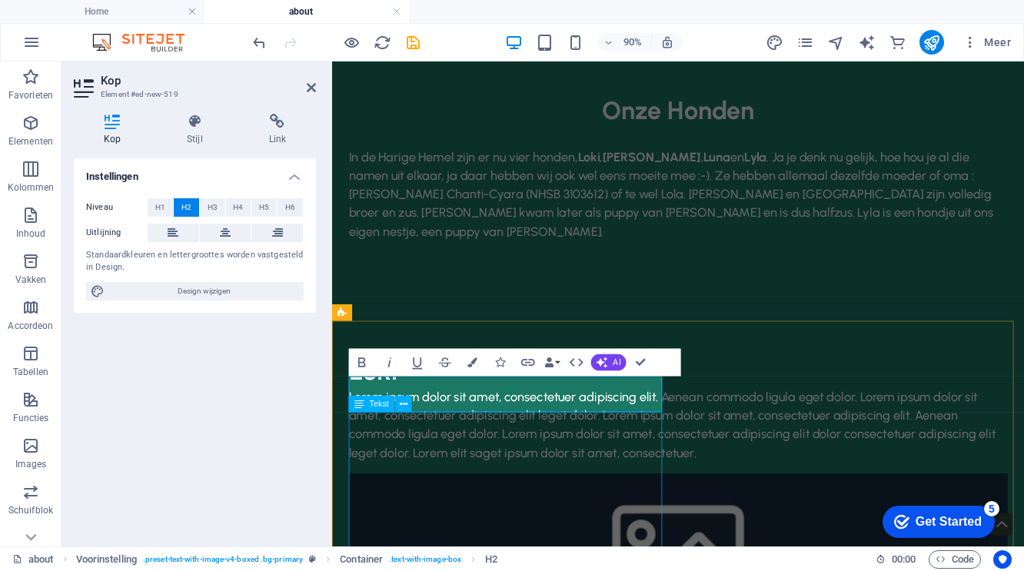
scroll to position [185, 0]
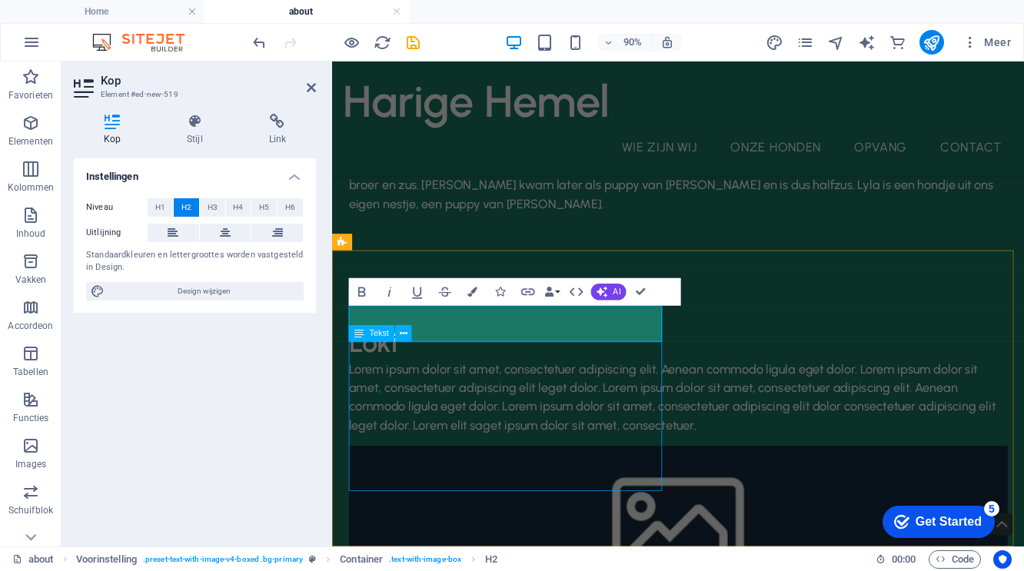
click at [492, 476] on div "Lorem ipsum dolor sit amet, consectetuer adipiscing elit. Aenean commodo ligula…" at bounding box center [716, 434] width 732 height 83
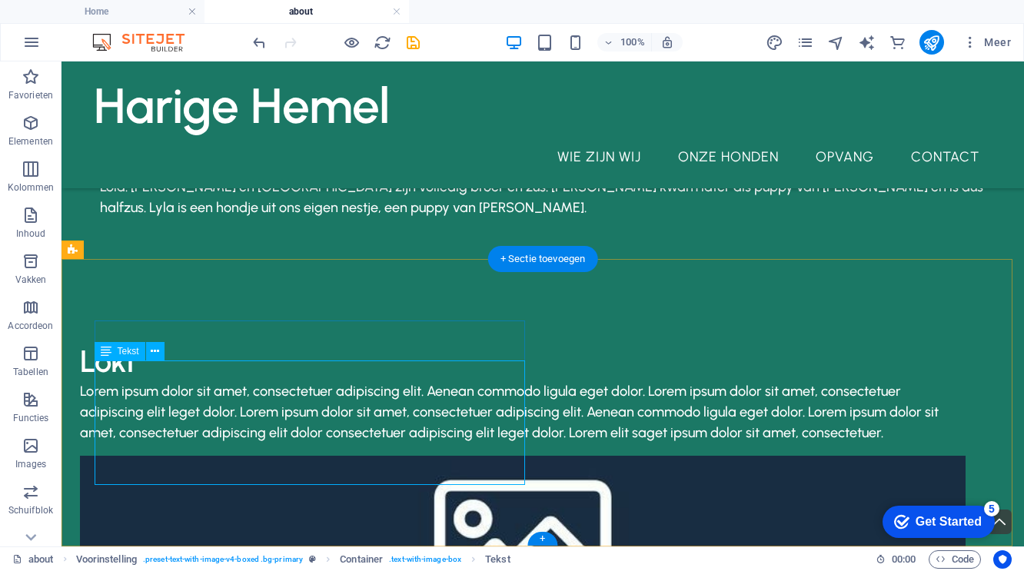
click at [478, 443] on div "Lorem ipsum dolor sit amet, consectetuer adipiscing elit. Aenean commodo ligula…" at bounding box center [522, 412] width 885 height 62
click at [161, 354] on button at bounding box center [155, 351] width 18 height 18
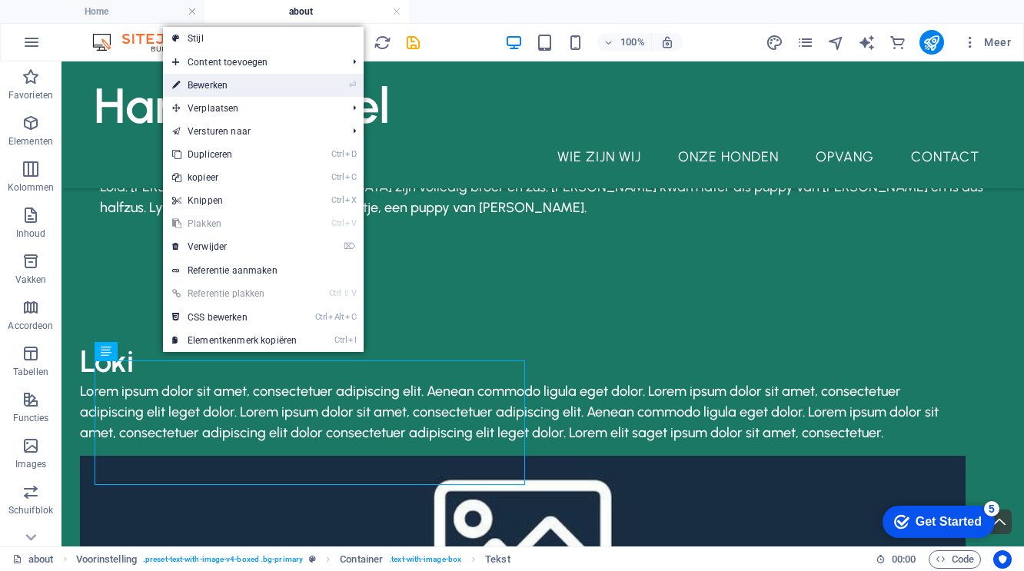
click at [252, 82] on link "⏎ Bewerken" at bounding box center [234, 85] width 143 height 23
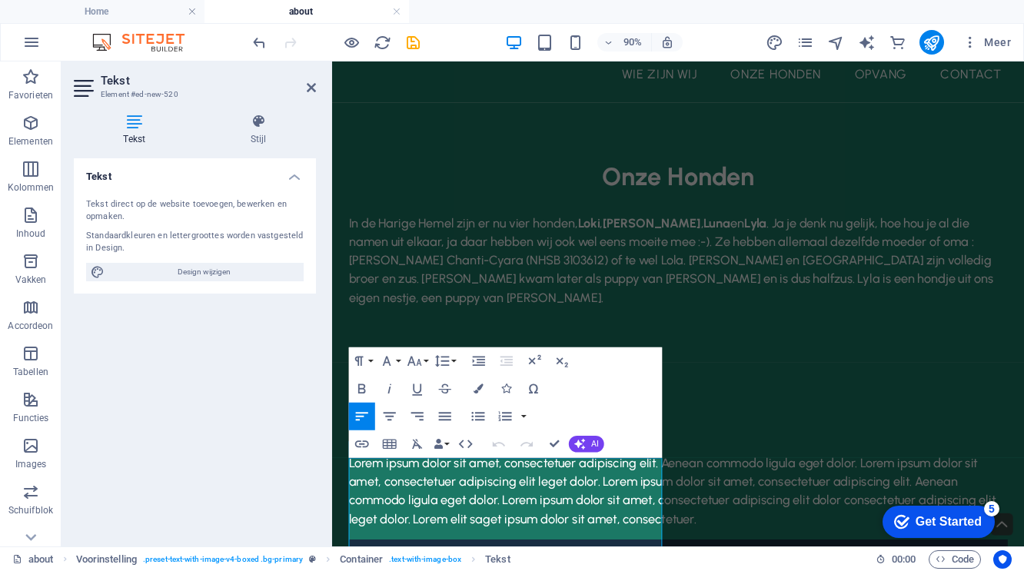
scroll to position [185, 0]
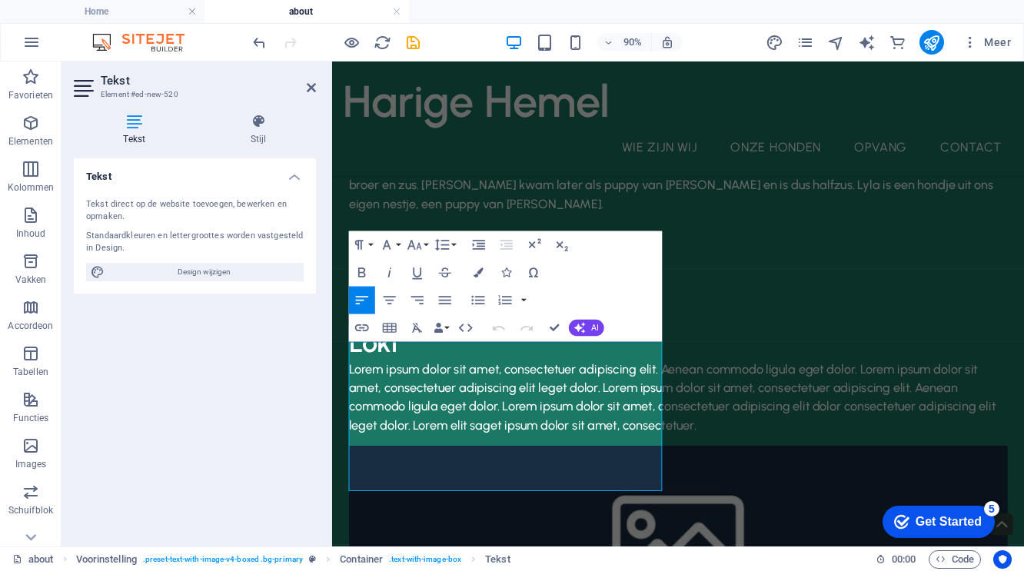
drag, startPoint x: 1095, startPoint y: 472, endPoint x: 915, endPoint y: 611, distance: 227.4
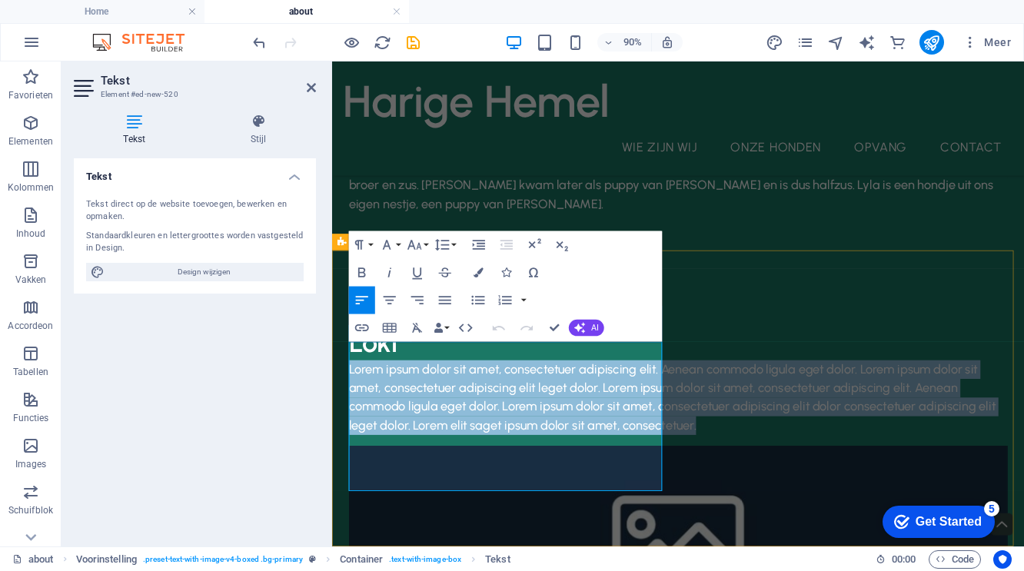
drag, startPoint x: 480, startPoint y: 533, endPoint x: 353, endPoint y: 387, distance: 193.4
click at [353, 393] on p "Lorem ipsum dolor sit amet, consectetuer adipiscing elit. Aenean commodo ligula…" at bounding box center [716, 434] width 732 height 83
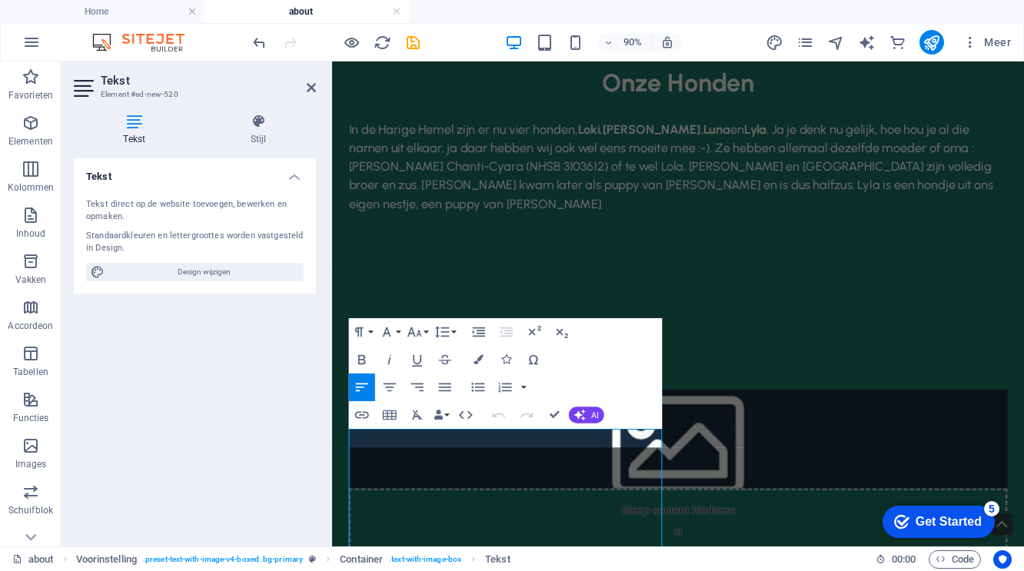
scroll to position [88, 0]
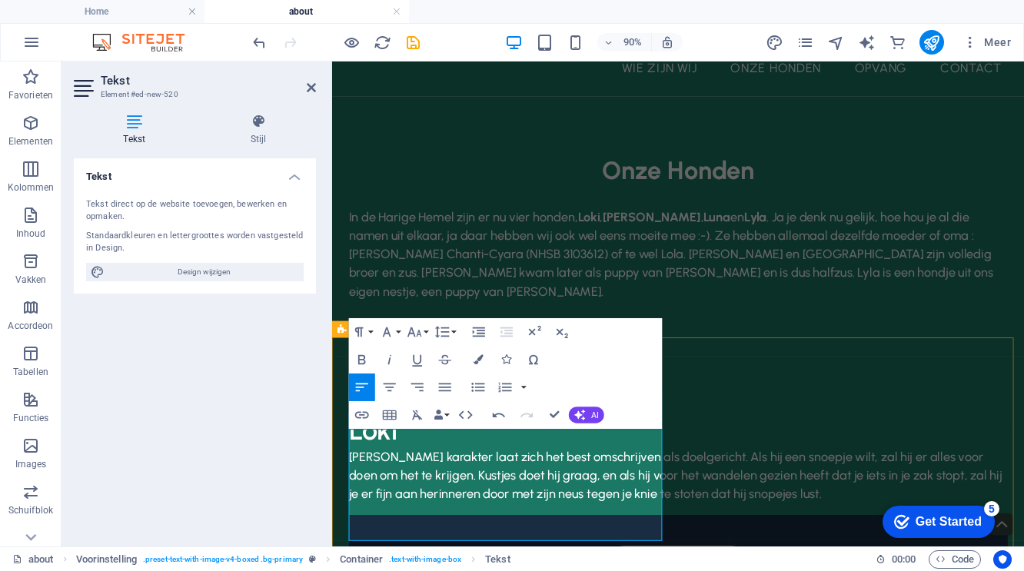
drag, startPoint x: 525, startPoint y: 589, endPoint x: 532, endPoint y: 596, distance: 9.8
click at [526, 553] on p "[PERSON_NAME] karakter laat zich het best omschrijven als doelgericht. Als hij …" at bounding box center [716, 521] width 732 height 62
click at [601, 553] on p "[PERSON_NAME] karakter laat zich het best omschrijven als doelgericht. Als hij …" at bounding box center [716, 521] width 732 height 62
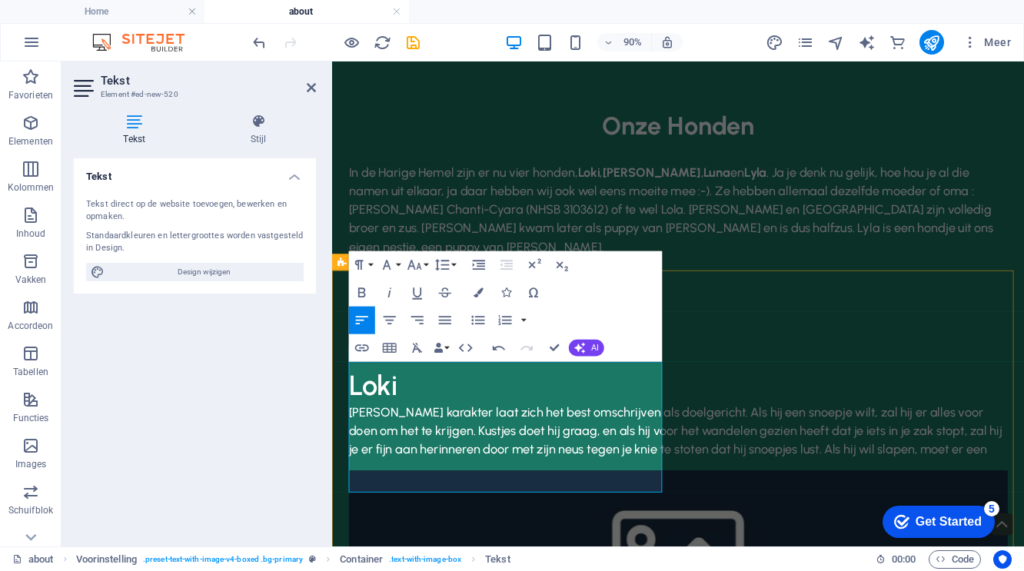
scroll to position [164, 0]
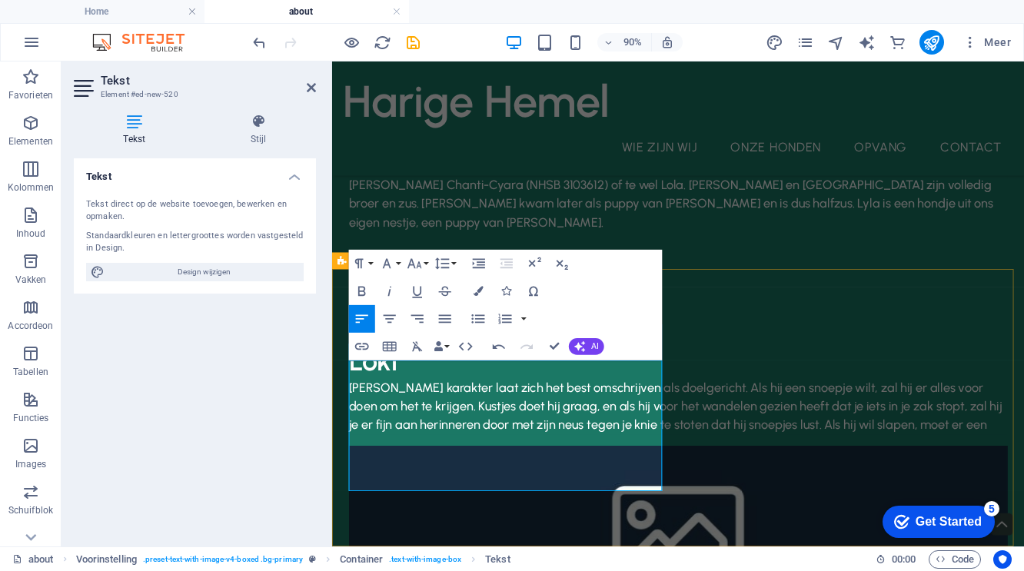
click at [464, 476] on p "[PERSON_NAME] karakter laat zich het best omschrijven als doelgericht. Als hij …" at bounding box center [716, 445] width 732 height 62
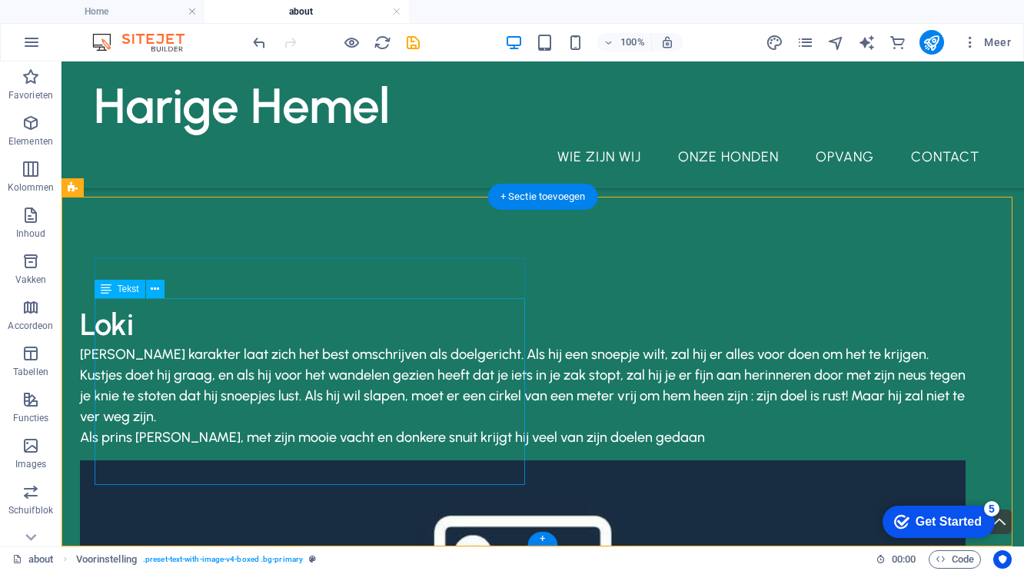
scroll to position [201, 0]
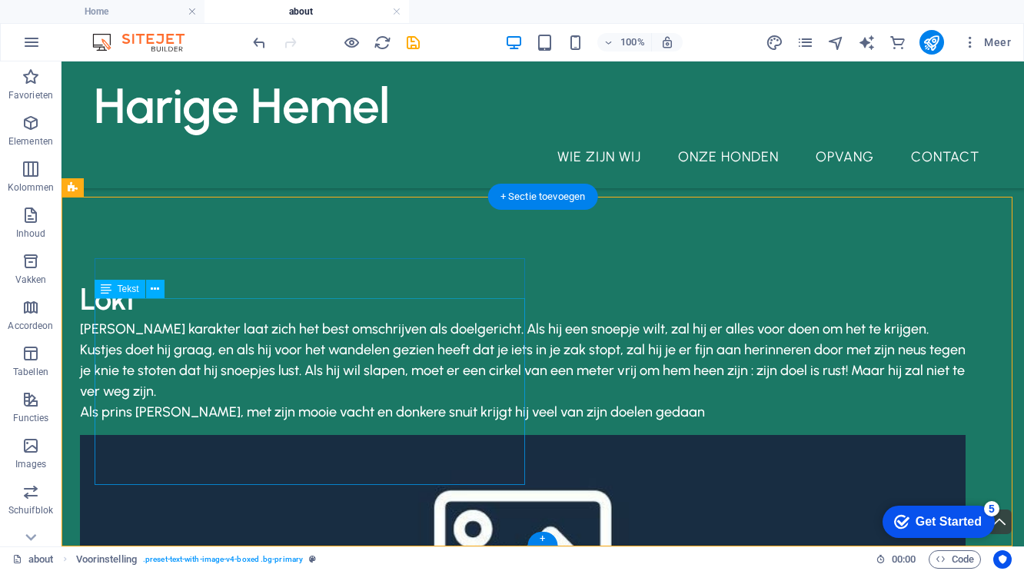
click at [238, 423] on div "[PERSON_NAME] karakter laat zich het best omschrijven als doelgericht. Als hij …" at bounding box center [522, 371] width 885 height 104
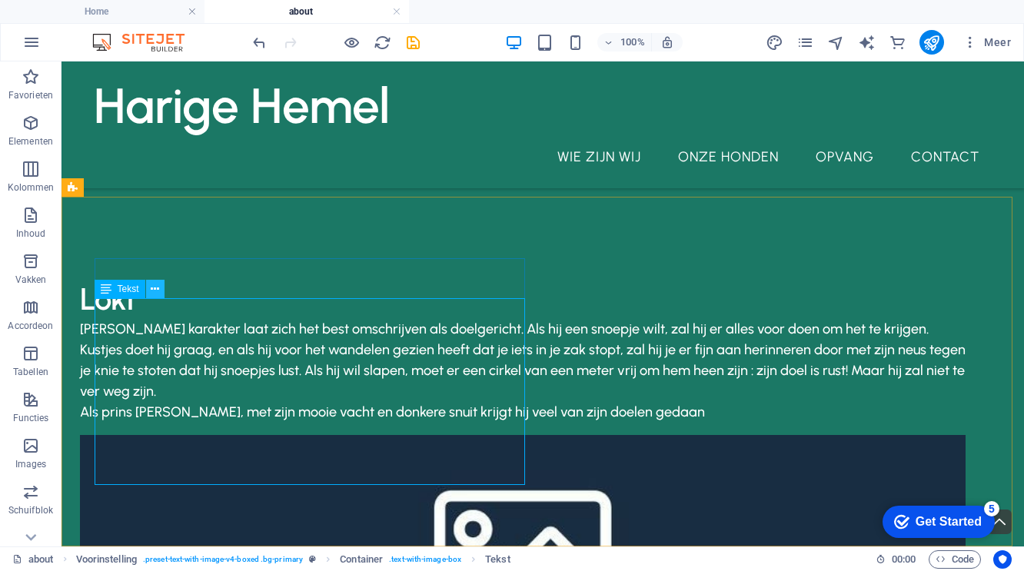
click at [158, 291] on icon at bounding box center [155, 289] width 8 height 16
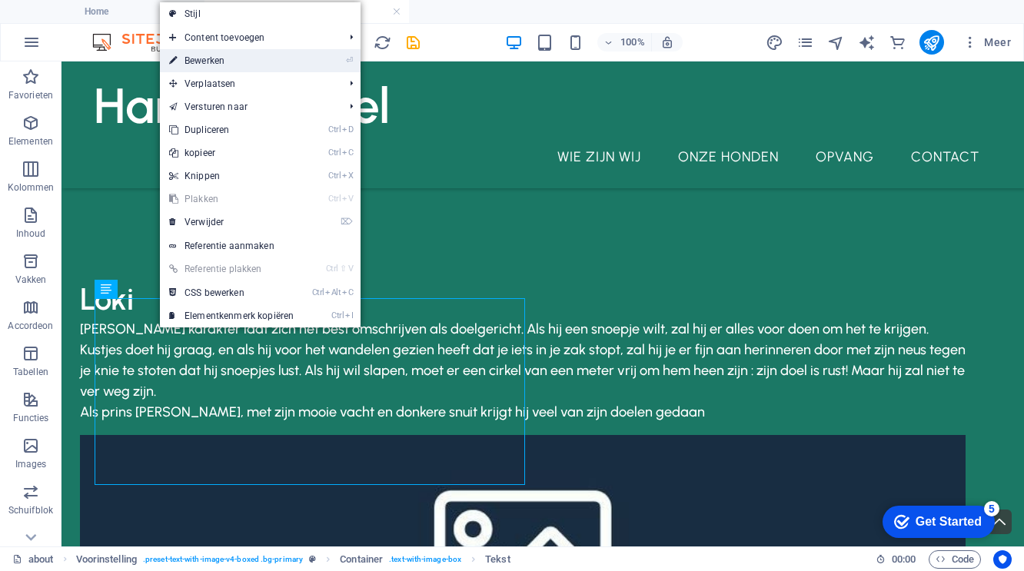
click at [239, 61] on link "⏎ Bewerken" at bounding box center [231, 60] width 143 height 23
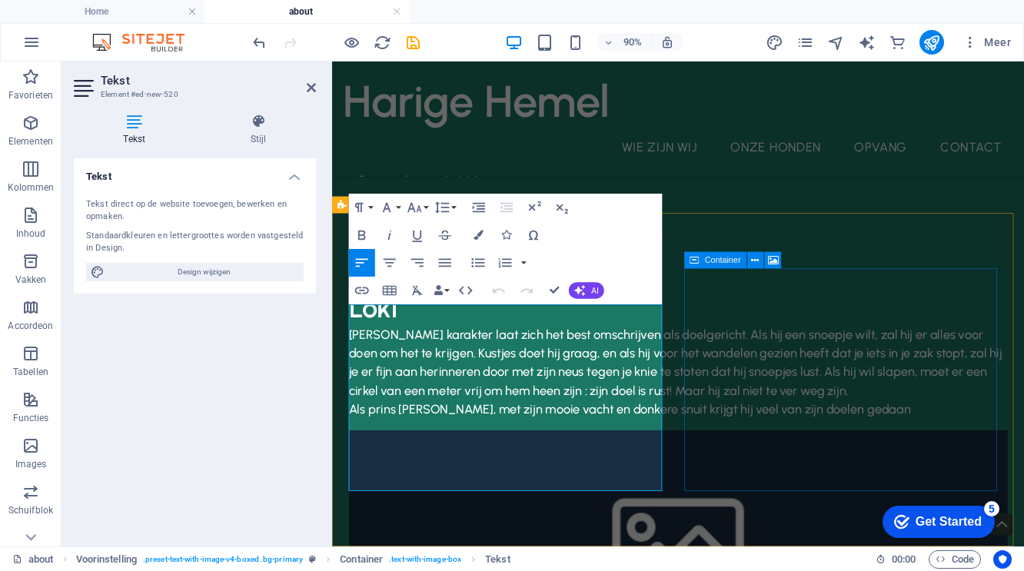
scroll to position [227, 0]
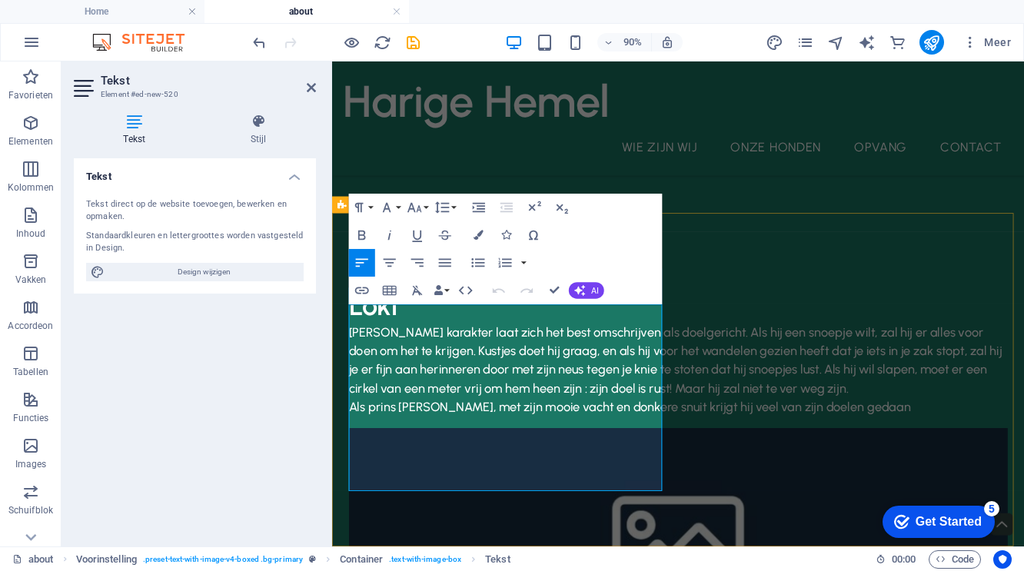
click at [615, 456] on p "Als prins [PERSON_NAME], met zijn mooie vacht en donkere snuit krijgt hij veel …" at bounding box center [716, 445] width 732 height 21
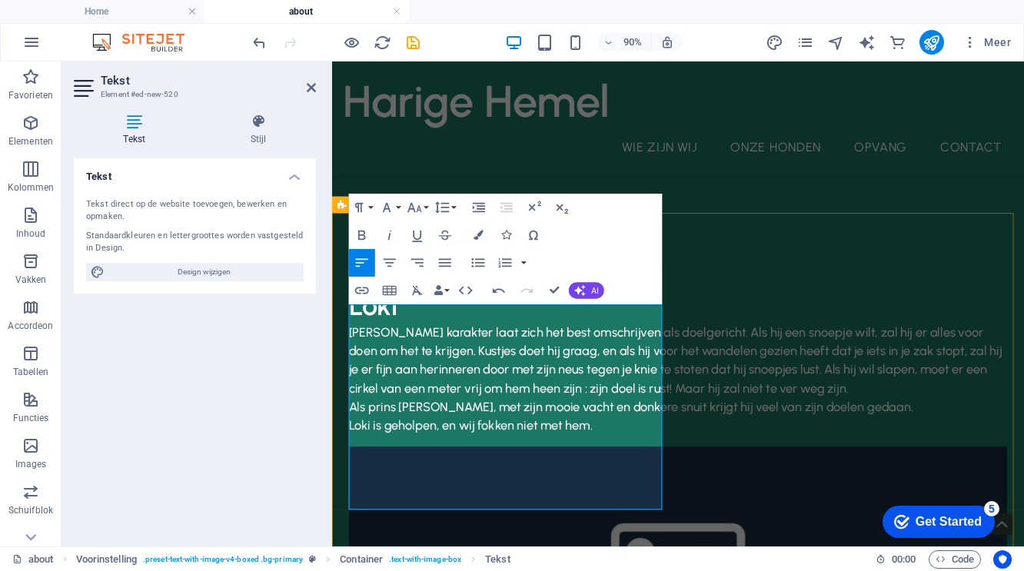
click at [656, 456] on p "Als prins [PERSON_NAME], met zijn mooie vacht en donkere snuit krijgt hij veel …" at bounding box center [716, 445] width 732 height 21
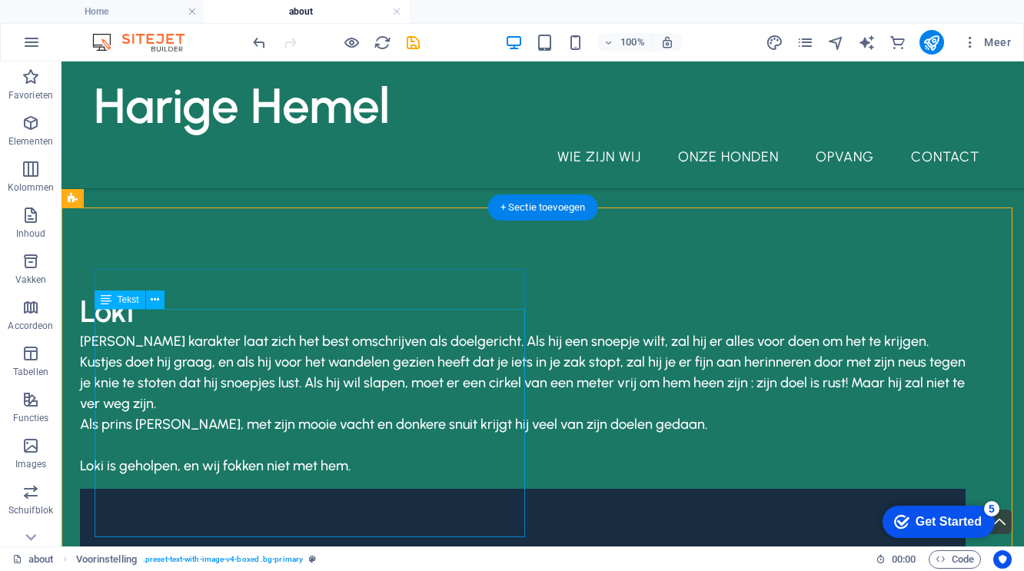
scroll to position [242, 0]
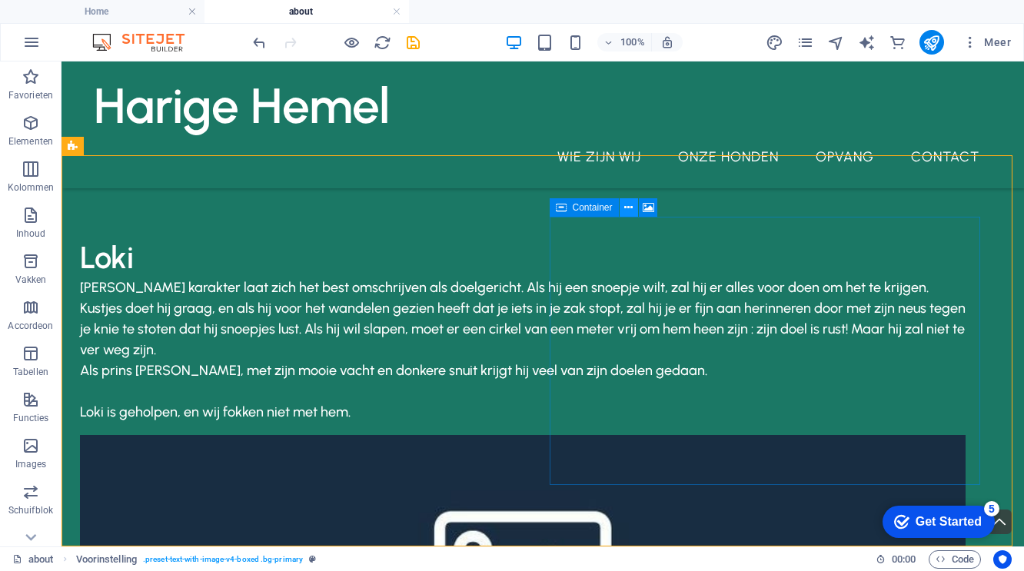
click at [633, 206] on icon at bounding box center [628, 208] width 8 height 16
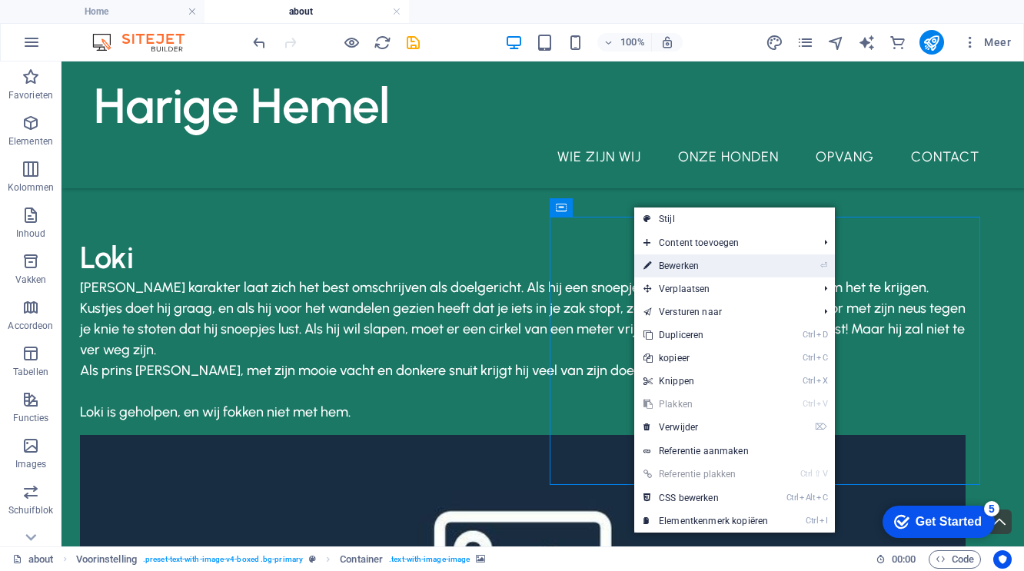
click at [684, 261] on link "⏎ Bewerken" at bounding box center [705, 265] width 143 height 23
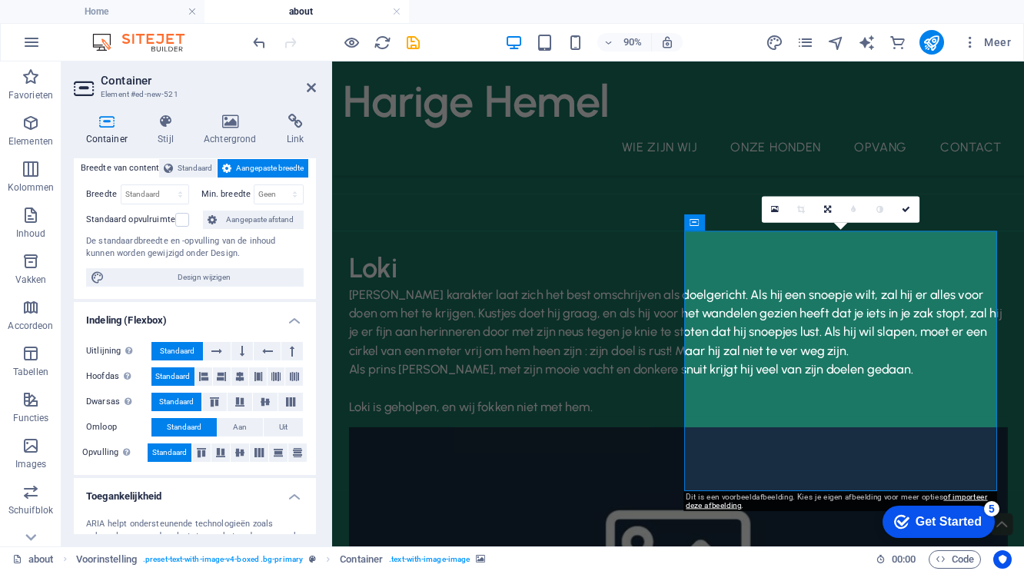
scroll to position [0, 0]
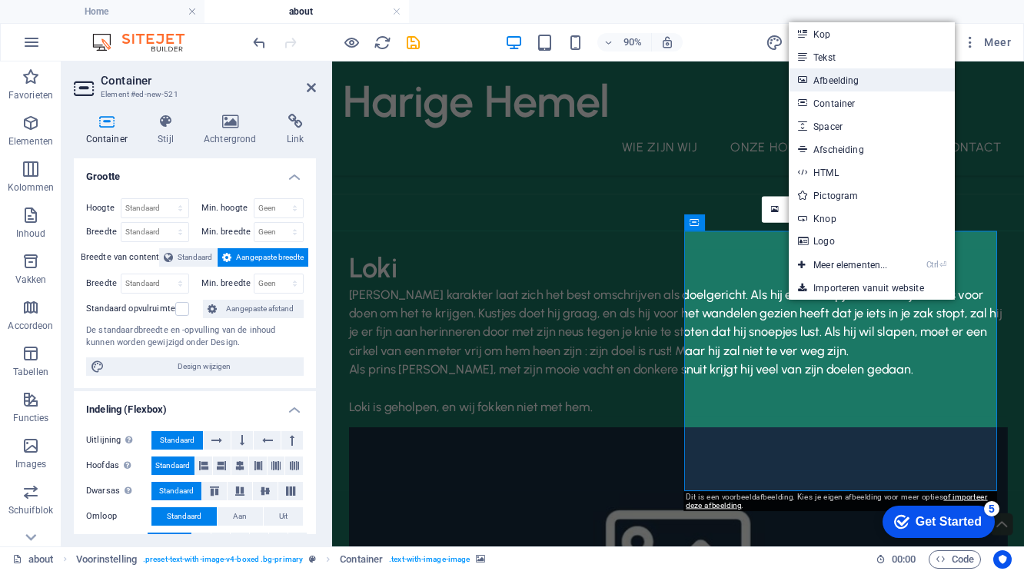
click at [835, 79] on link "Afbeelding" at bounding box center [871, 79] width 165 height 23
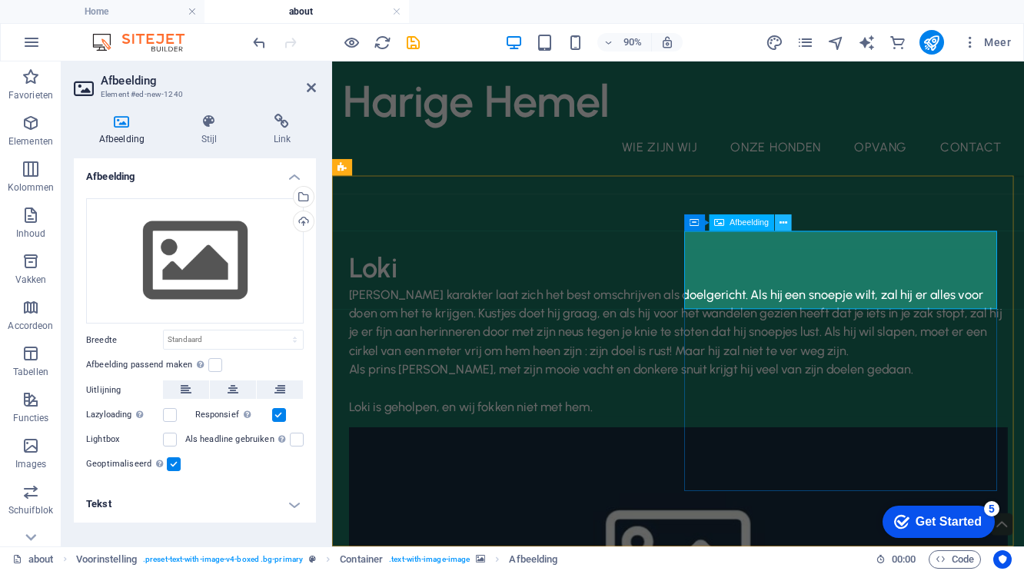
click at [785, 218] on icon at bounding box center [783, 222] width 8 height 15
